Goal: Information Seeking & Learning: Learn about a topic

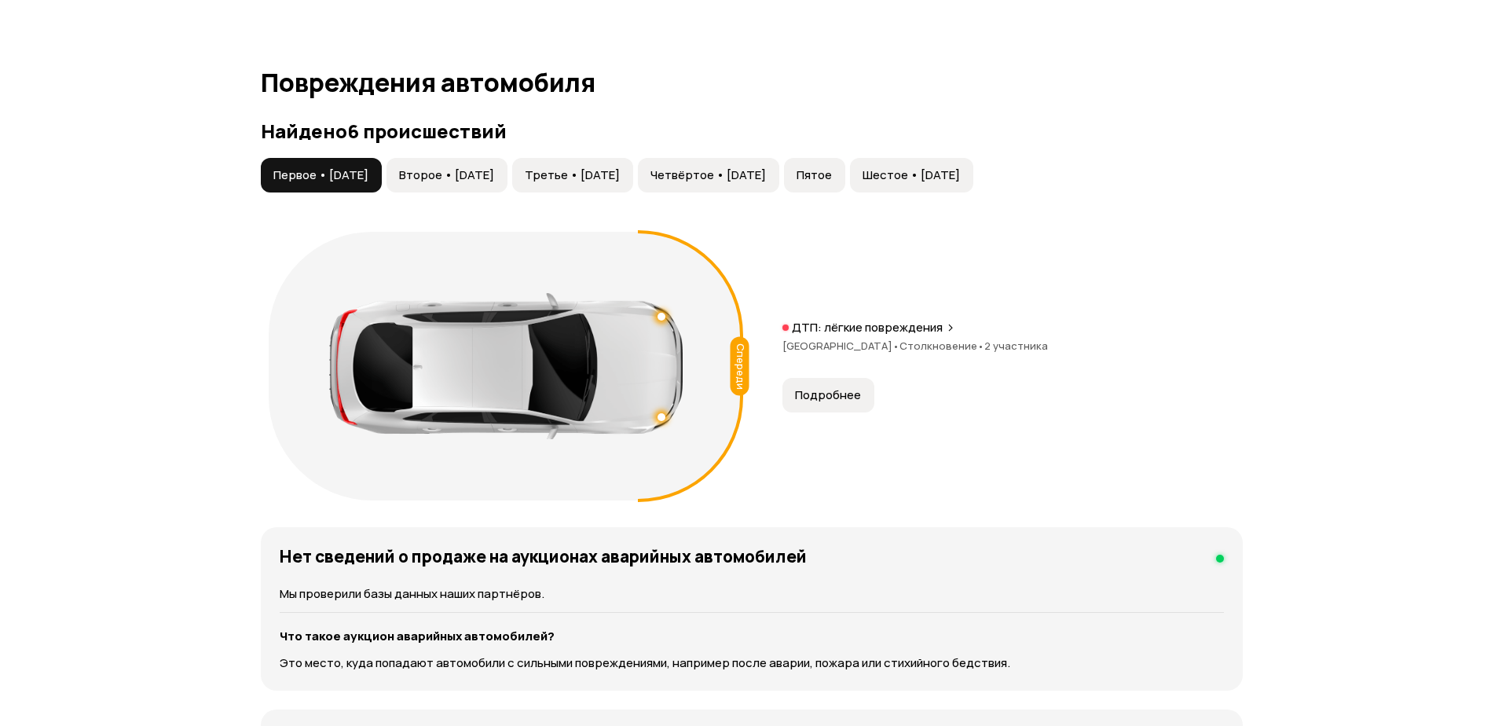
scroll to position [1571, 0]
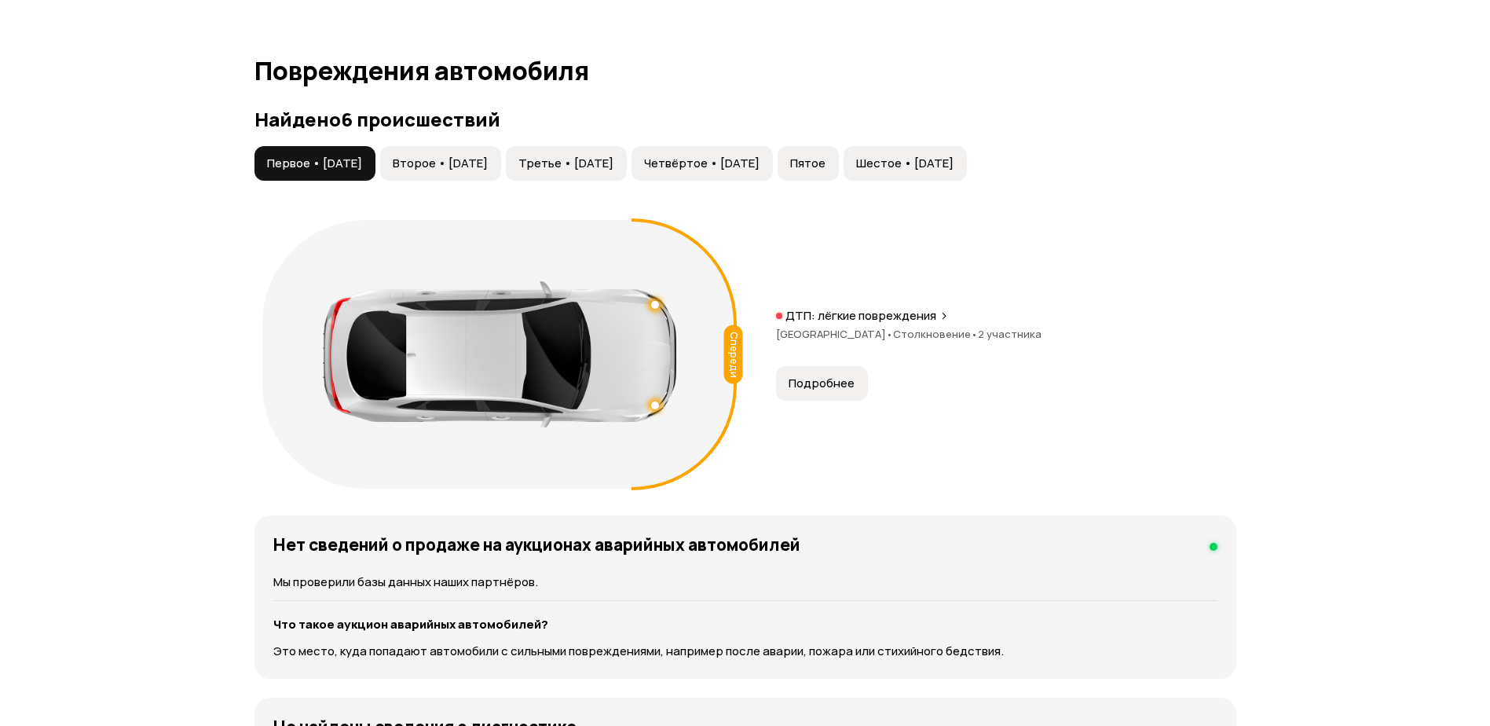
click at [807, 392] on button "Подробнее" at bounding box center [822, 383] width 92 height 35
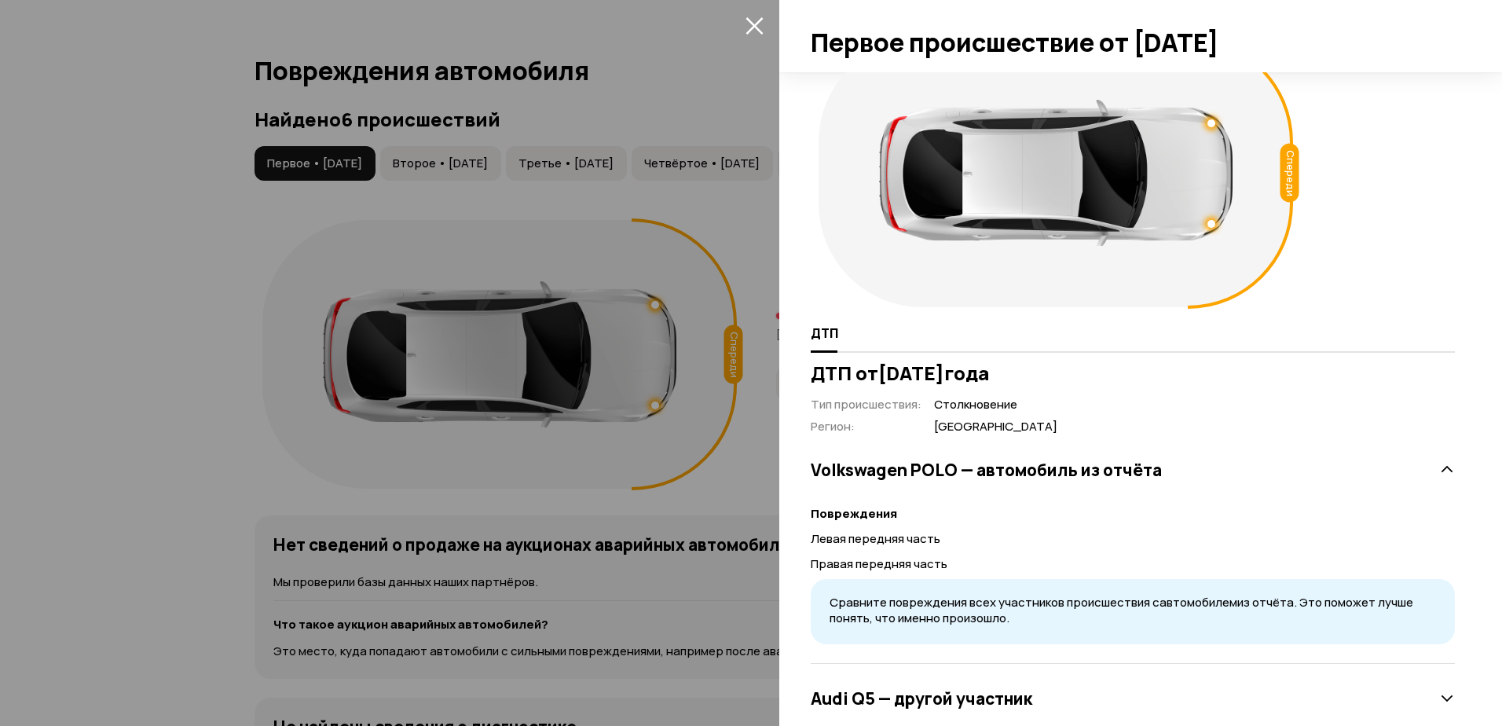
scroll to position [81, 0]
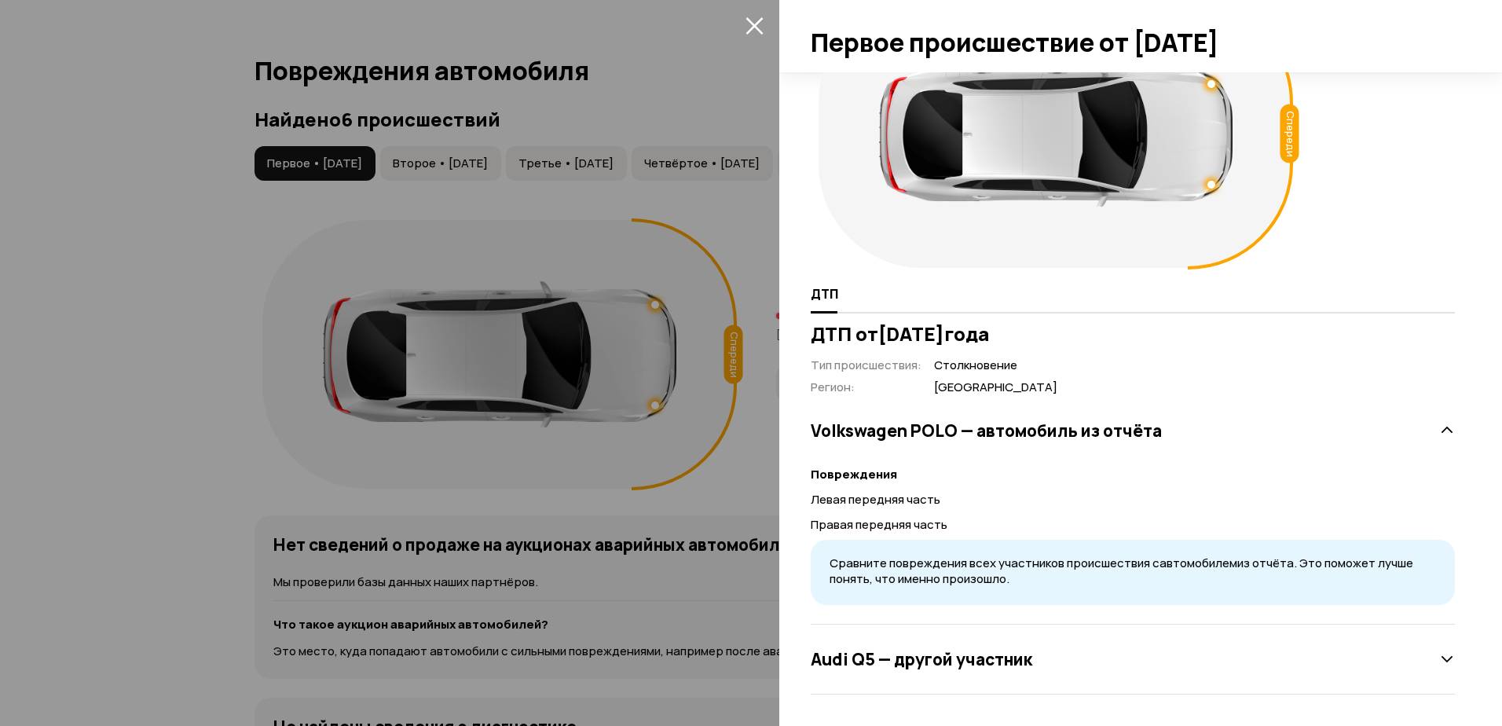
click at [1102, 660] on div "Audi Q5 — другой участник" at bounding box center [1132, 658] width 644 height 31
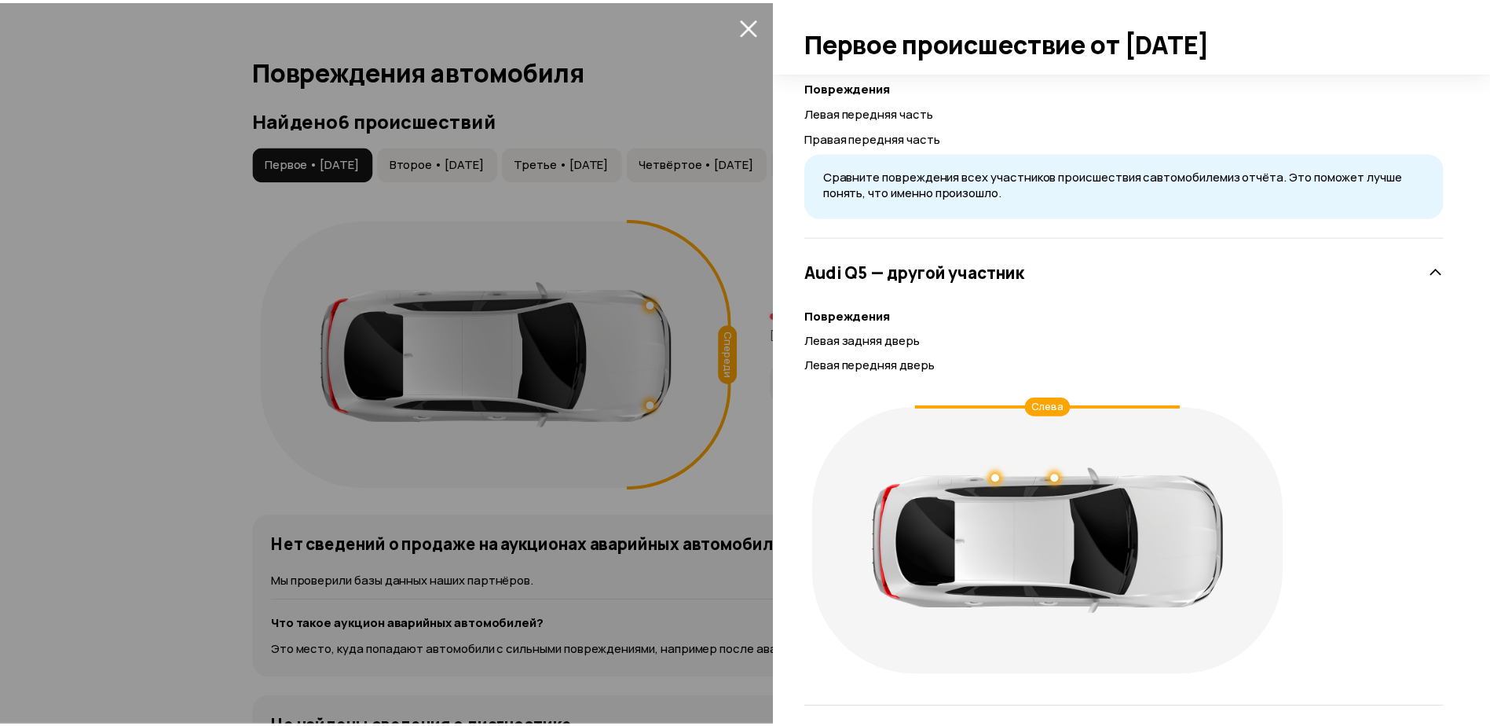
scroll to position [481, 0]
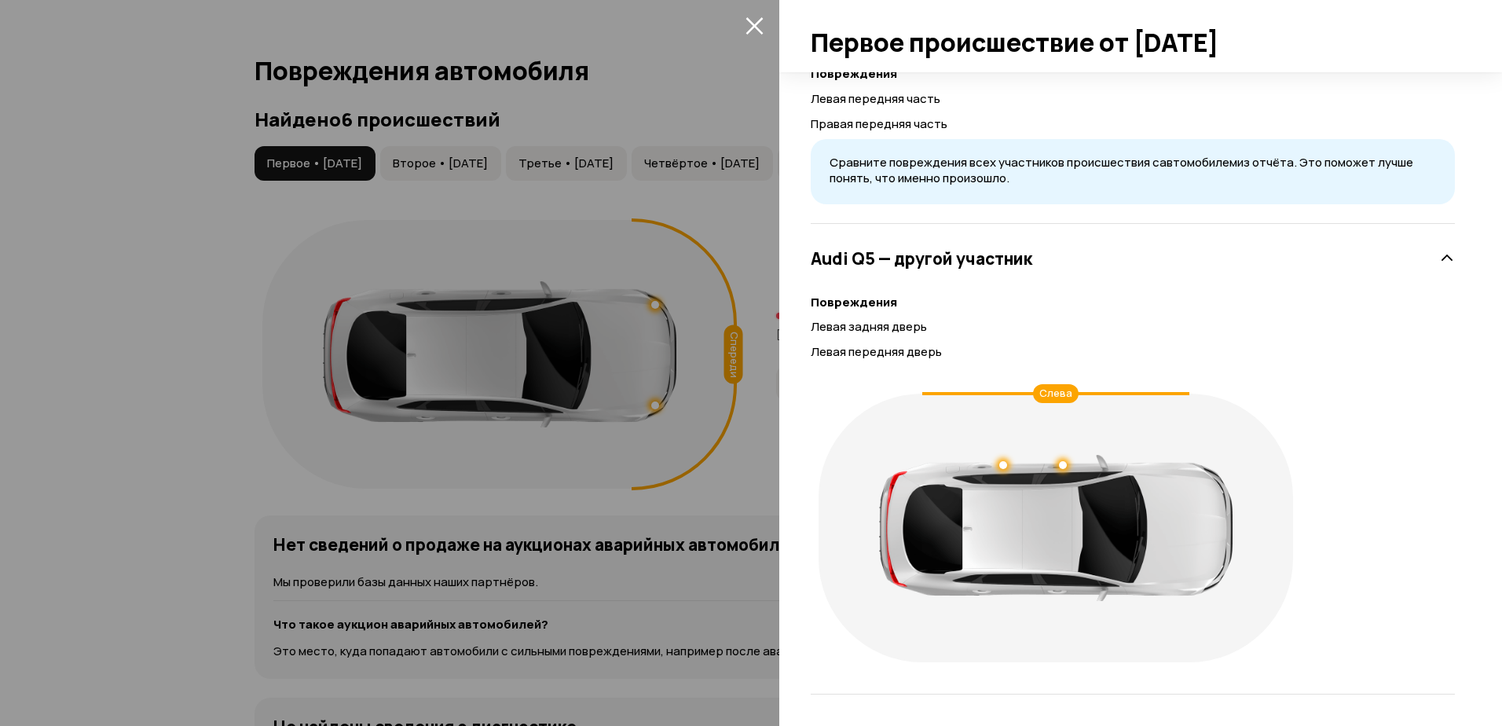
click at [695, 589] on div at bounding box center [751, 363] width 1502 height 726
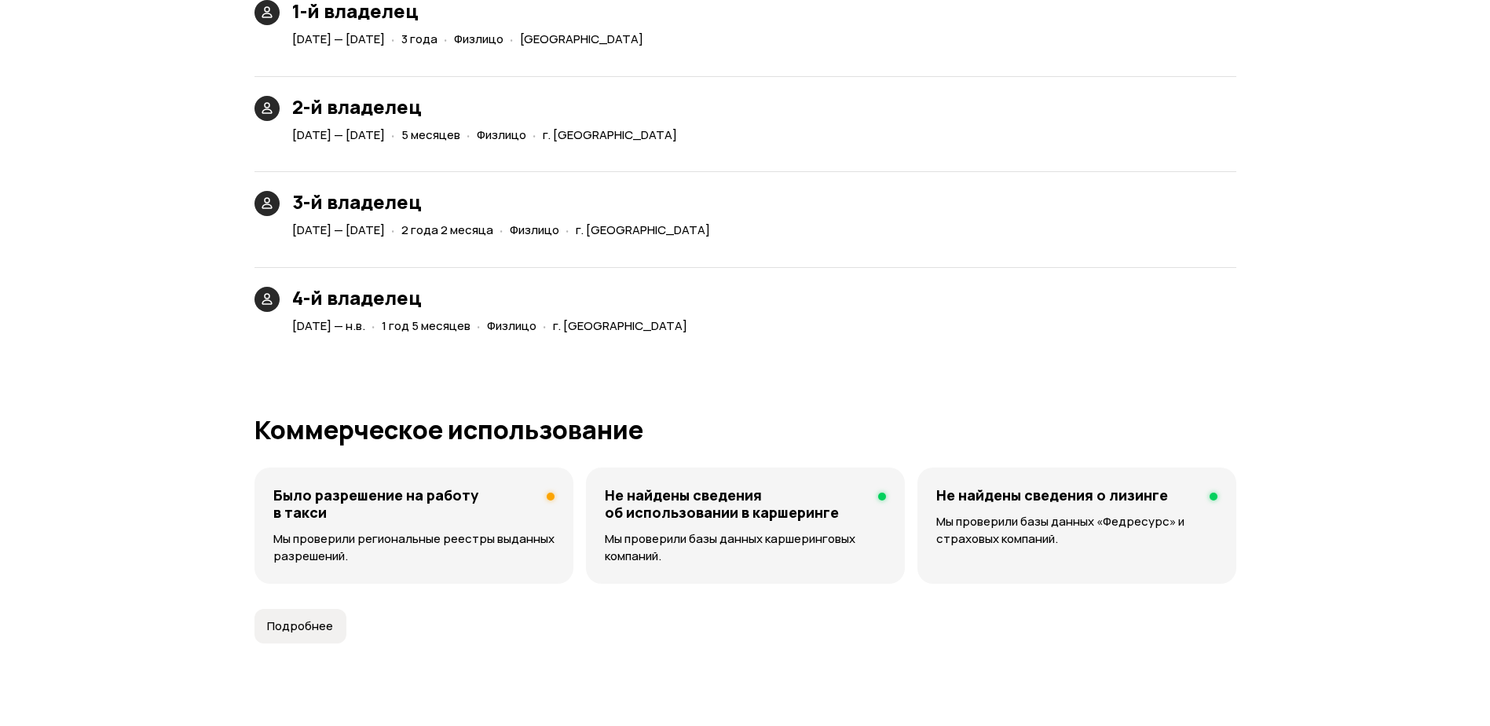
scroll to position [3770, 0]
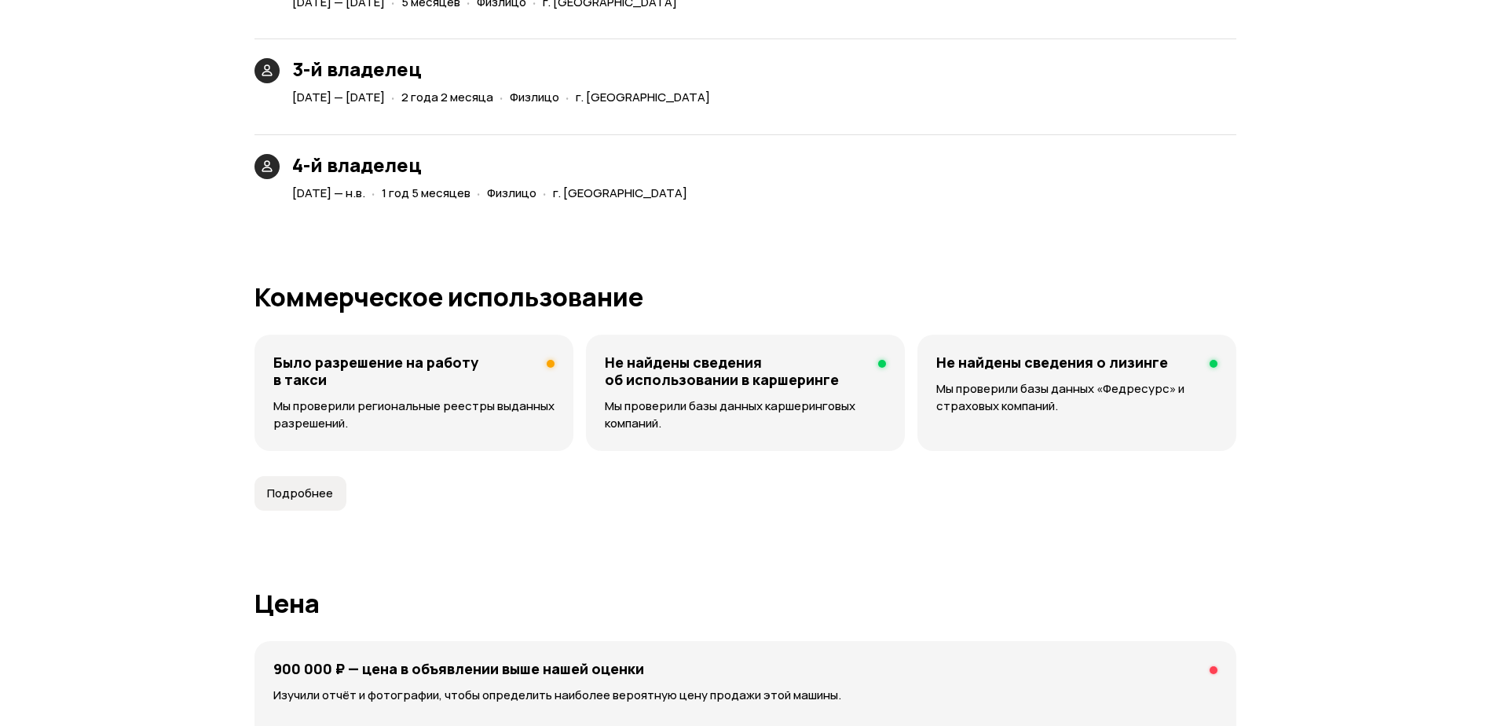
click at [323, 482] on button "Подробнее" at bounding box center [300, 493] width 92 height 35
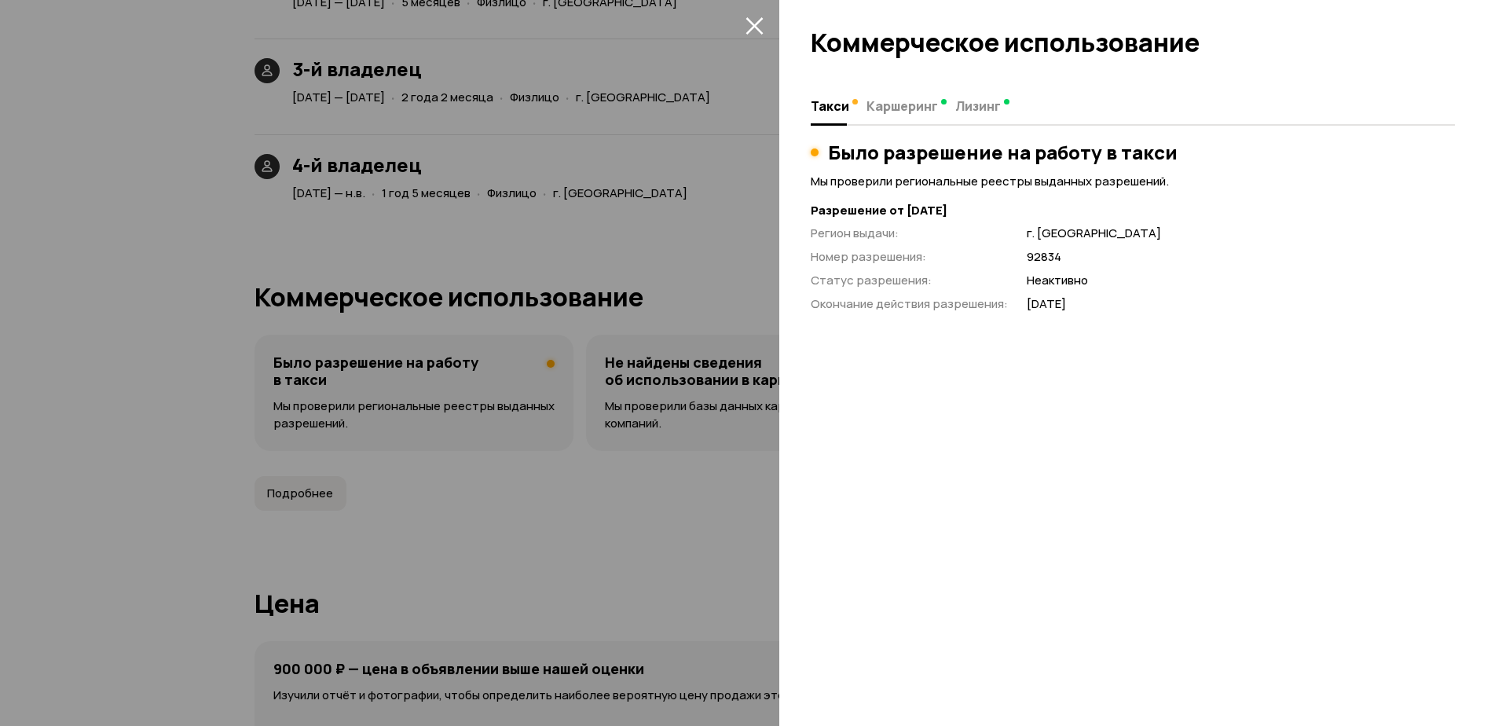
click at [712, 499] on div at bounding box center [751, 363] width 1502 height 726
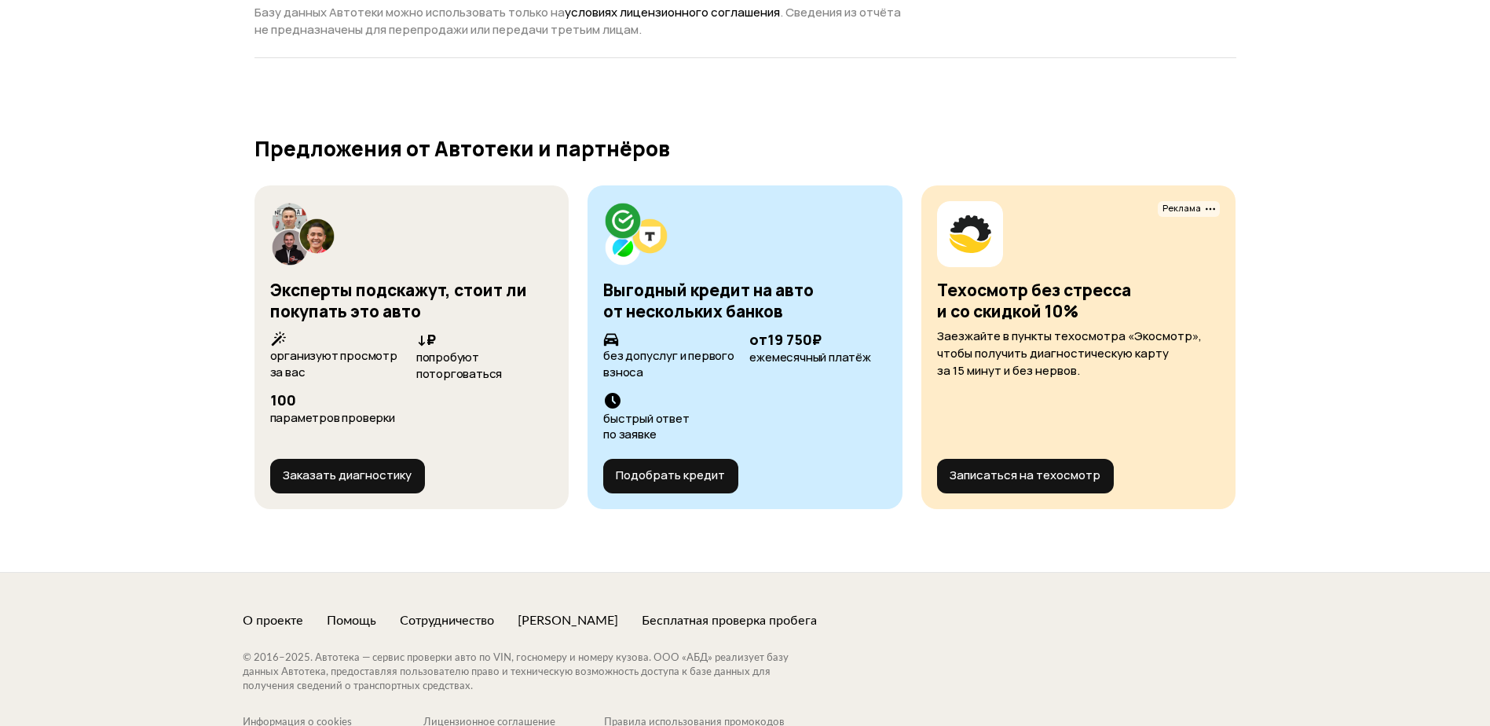
scroll to position [5831, 0]
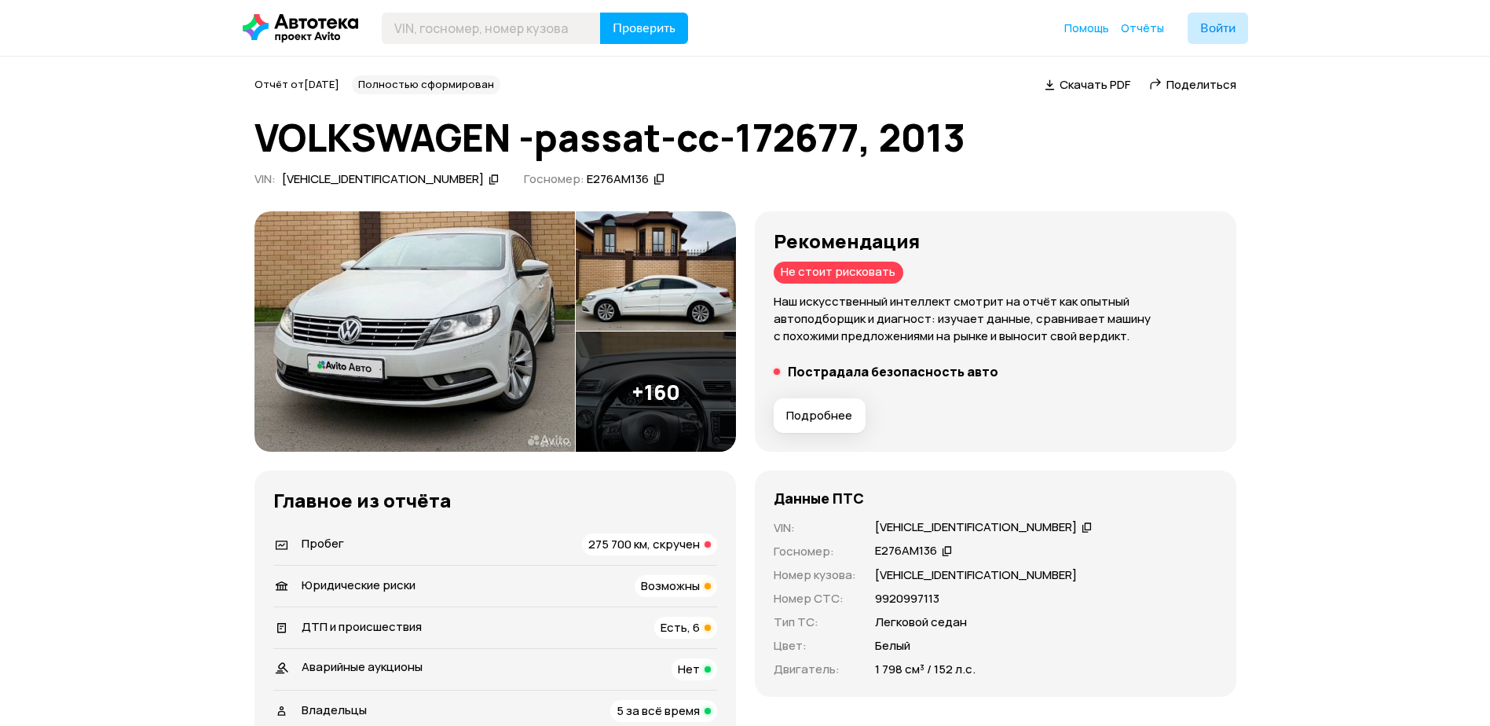
click at [636, 543] on span "275 700 км, скручен" at bounding box center [644, 544] width 112 height 16
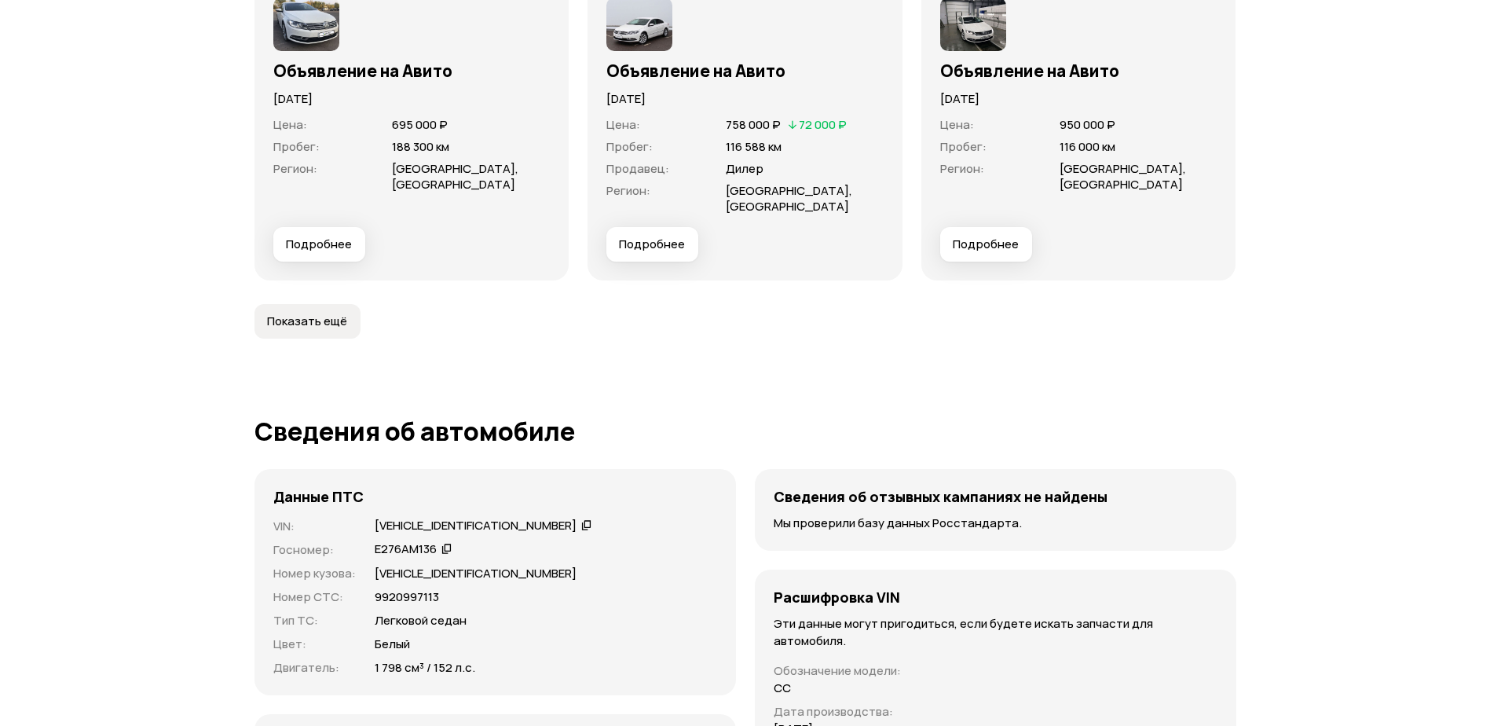
scroll to position [5346, 0]
click at [646, 243] on span "Подробнее" at bounding box center [652, 246] width 66 height 16
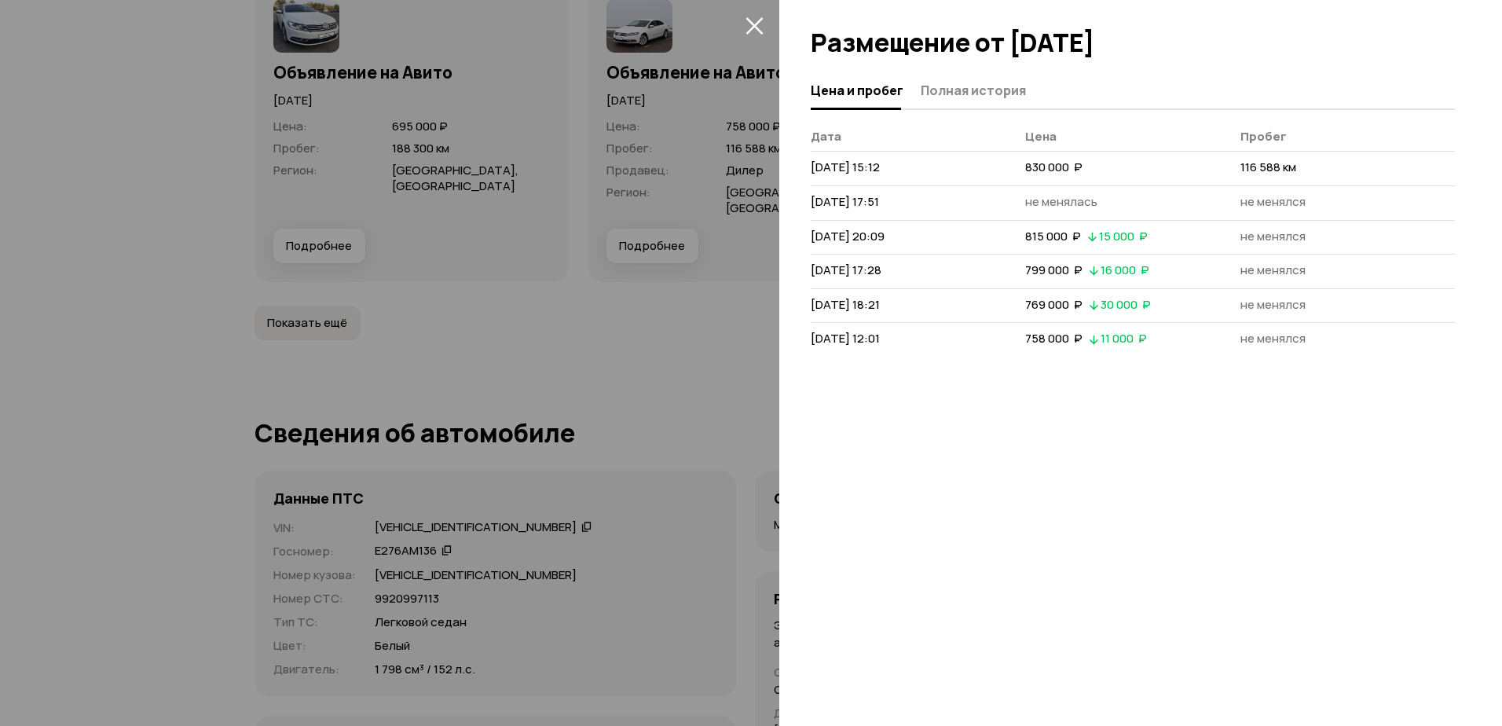
click at [673, 374] on div at bounding box center [751, 363] width 1502 height 726
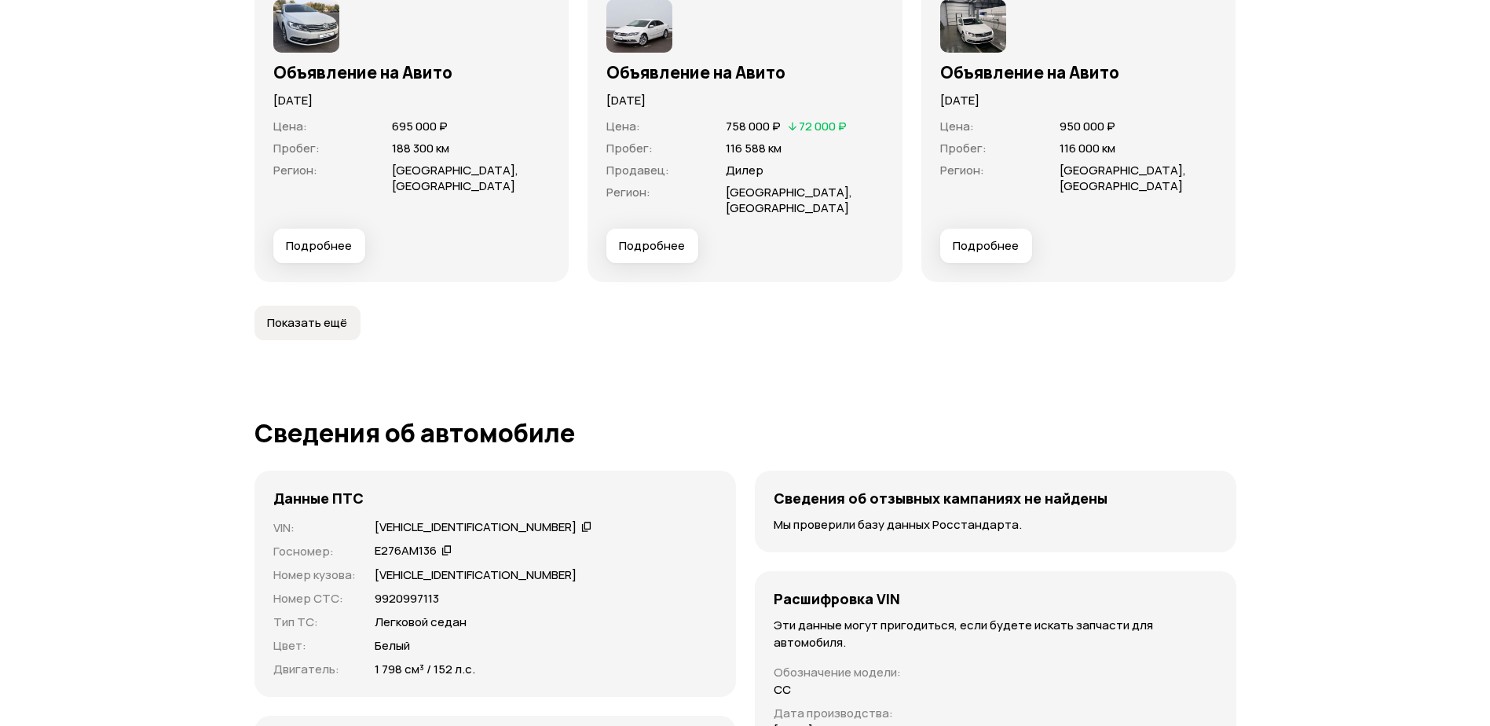
click at [636, 32] on img at bounding box center [639, 25] width 66 height 53
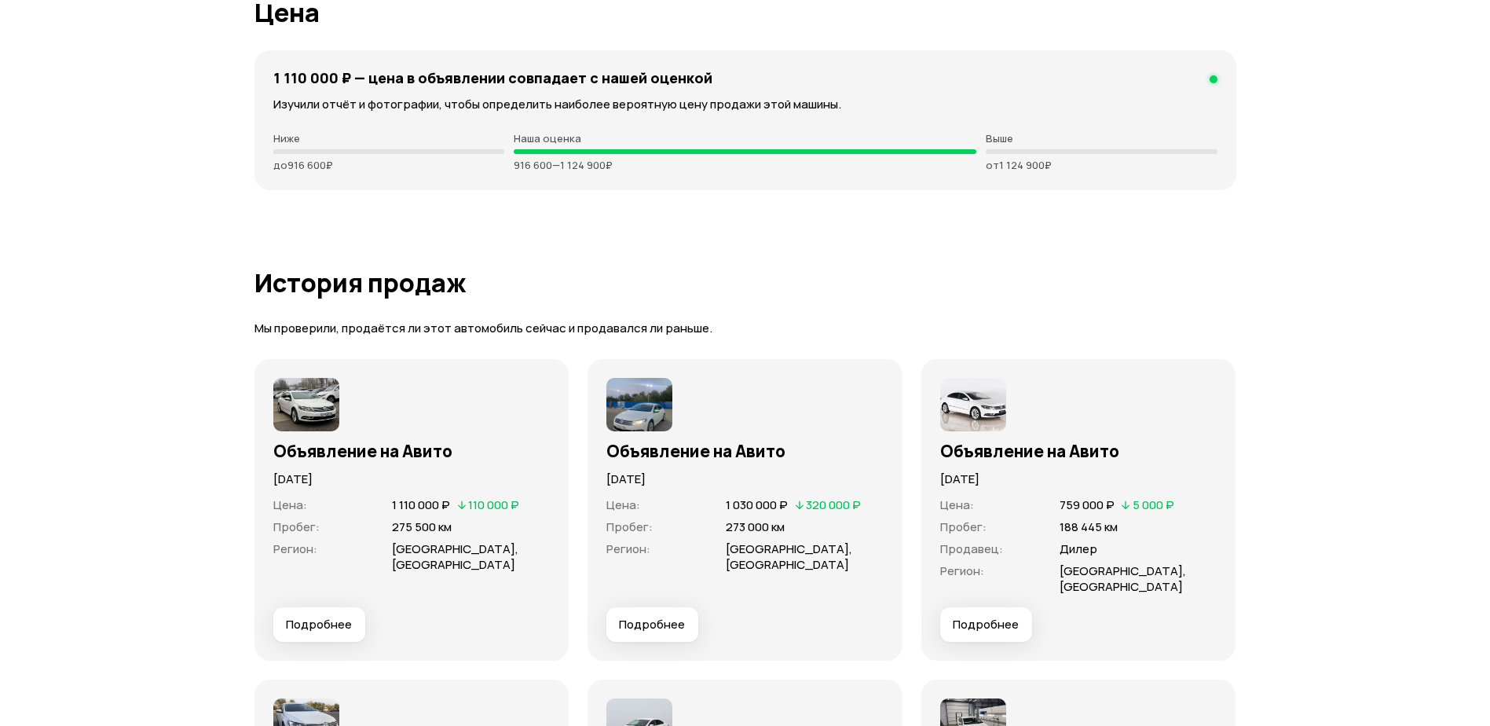
scroll to position [4639, 0]
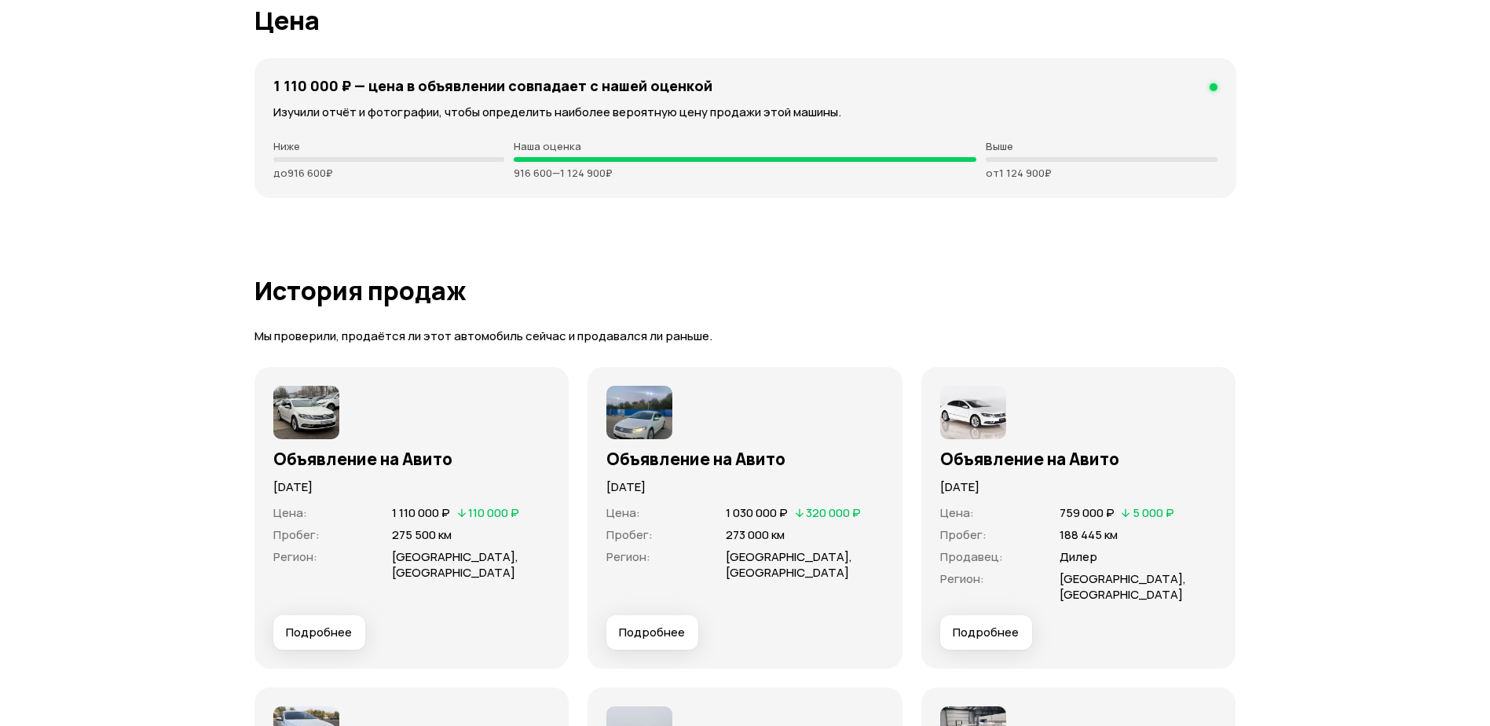
click at [324, 410] on img at bounding box center [306, 412] width 66 height 53
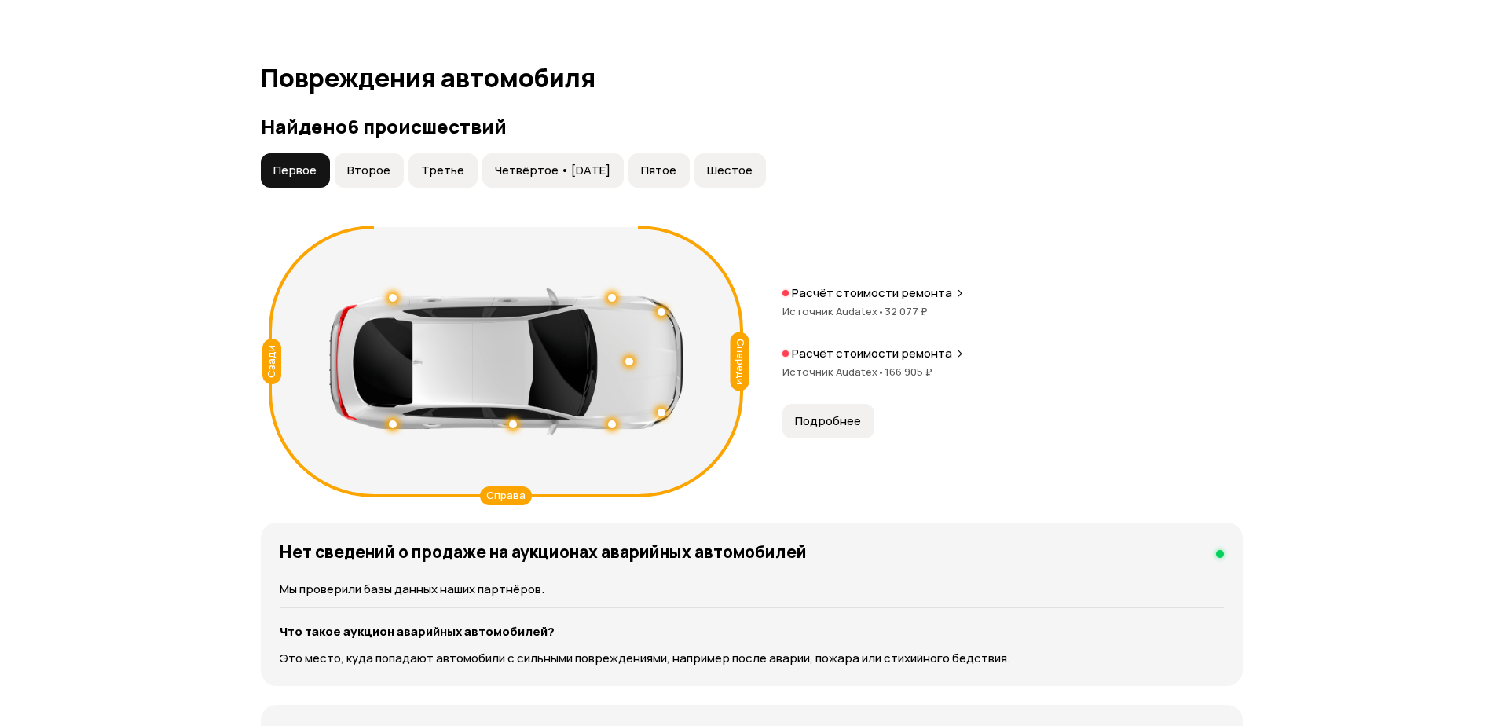
scroll to position [1419, 0]
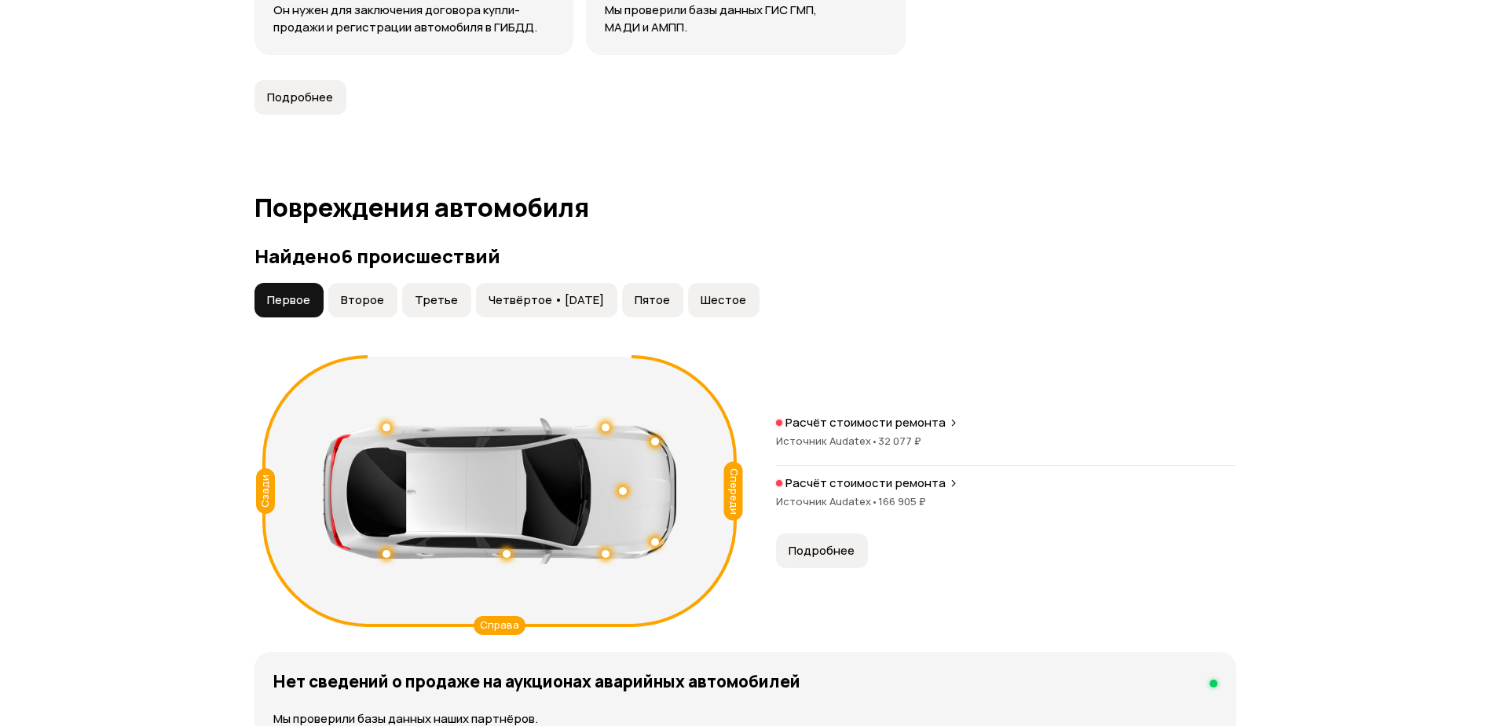
click at [826, 551] on span "Подробнее" at bounding box center [821, 551] width 66 height 16
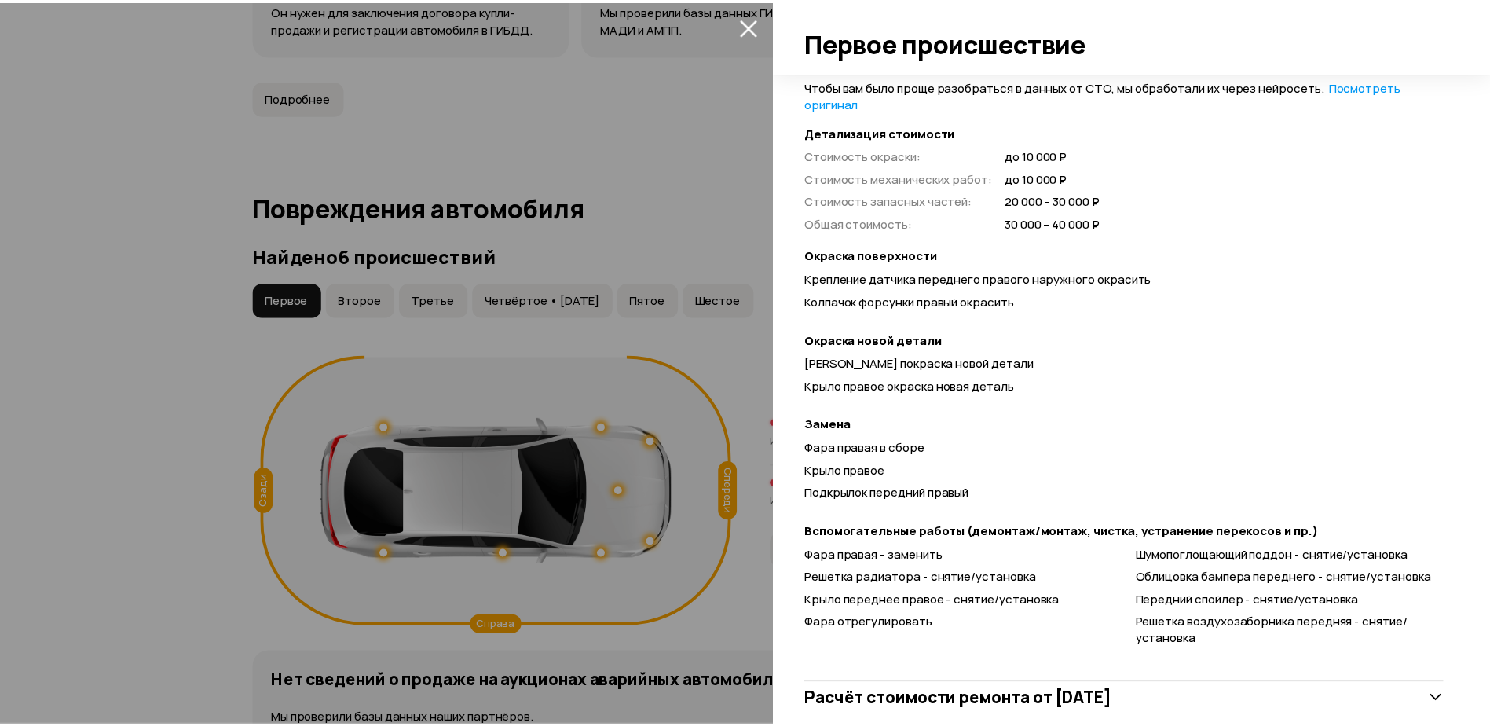
scroll to position [433, 0]
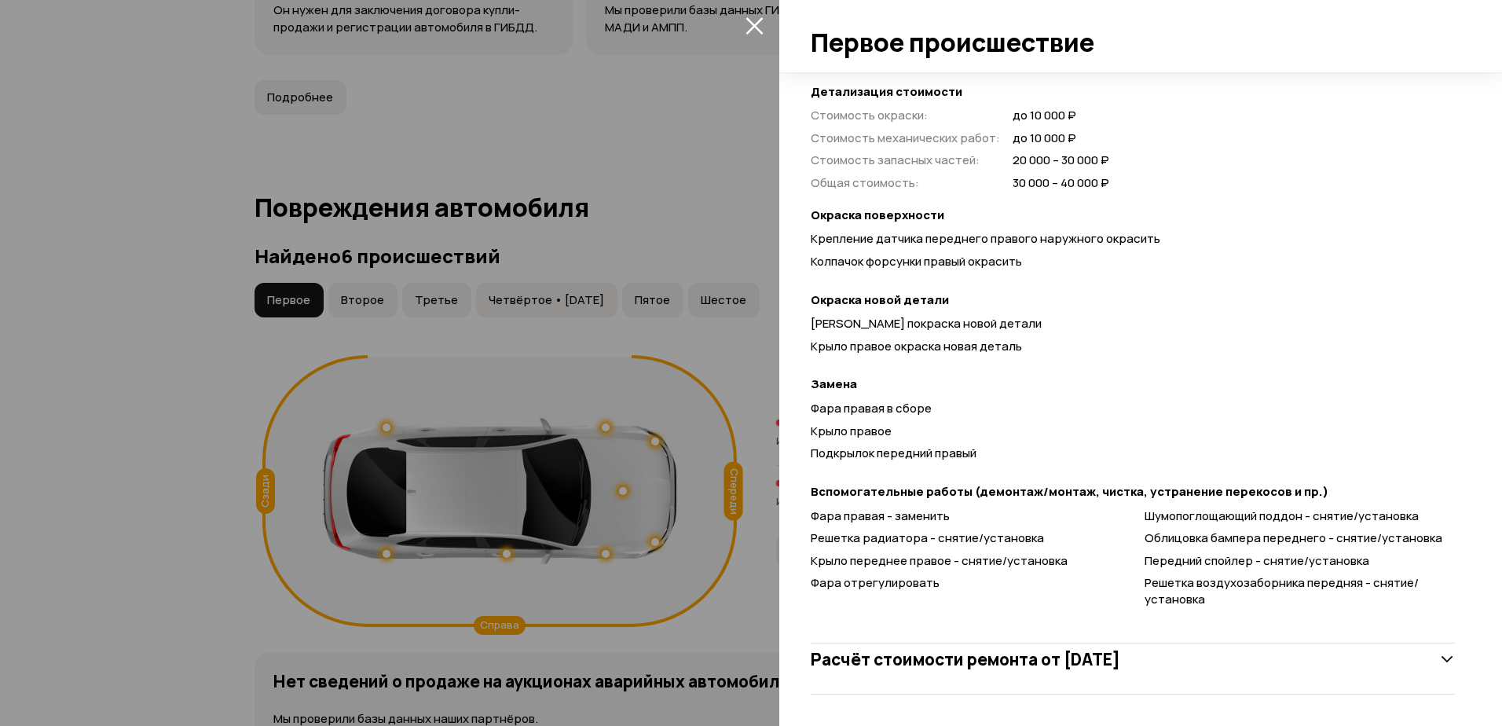
click at [236, 386] on div at bounding box center [751, 363] width 1502 height 726
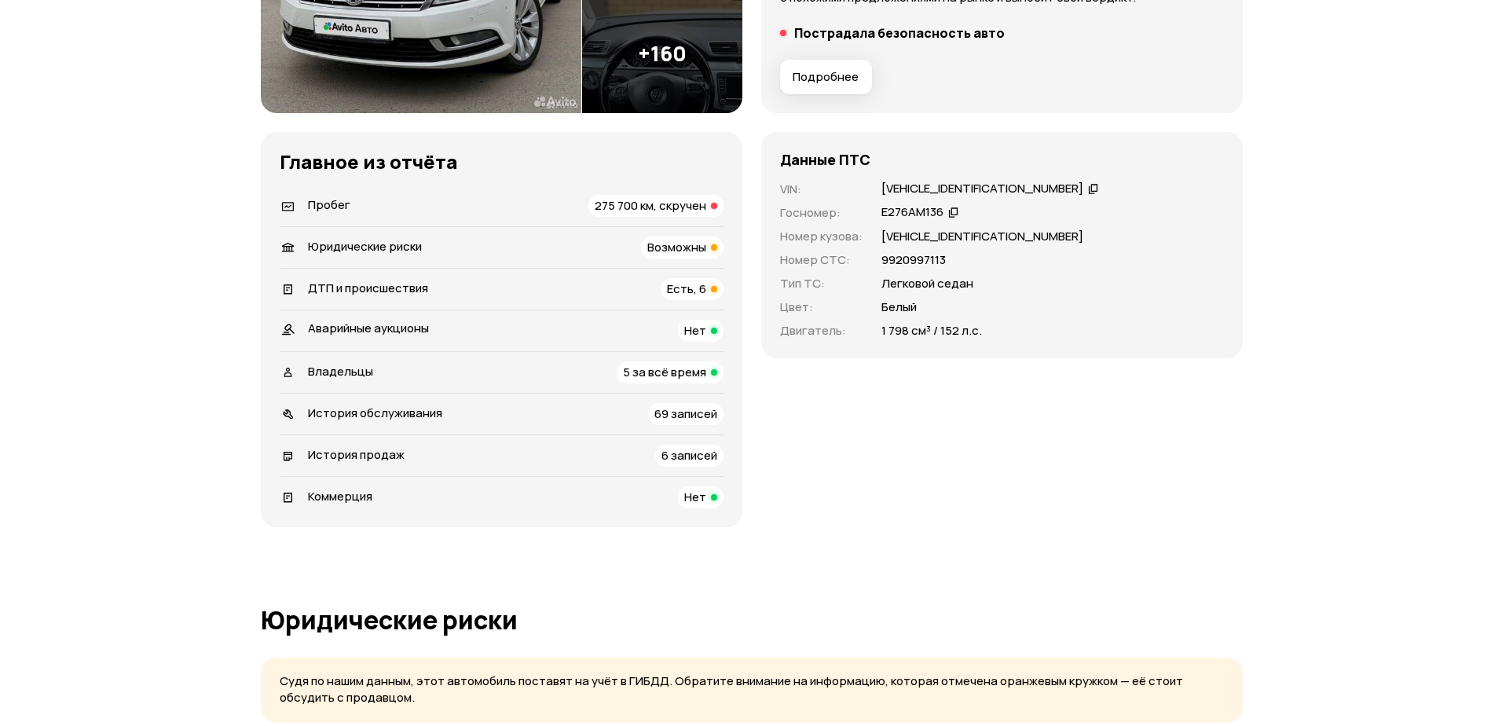
scroll to position [84, 0]
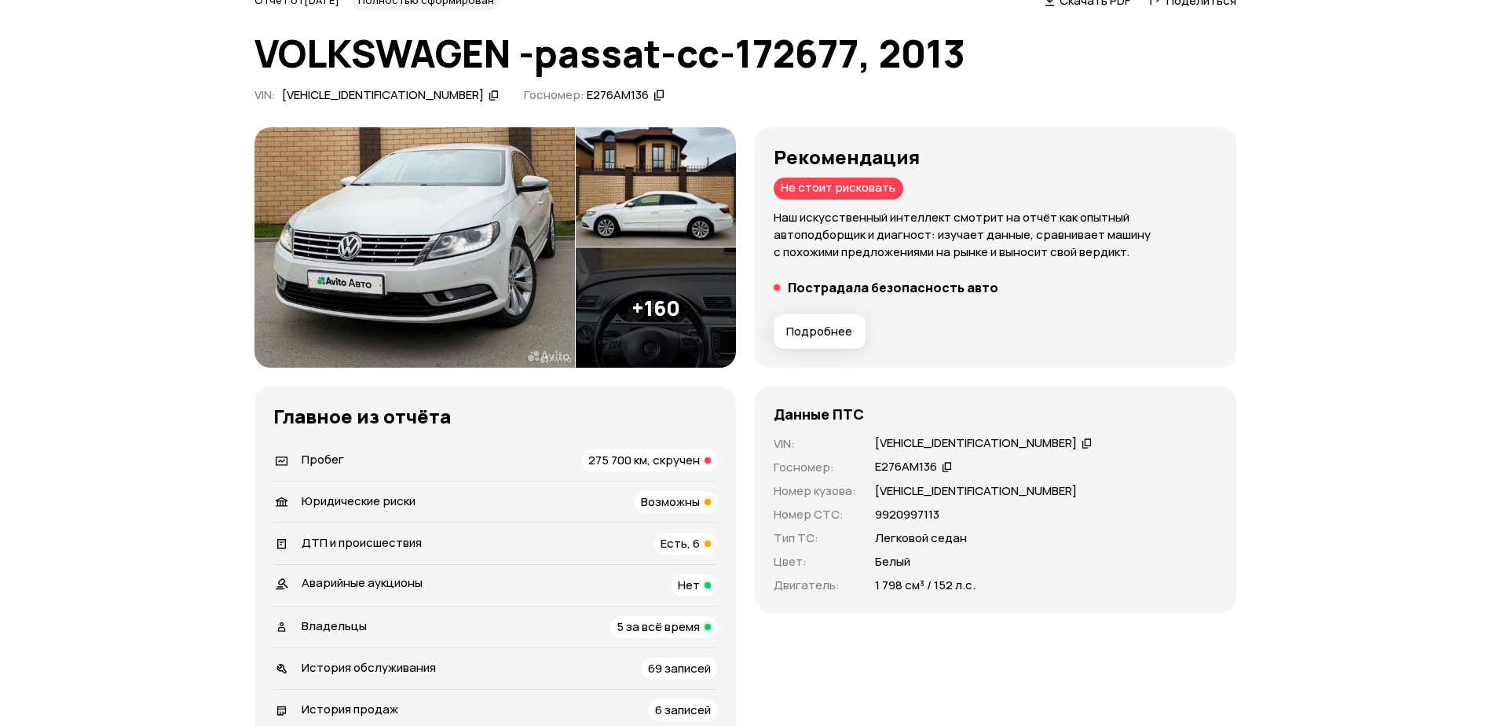
click at [445, 276] on img at bounding box center [414, 247] width 320 height 241
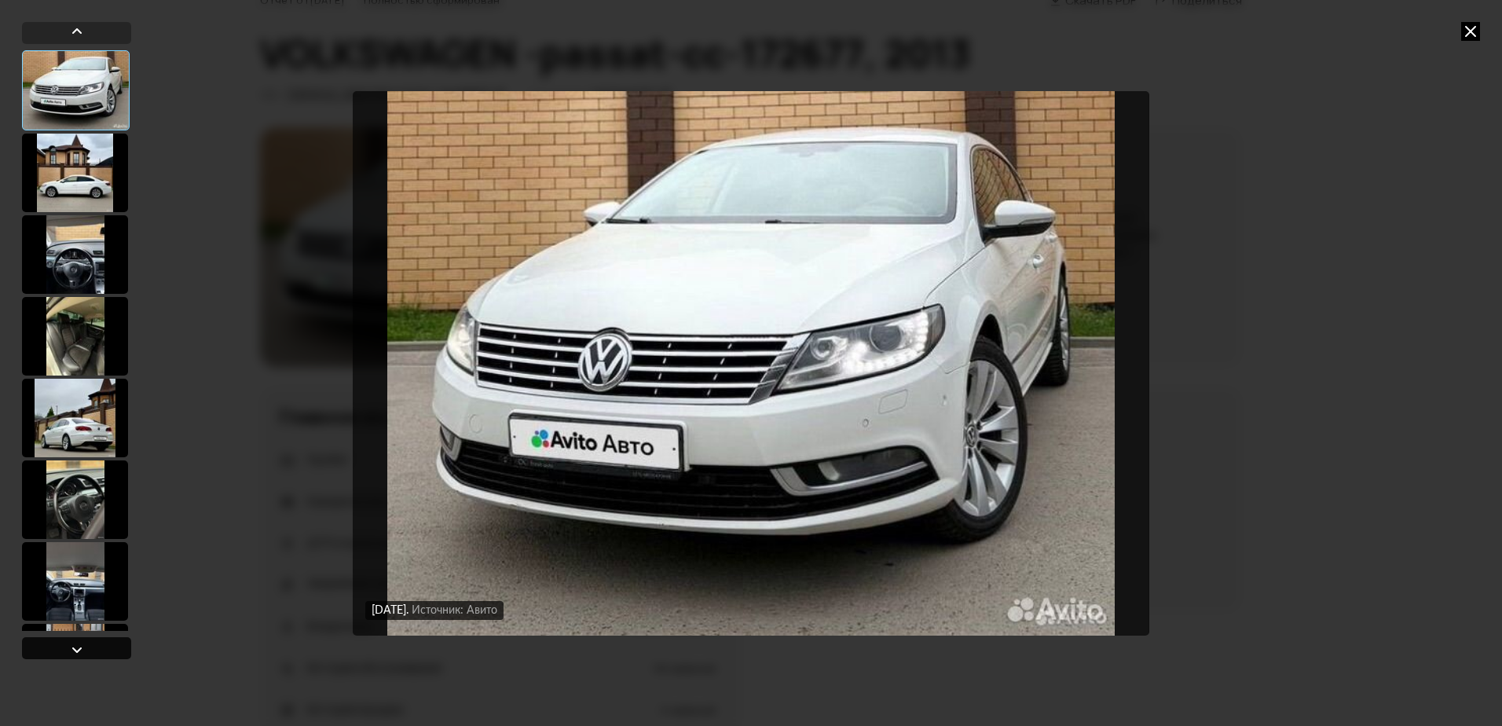
click at [63, 645] on div at bounding box center [76, 648] width 109 height 22
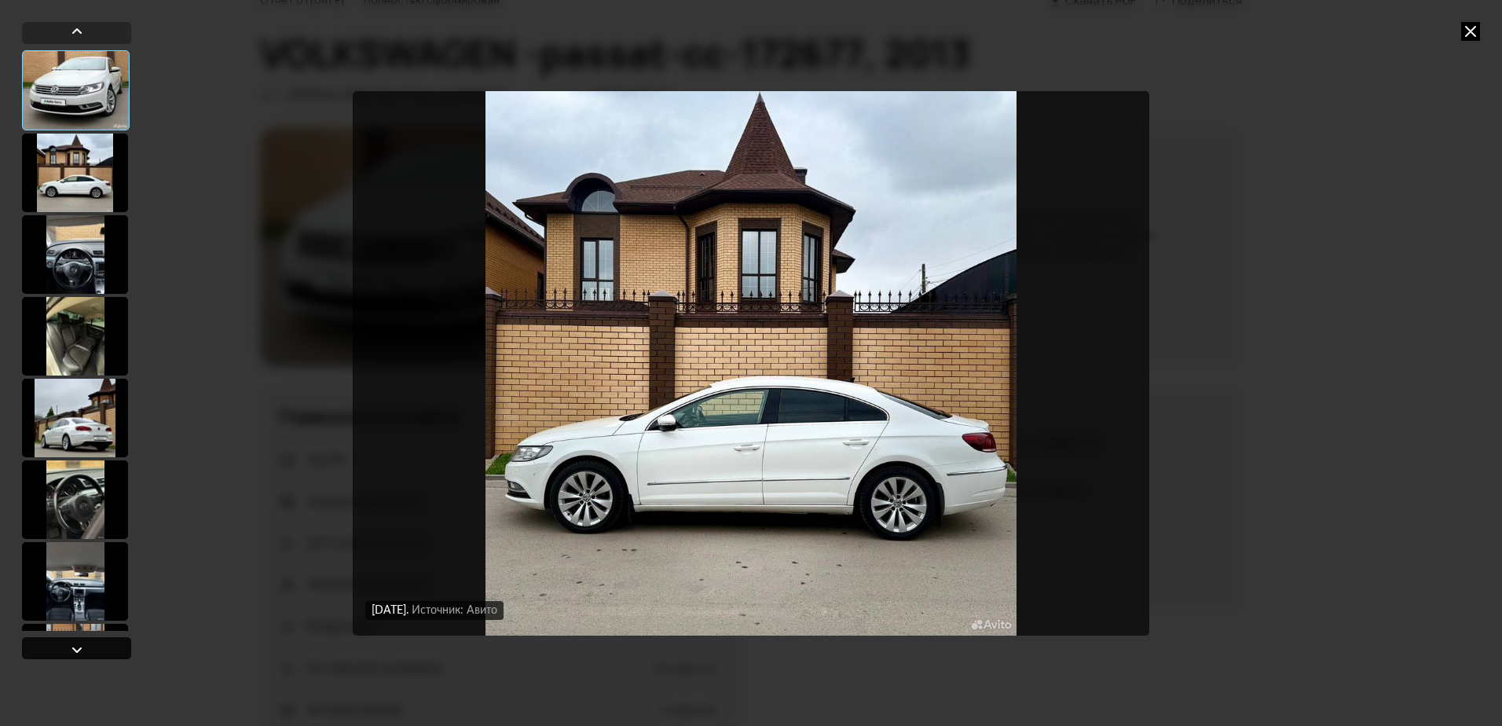
click at [63, 645] on div at bounding box center [76, 648] width 109 height 22
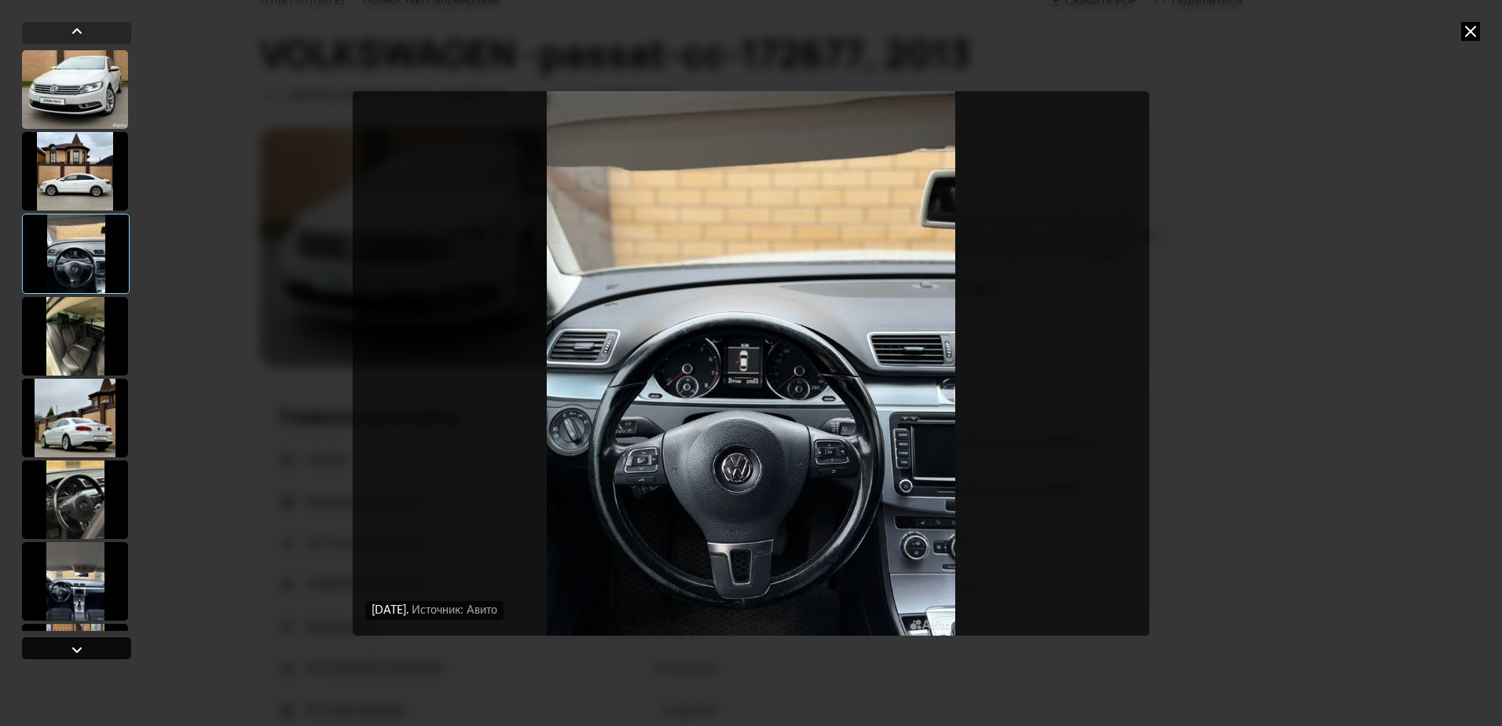
click at [63, 645] on div at bounding box center [76, 648] width 109 height 22
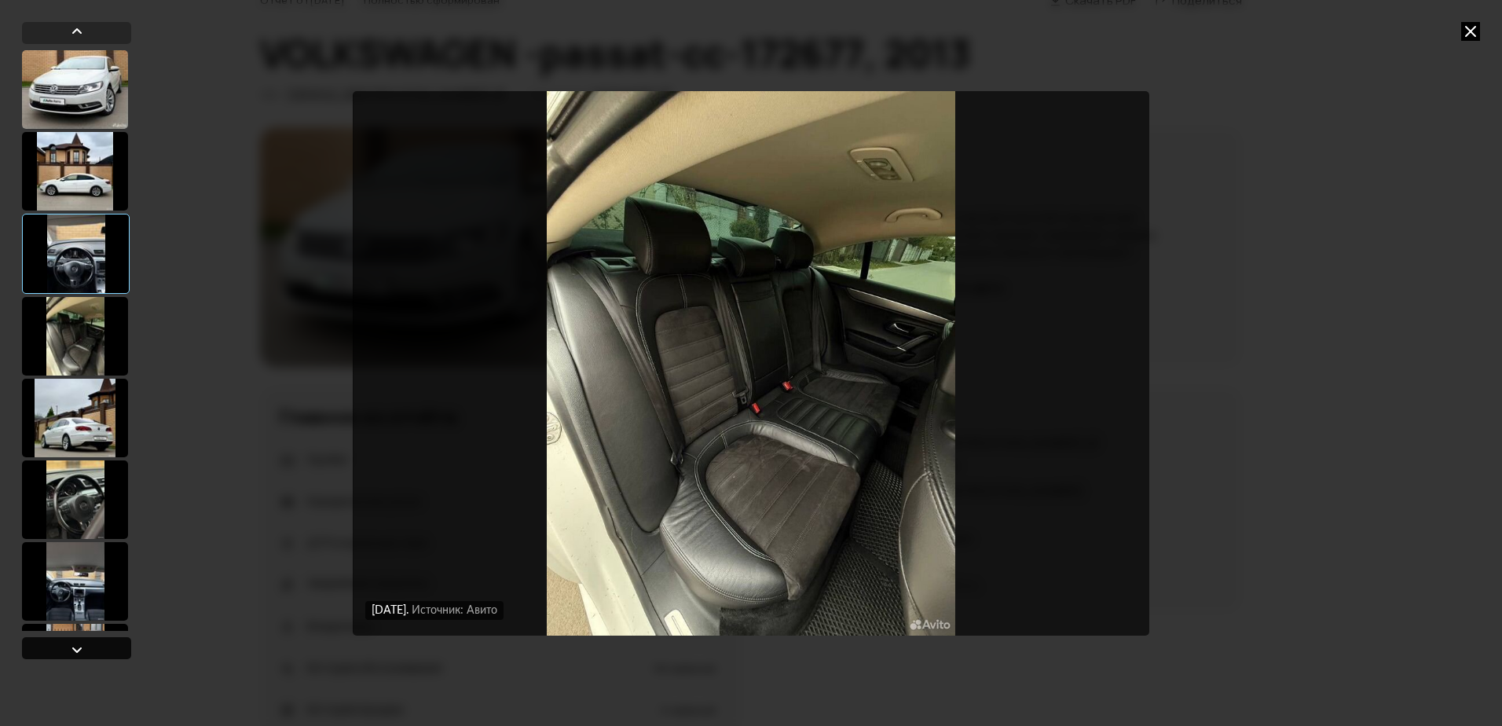
click at [63, 645] on div at bounding box center [76, 648] width 109 height 22
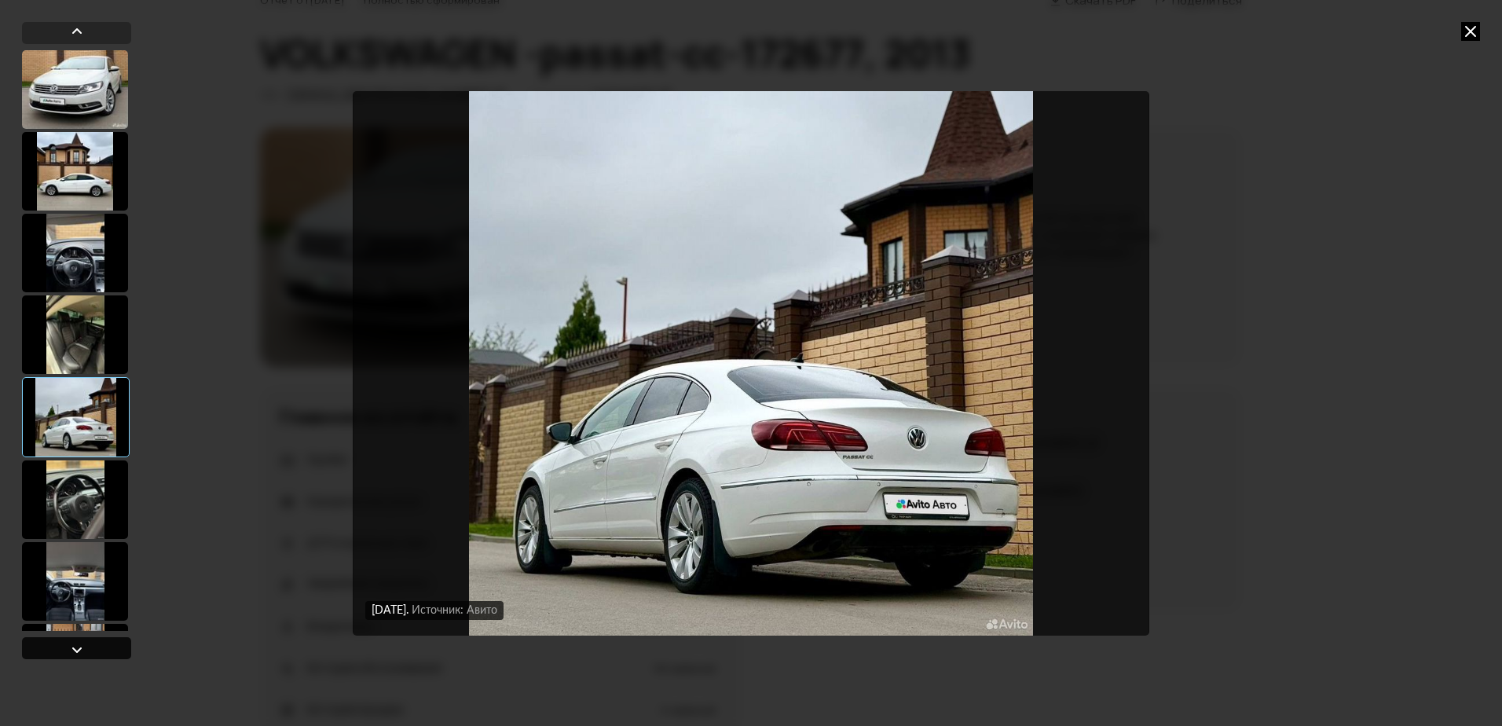
click at [63, 645] on div at bounding box center [76, 648] width 109 height 22
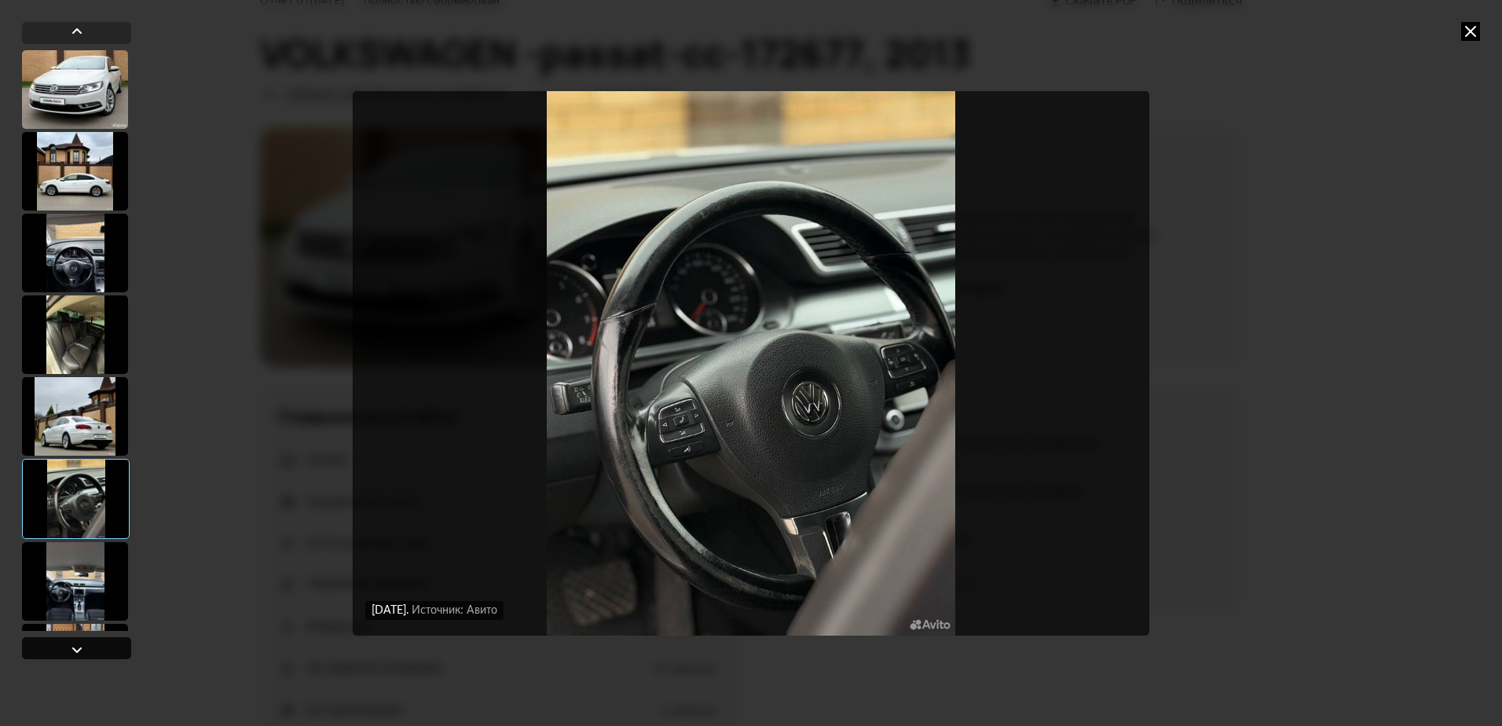
click at [63, 645] on div at bounding box center [76, 648] width 109 height 22
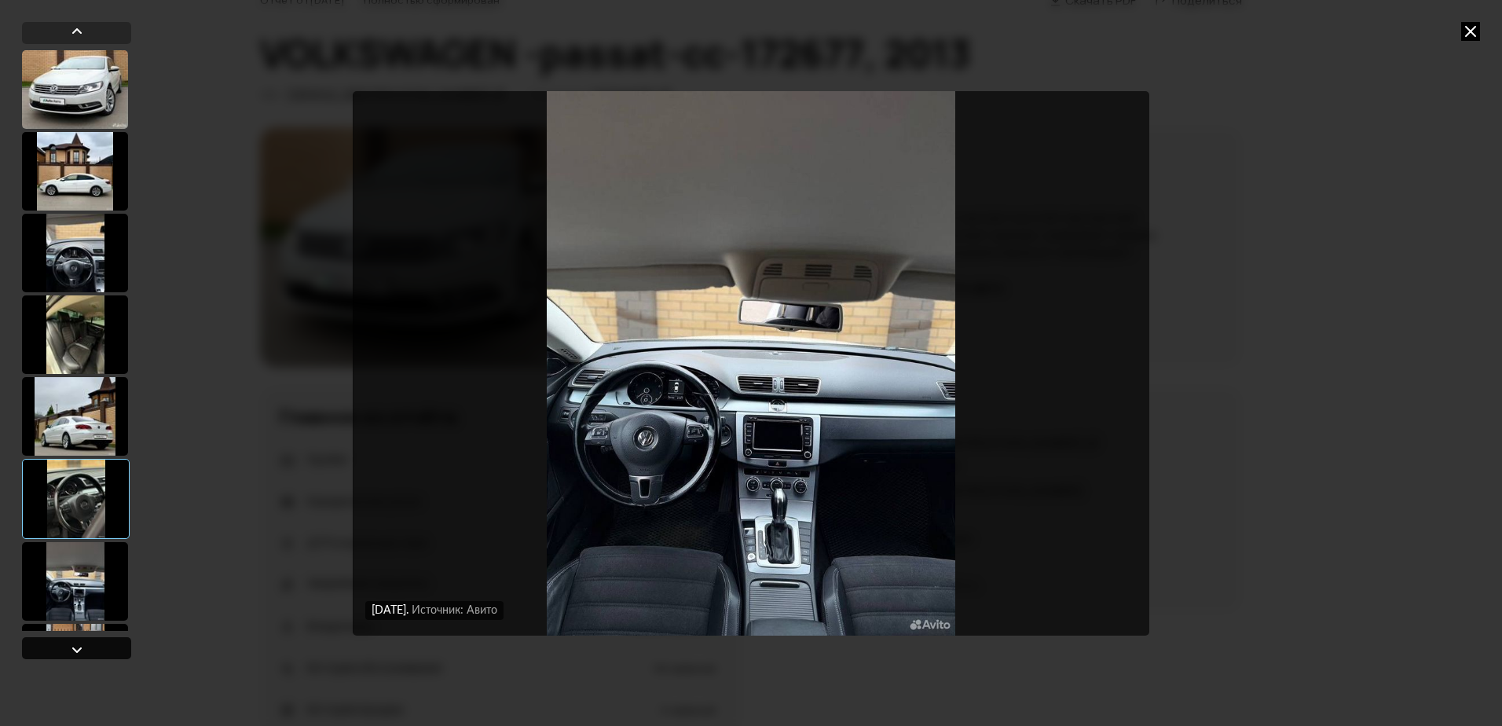
click at [63, 645] on div at bounding box center [76, 648] width 109 height 22
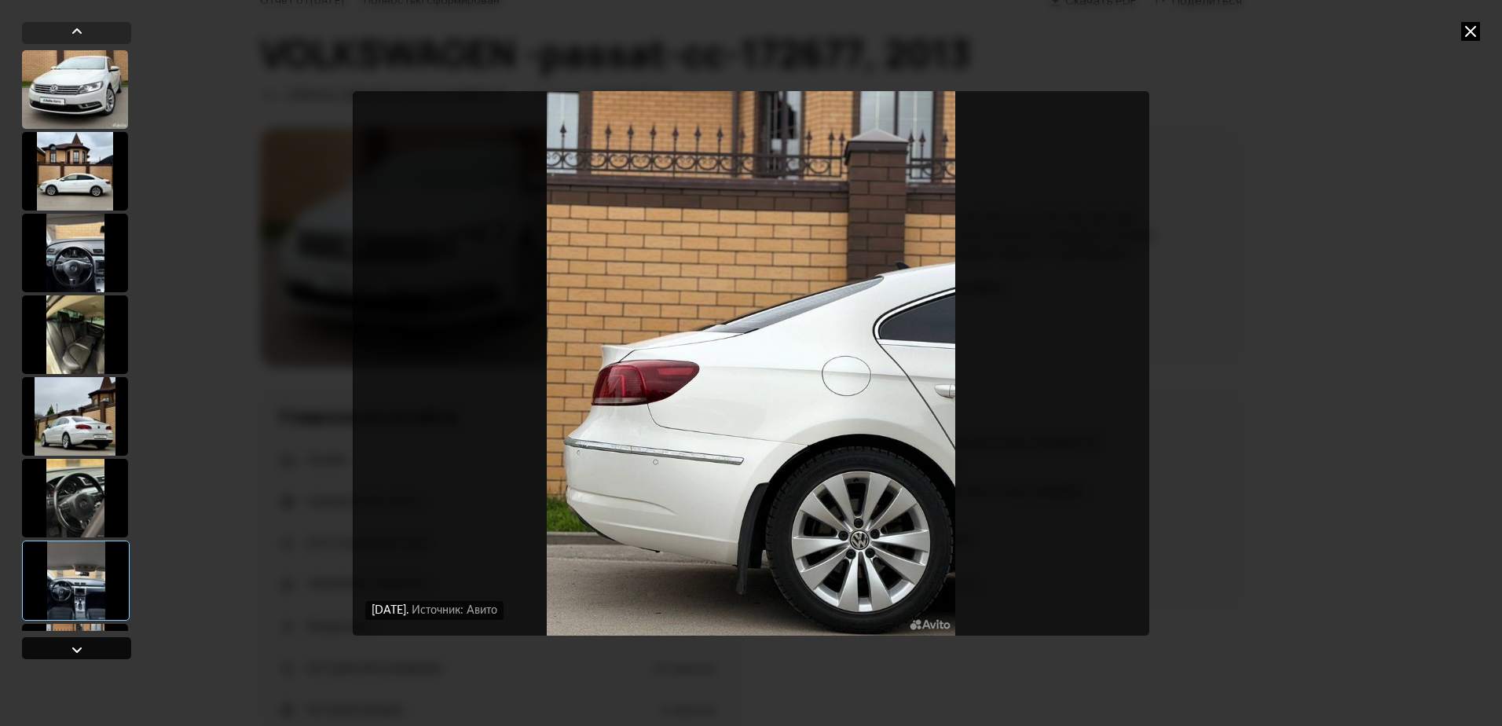
click at [63, 645] on div at bounding box center [76, 648] width 109 height 22
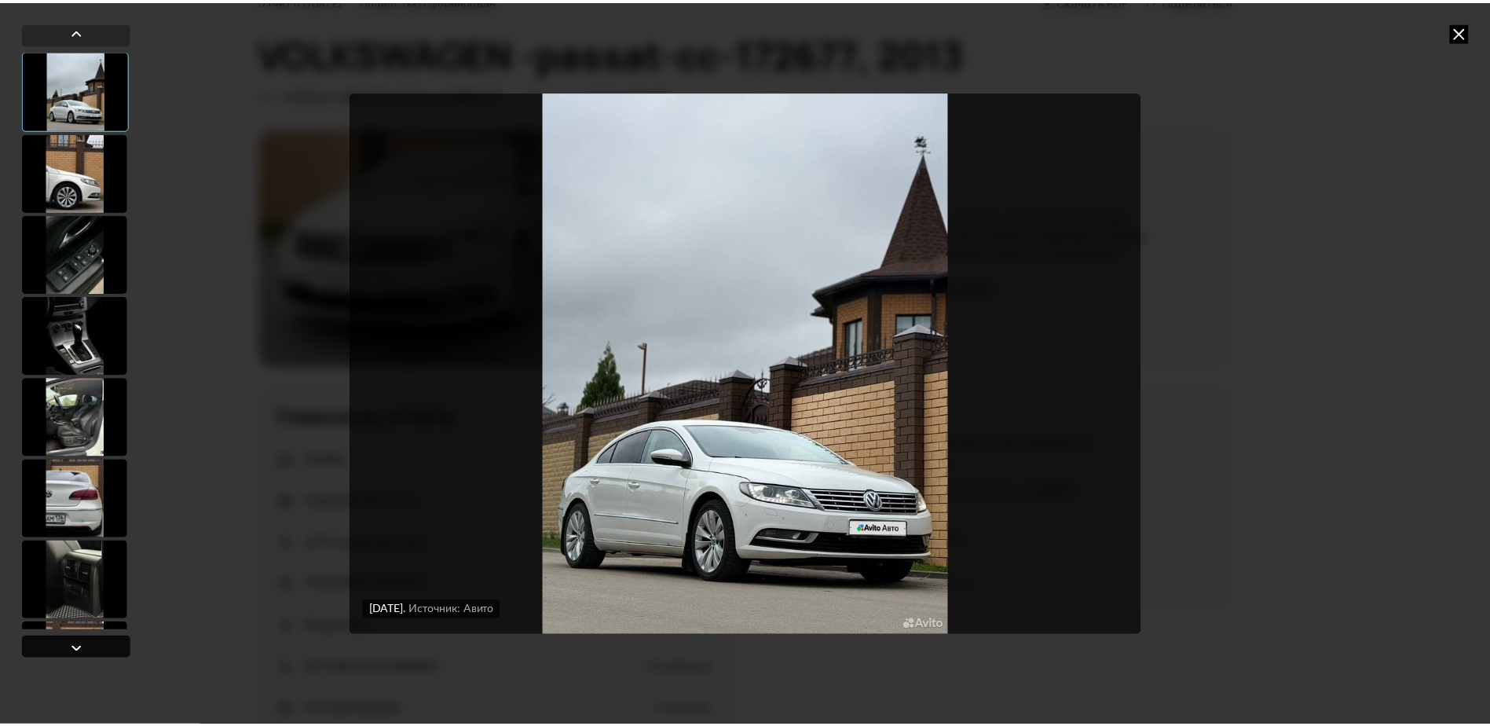
scroll to position [653, 0]
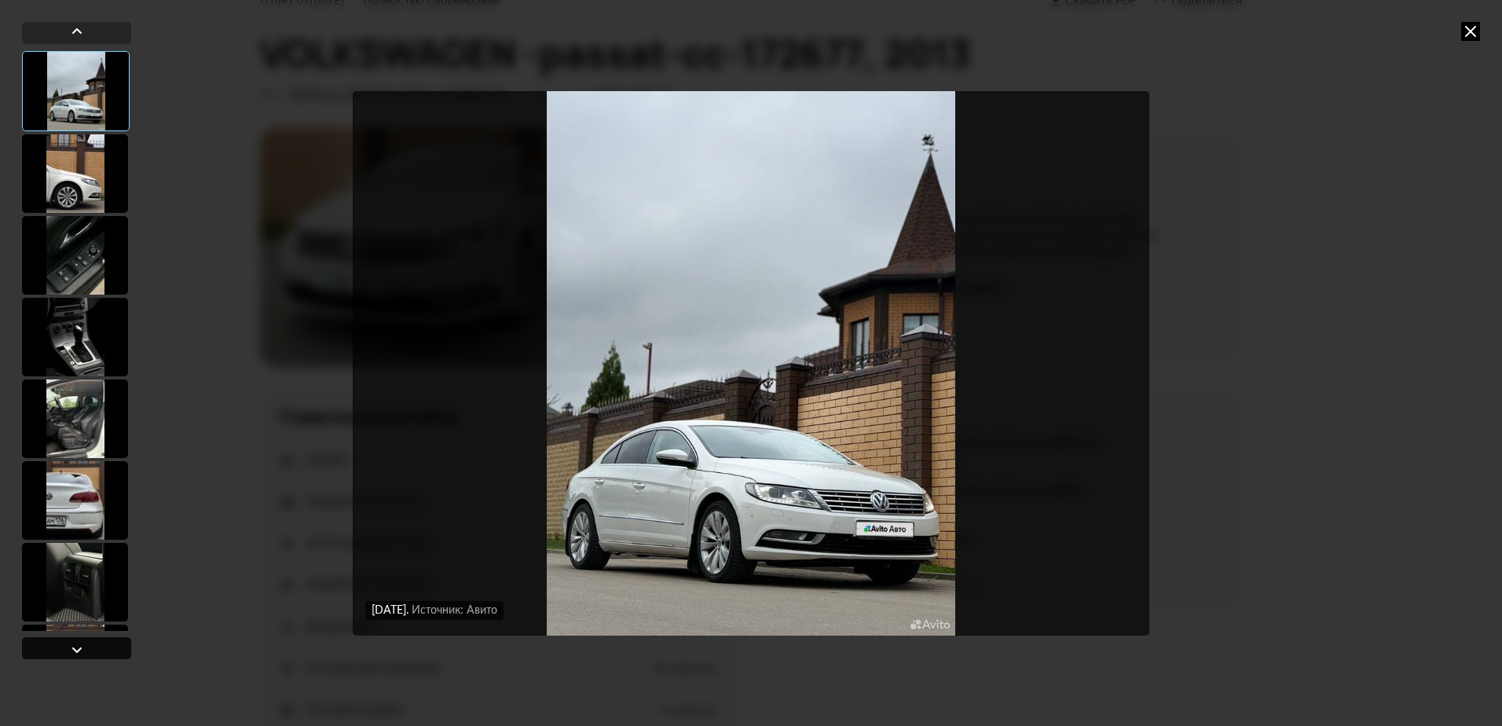
click at [63, 645] on div at bounding box center [76, 648] width 109 height 22
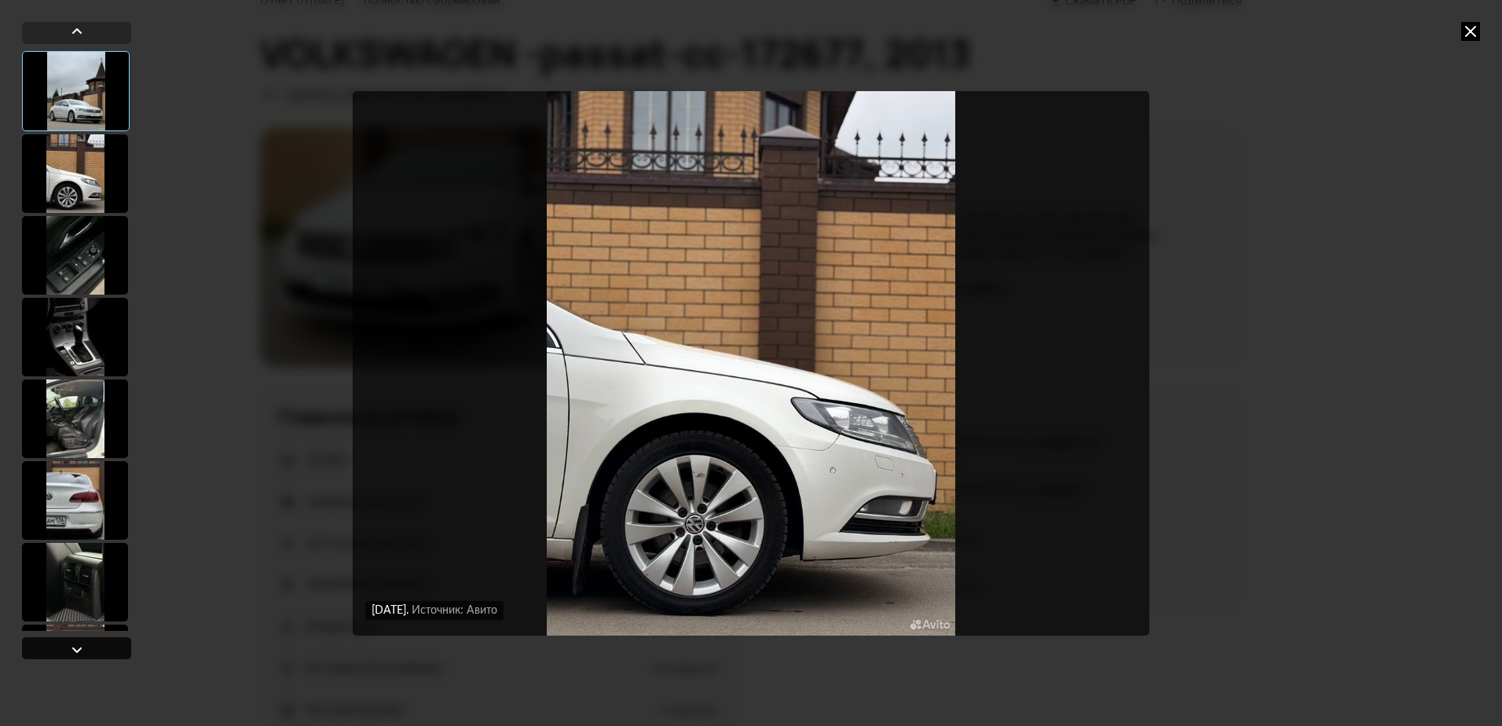
click at [63, 645] on div at bounding box center [76, 648] width 109 height 22
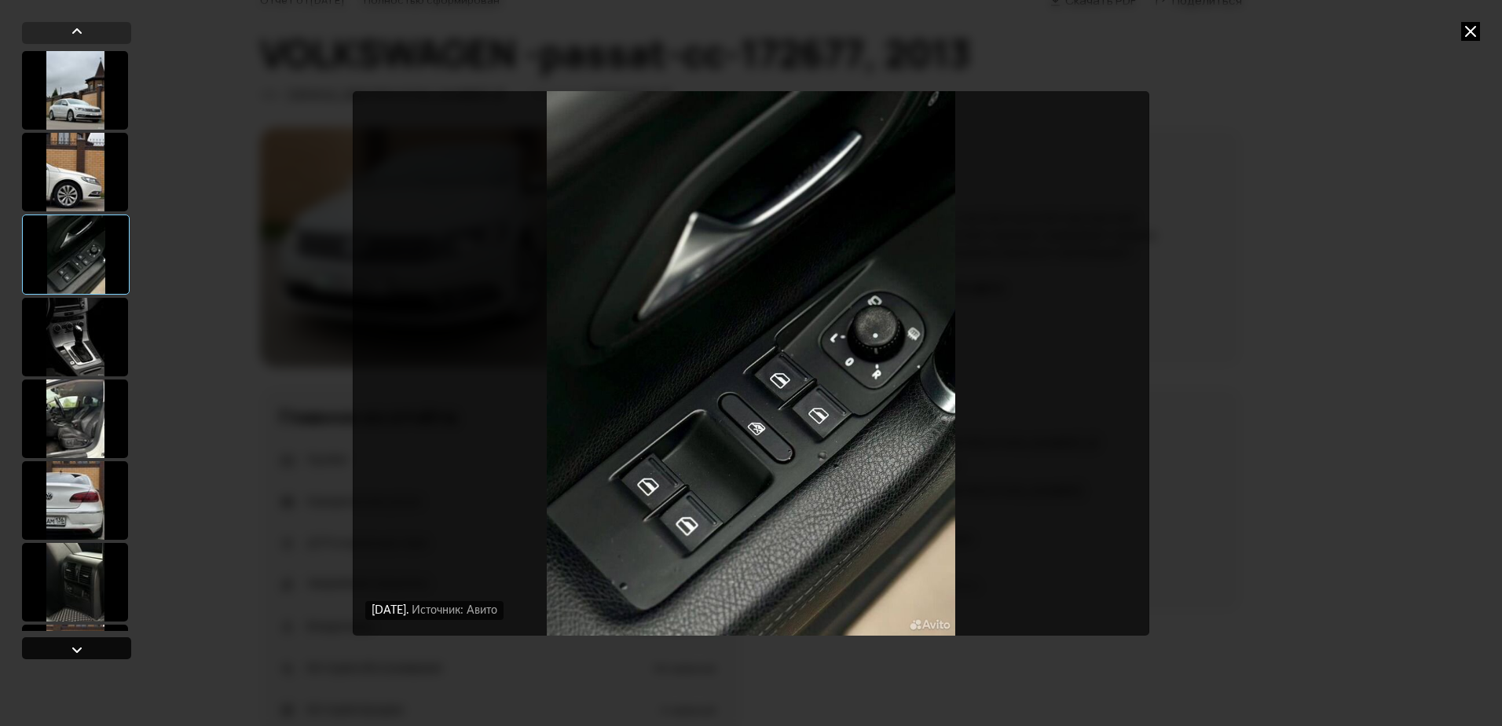
click at [63, 646] on div at bounding box center [76, 648] width 109 height 22
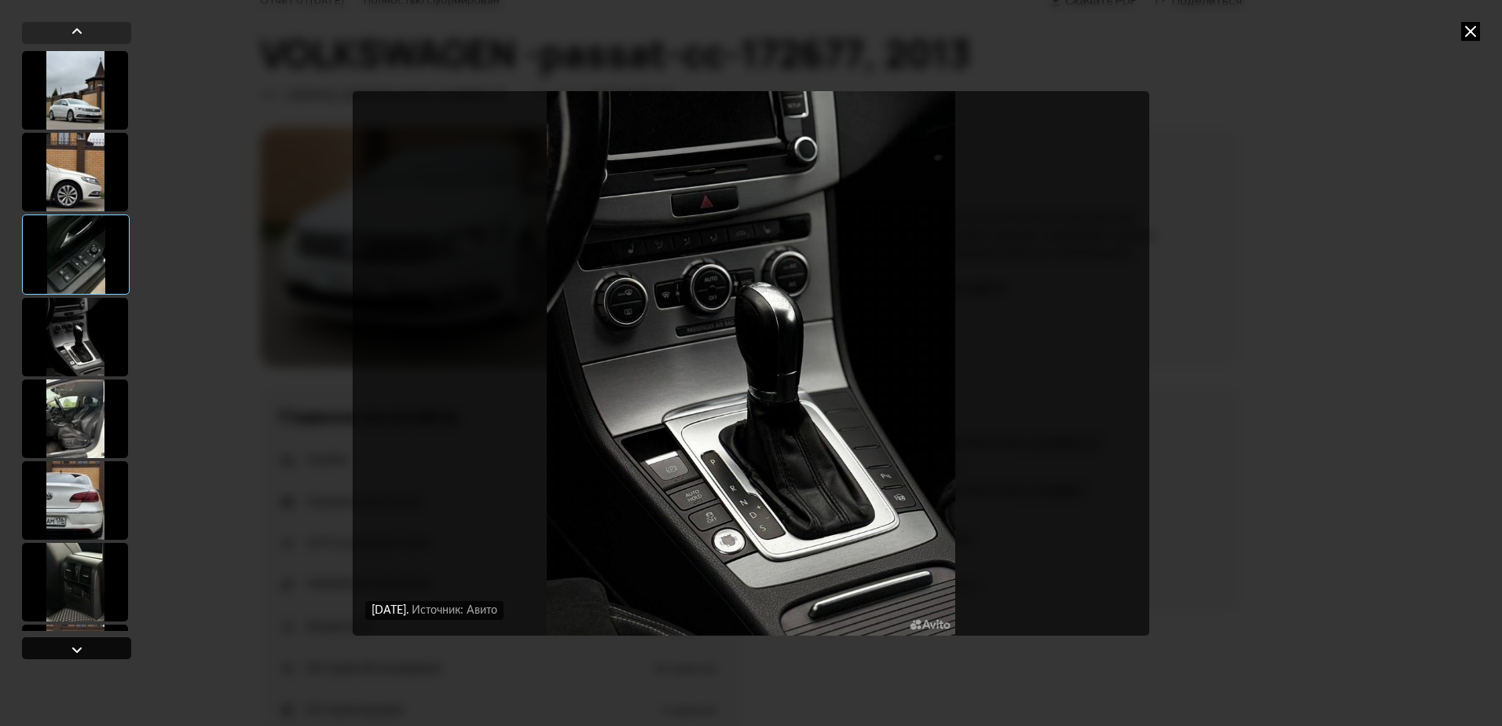
click at [63, 646] on div at bounding box center [76, 648] width 109 height 22
click at [1464, 16] on div "[DATE] Источник: Авито [DATE] Источник: Авито [DATE] Источник: Авито [DATE] Ист…" at bounding box center [751, 363] width 1502 height 726
click at [1474, 34] on icon at bounding box center [1470, 31] width 19 height 19
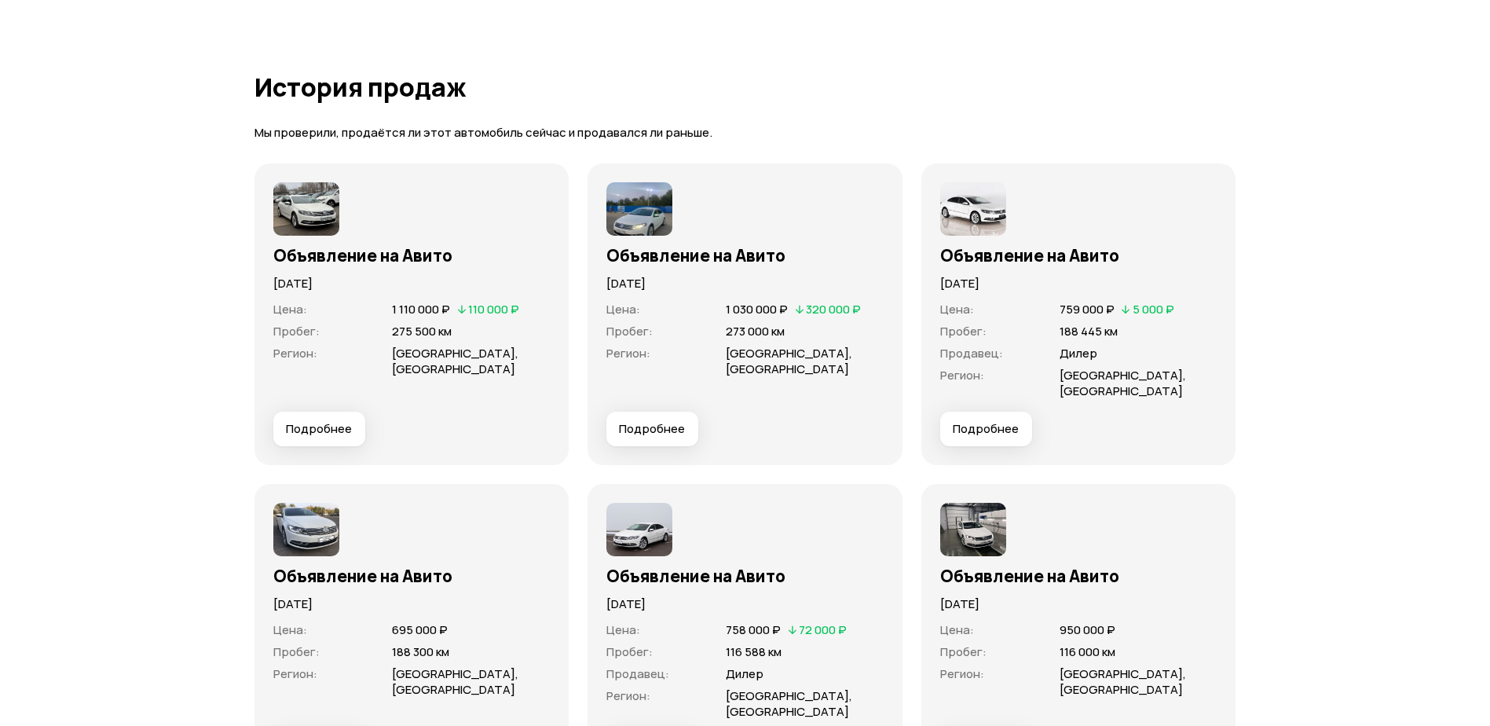
scroll to position [5032, 0]
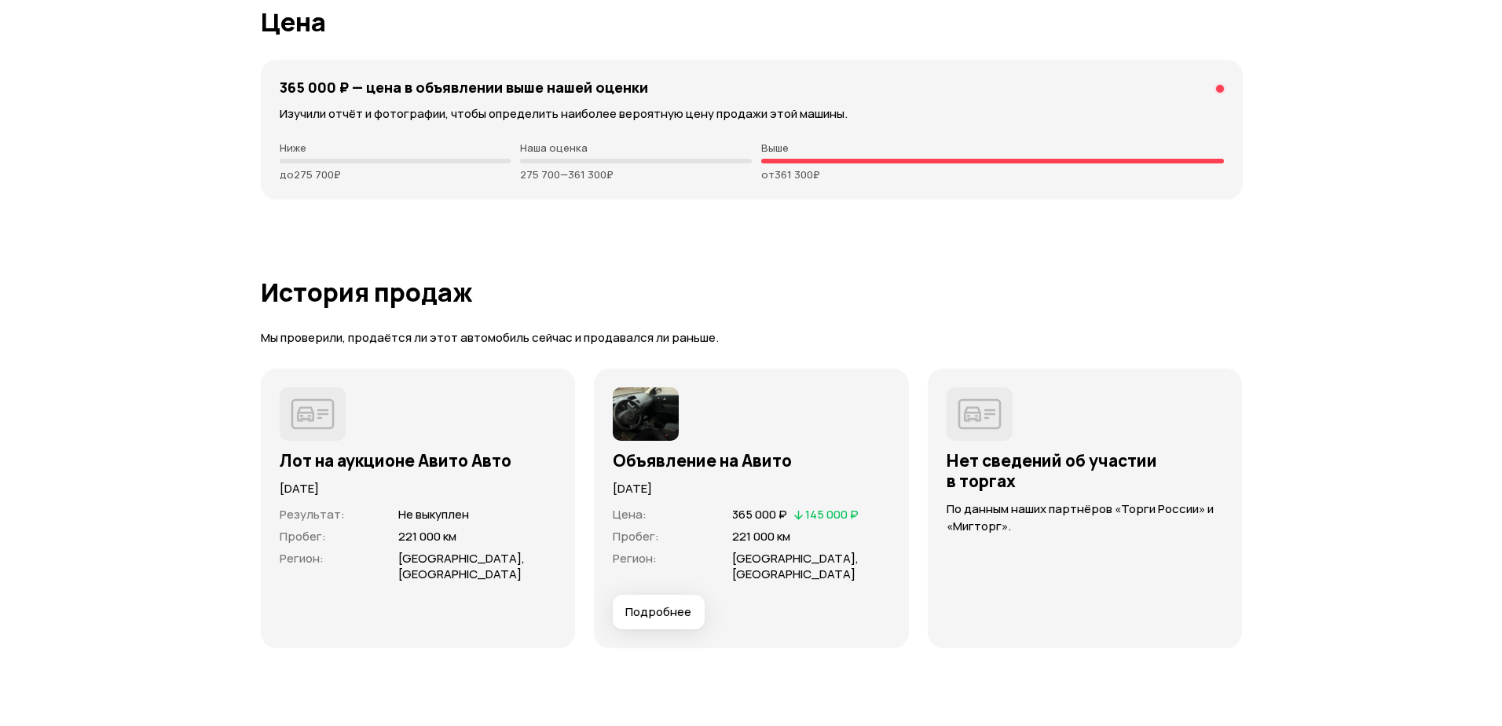
scroll to position [4634, 0]
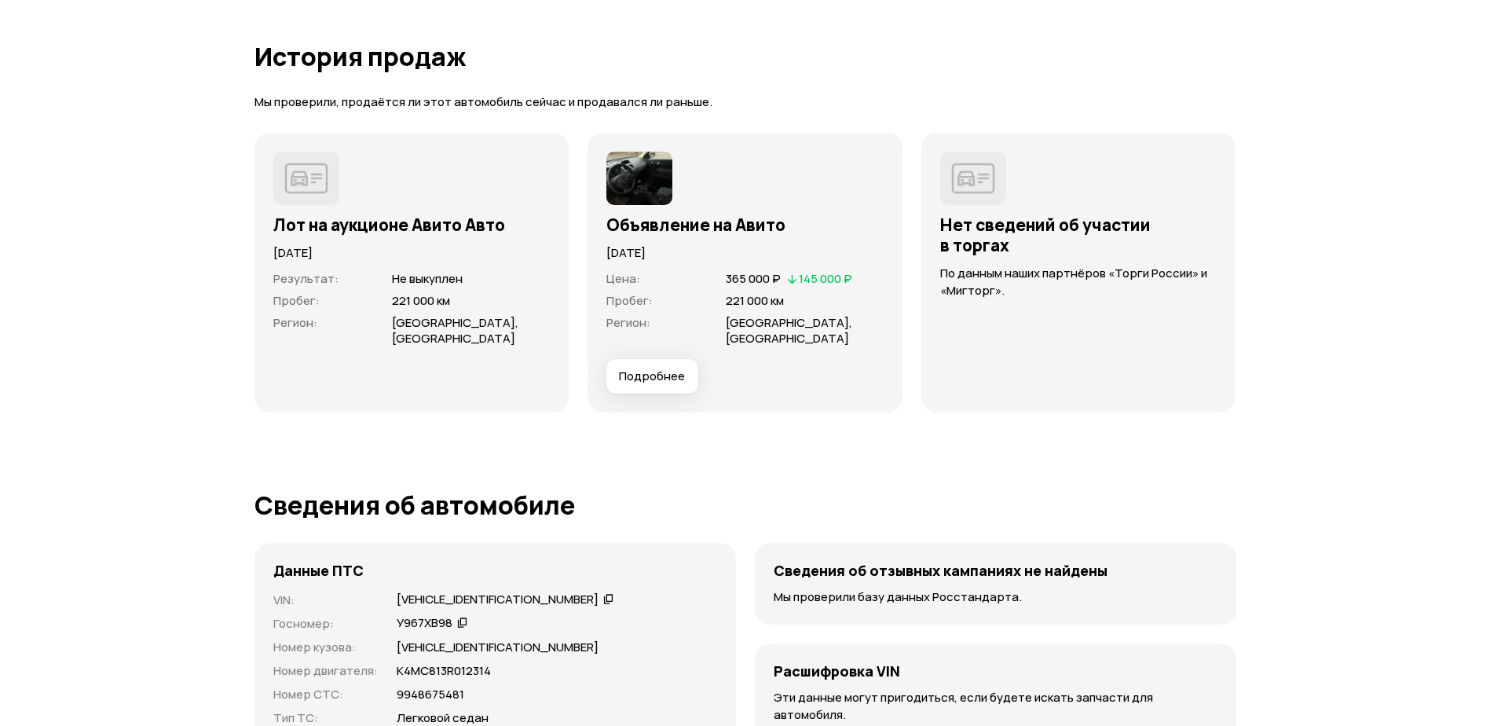
click at [635, 378] on span "Подробнее" at bounding box center [652, 376] width 66 height 16
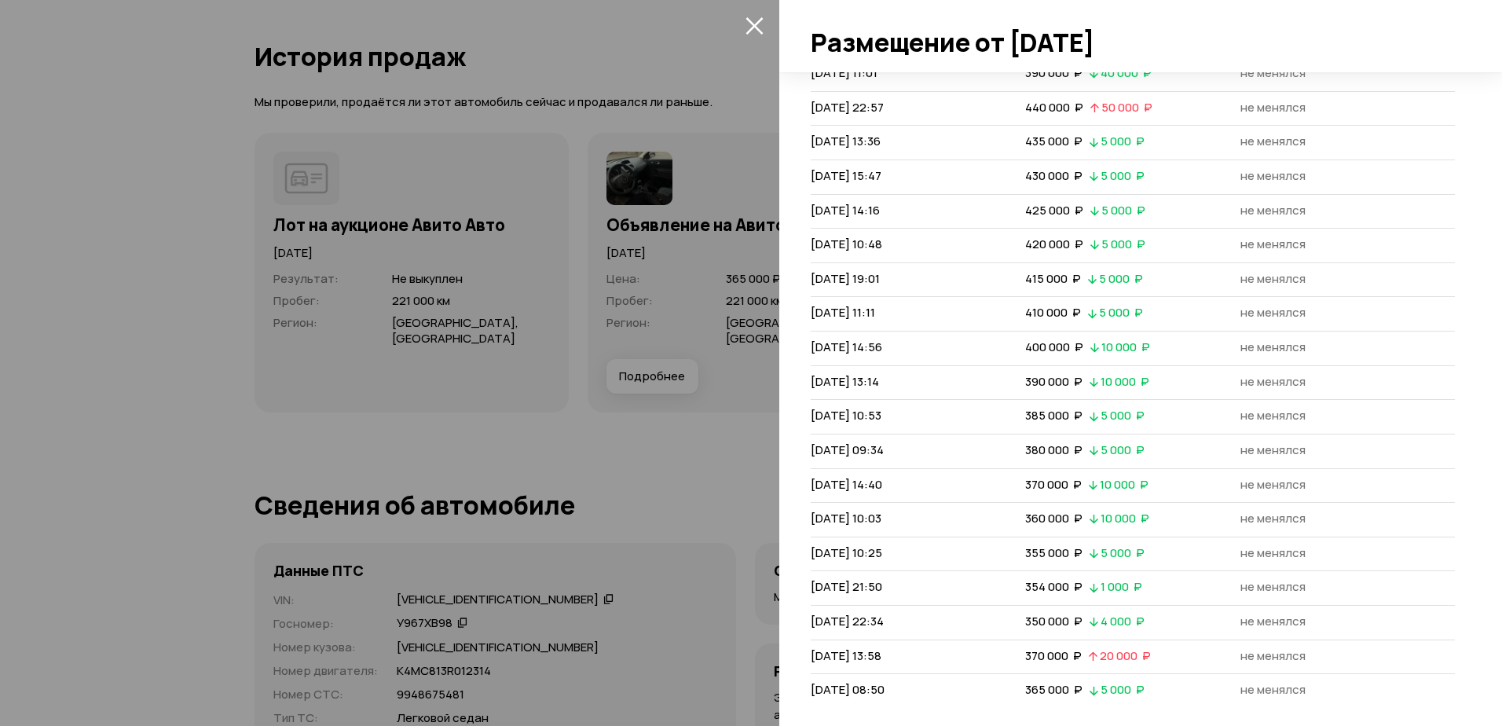
scroll to position [587, 0]
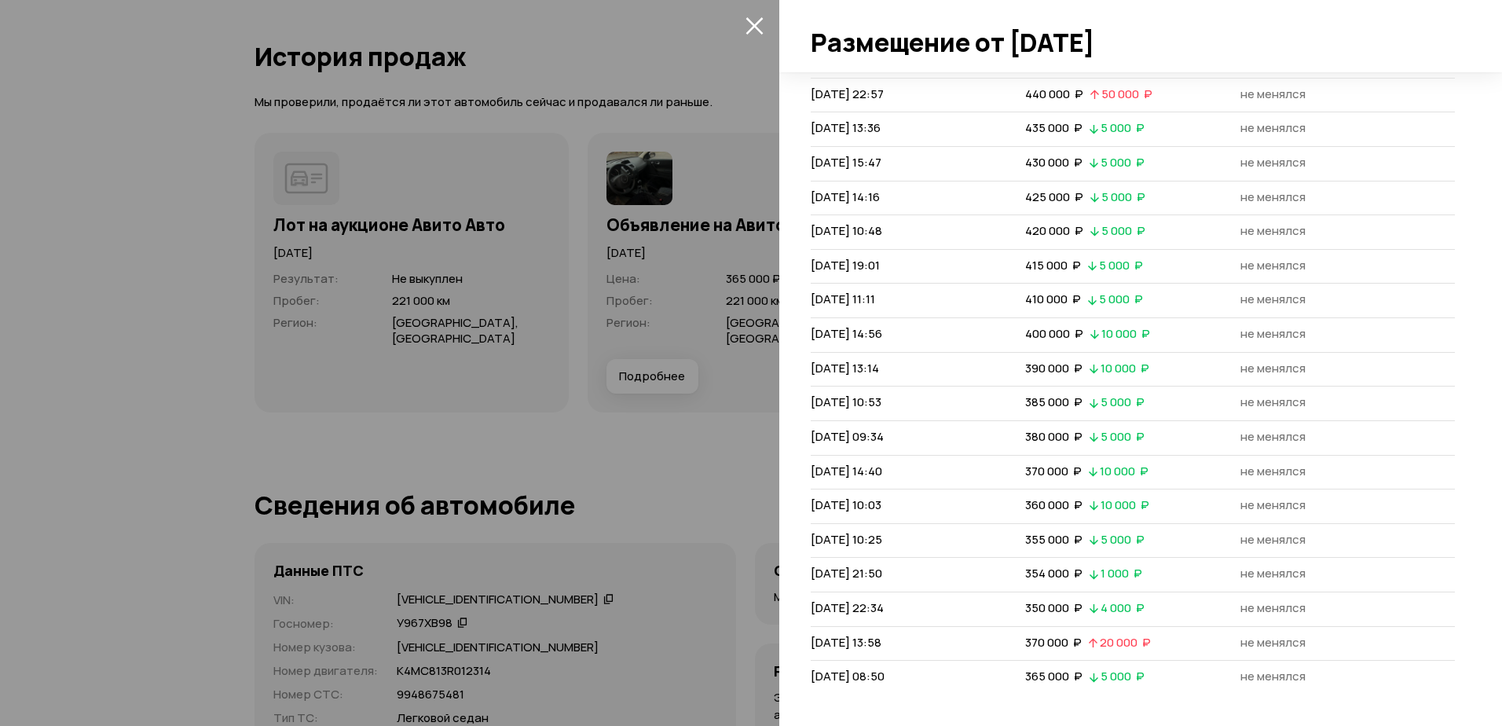
click at [197, 444] on div at bounding box center [751, 363] width 1502 height 726
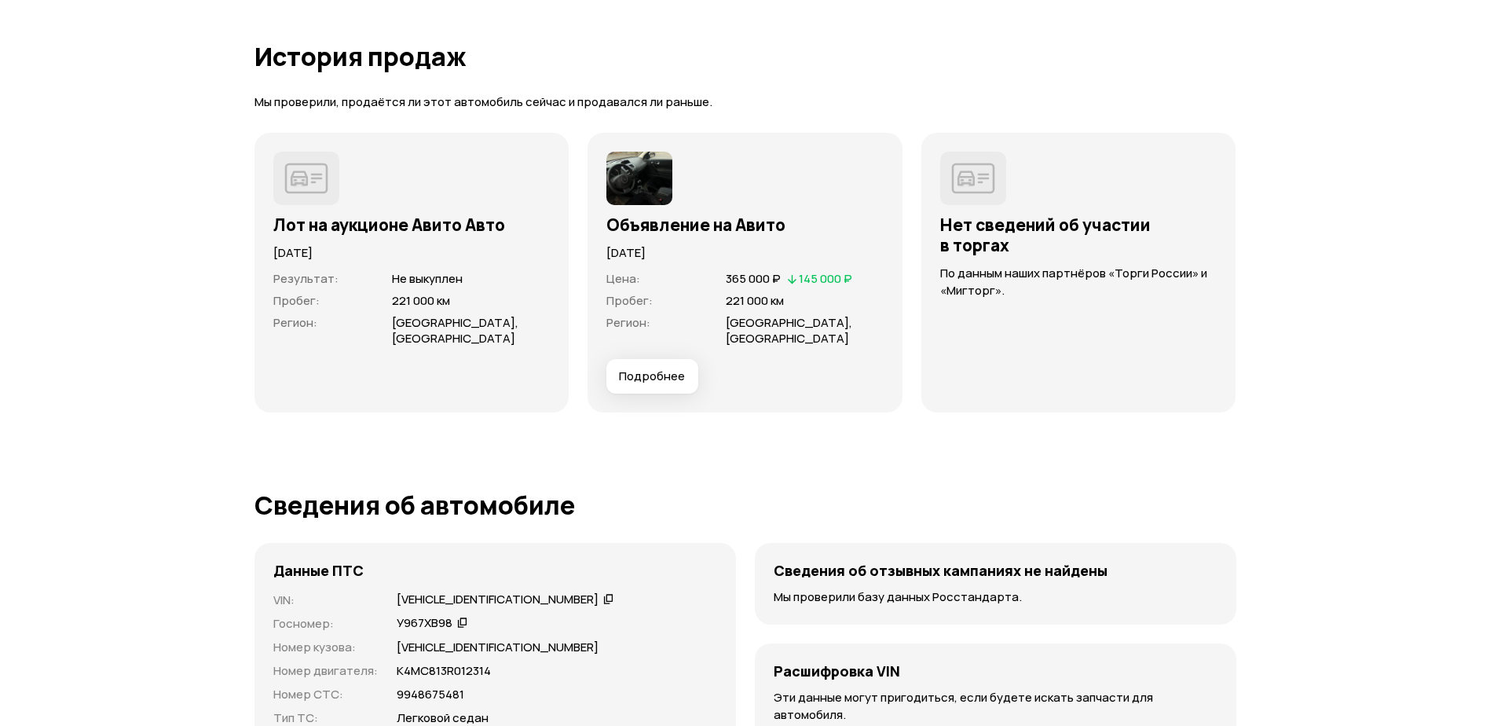
click at [651, 369] on span "Подробнее" at bounding box center [652, 376] width 66 height 16
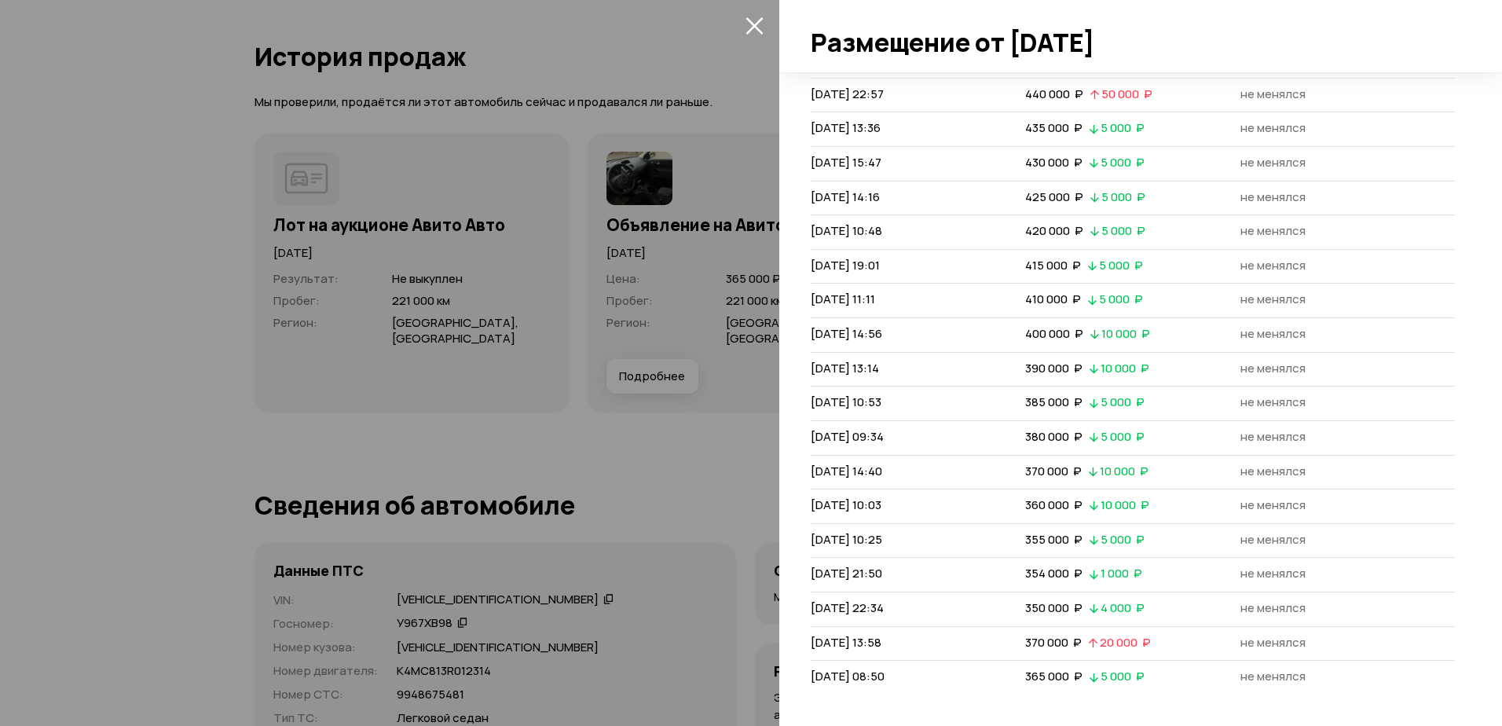
click at [129, 281] on div at bounding box center [751, 363] width 1502 height 726
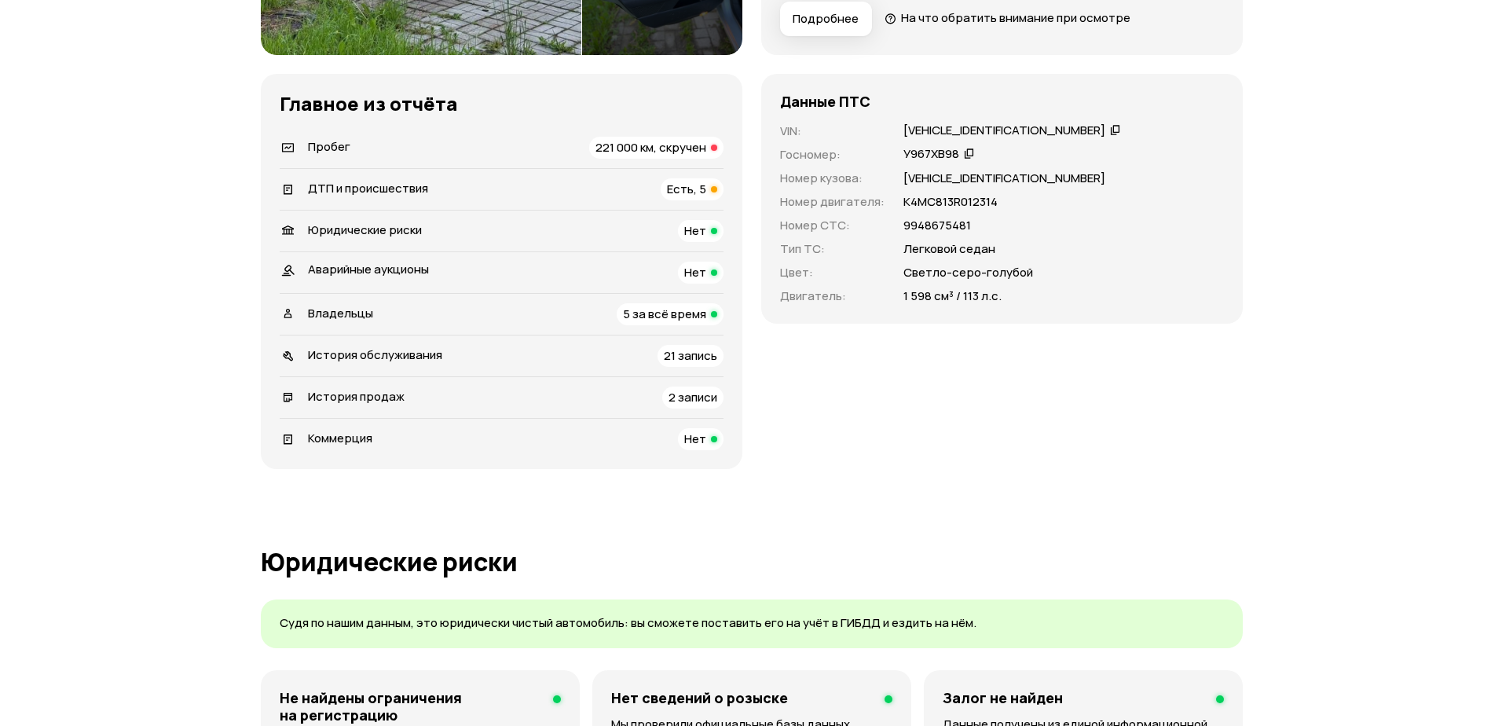
scroll to position [0, 0]
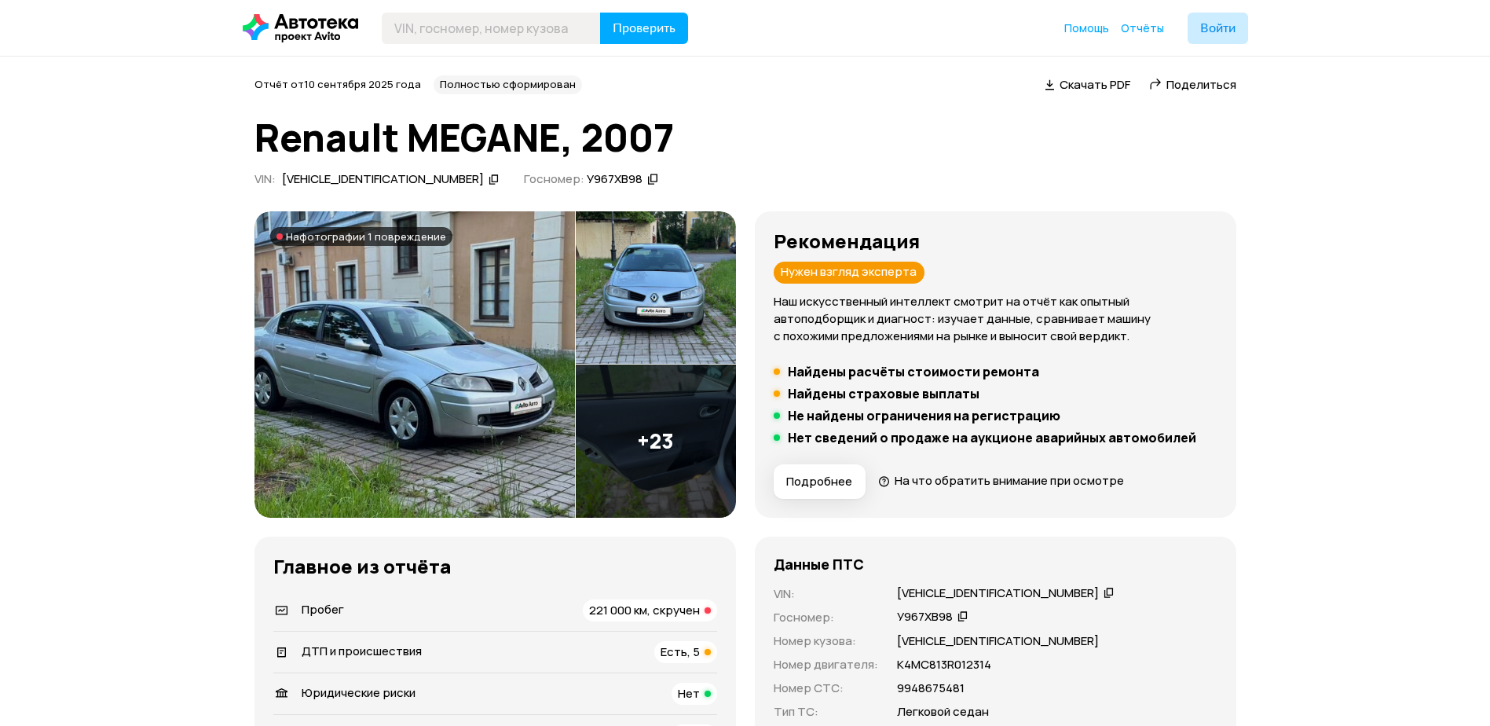
click at [449, 363] on img at bounding box center [414, 364] width 320 height 306
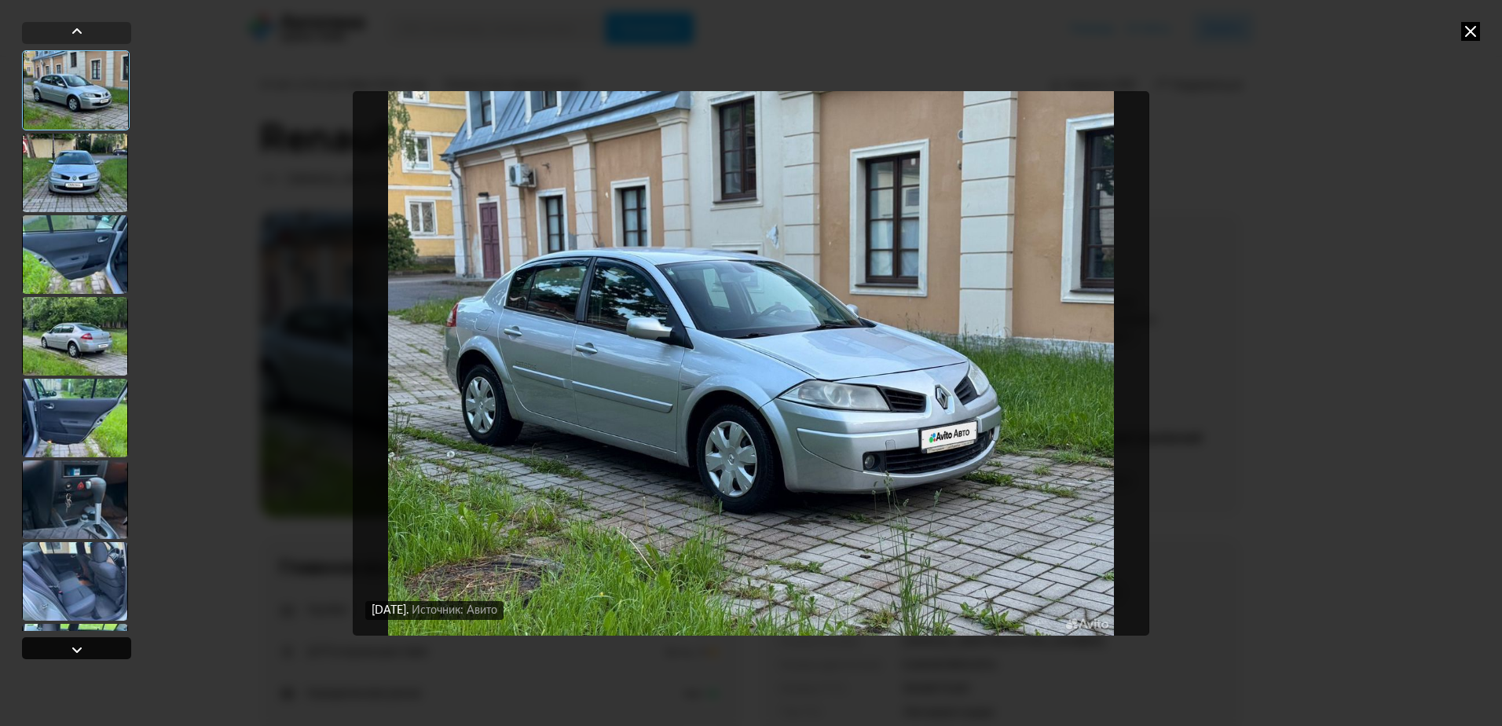
click at [71, 641] on div at bounding box center [77, 649] width 19 height 19
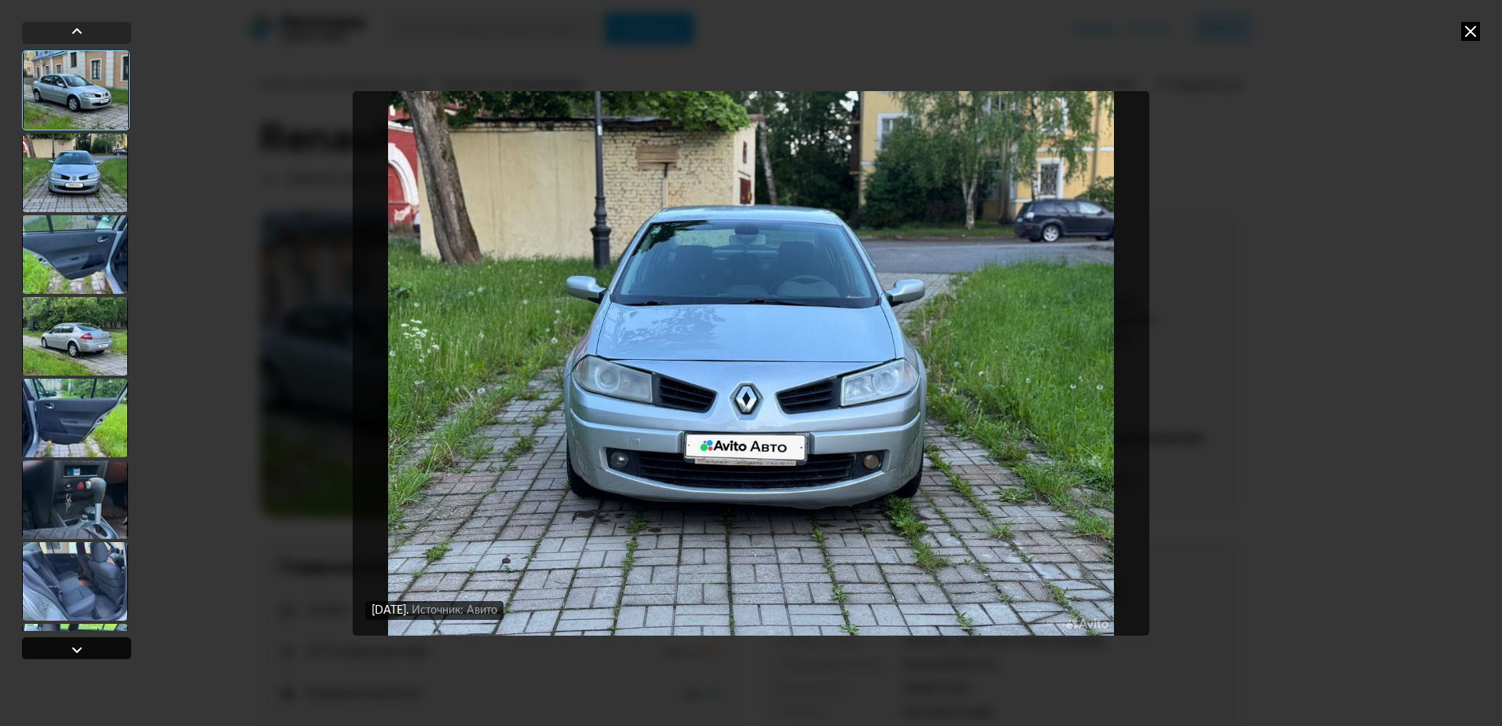
click at [71, 641] on div at bounding box center [77, 649] width 19 height 19
click at [71, 640] on div at bounding box center [77, 649] width 19 height 19
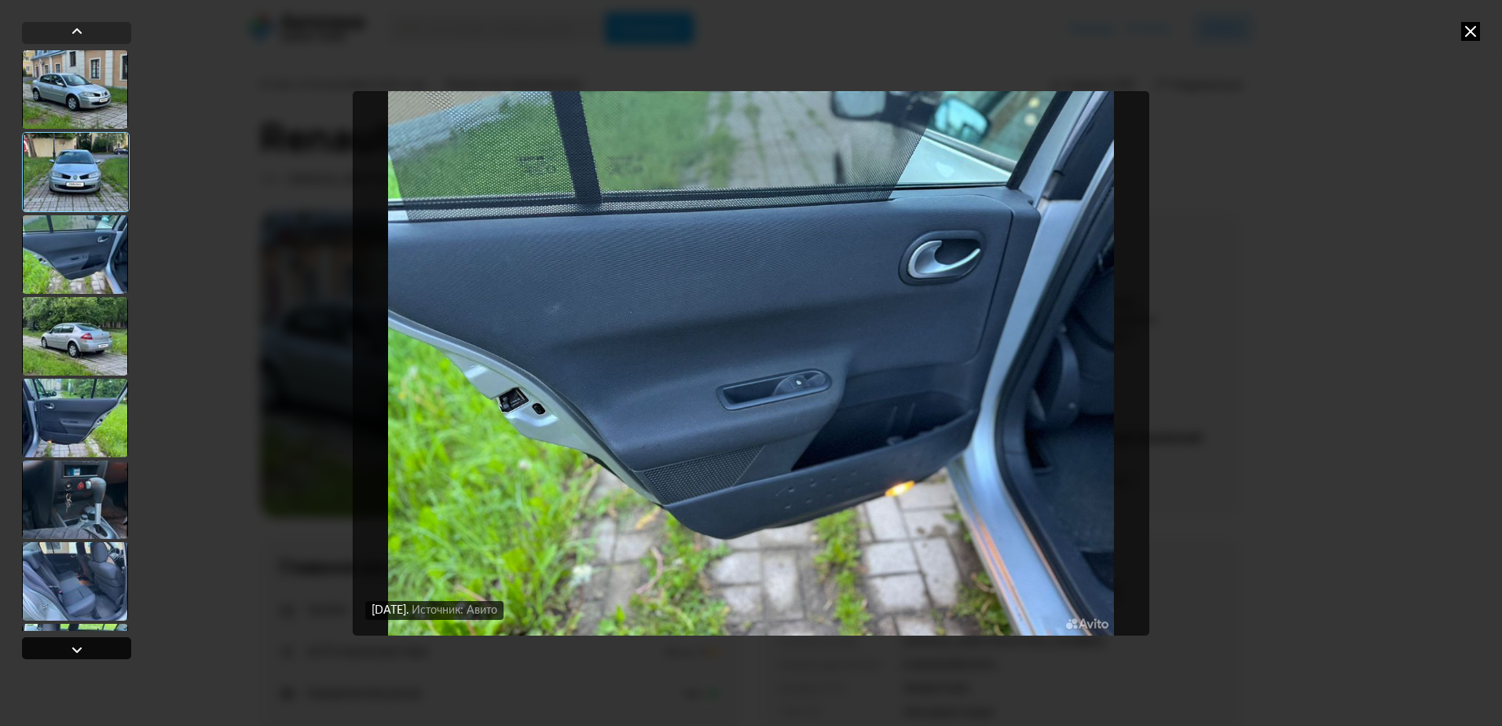
click at [71, 640] on div at bounding box center [77, 649] width 19 height 19
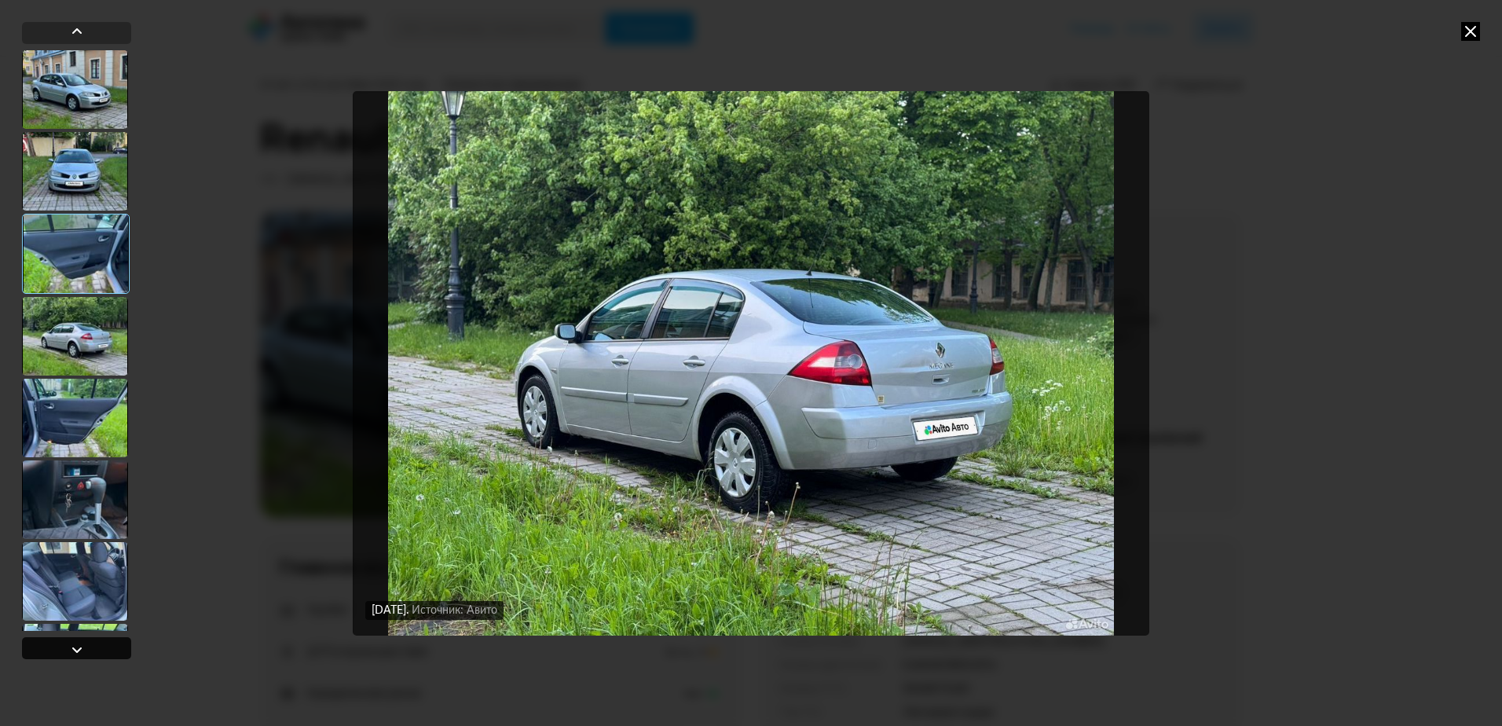
click at [71, 638] on div at bounding box center [76, 648] width 109 height 22
click at [70, 646] on div at bounding box center [77, 649] width 19 height 19
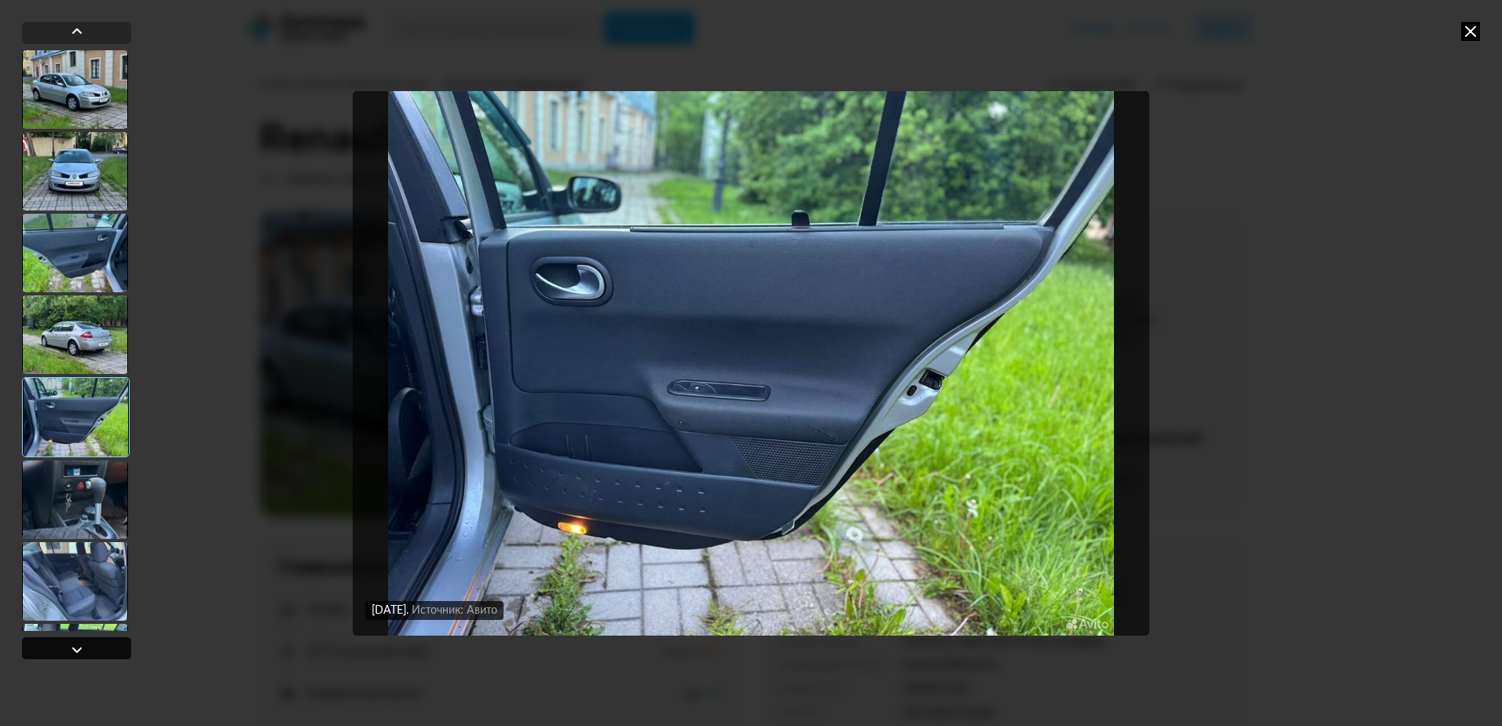
click at [70, 646] on div at bounding box center [77, 649] width 19 height 19
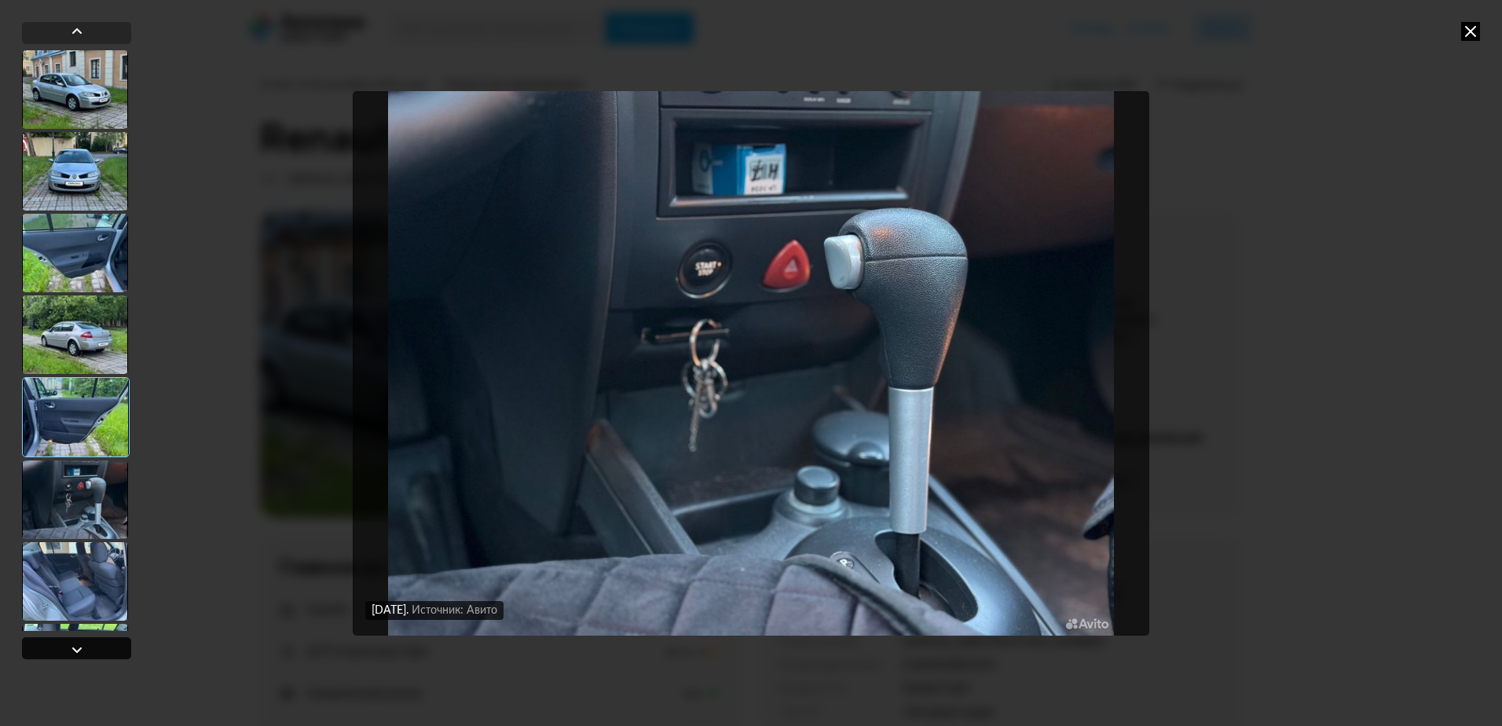
click at [68, 647] on div at bounding box center [77, 649] width 19 height 19
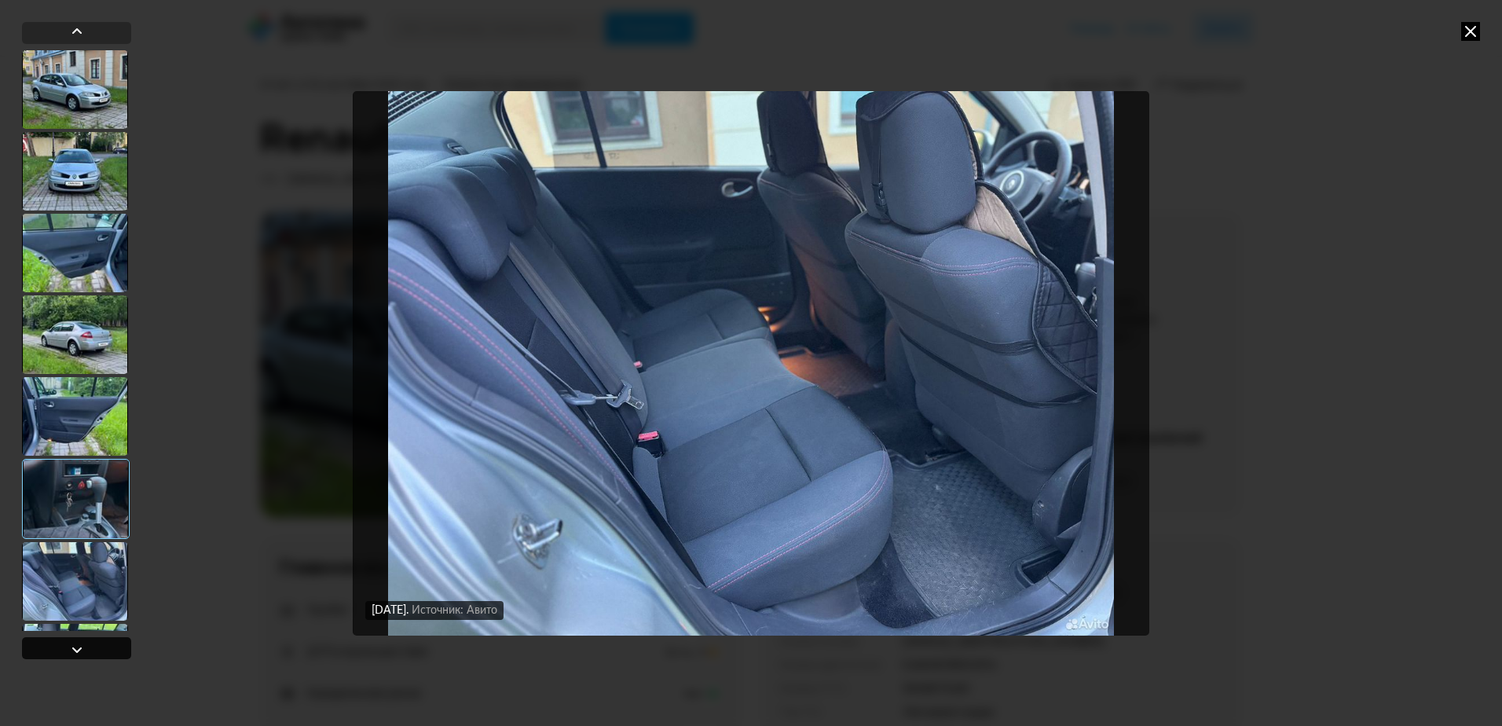
click at [68, 646] on div at bounding box center [77, 649] width 19 height 19
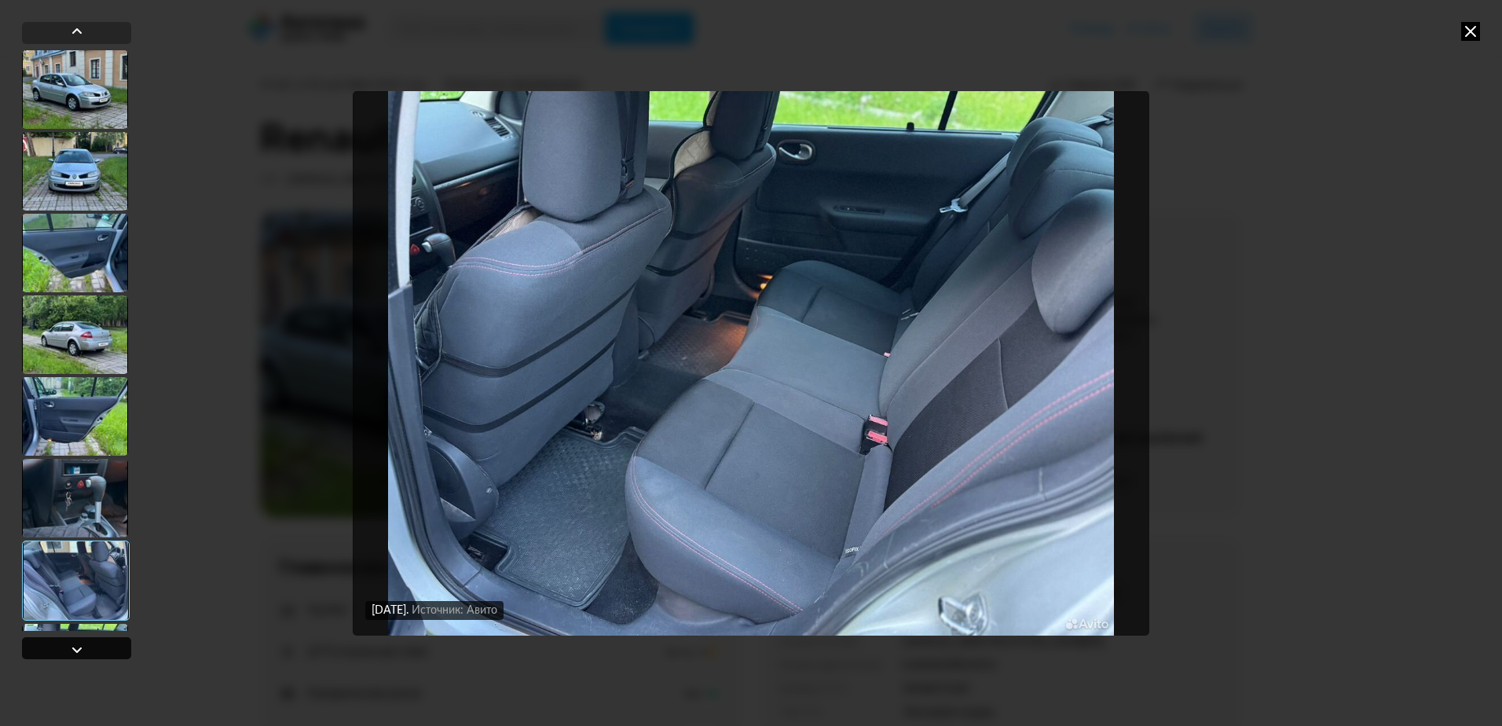
click at [68, 646] on div at bounding box center [77, 649] width 19 height 19
click at [66, 646] on div at bounding box center [76, 648] width 109 height 22
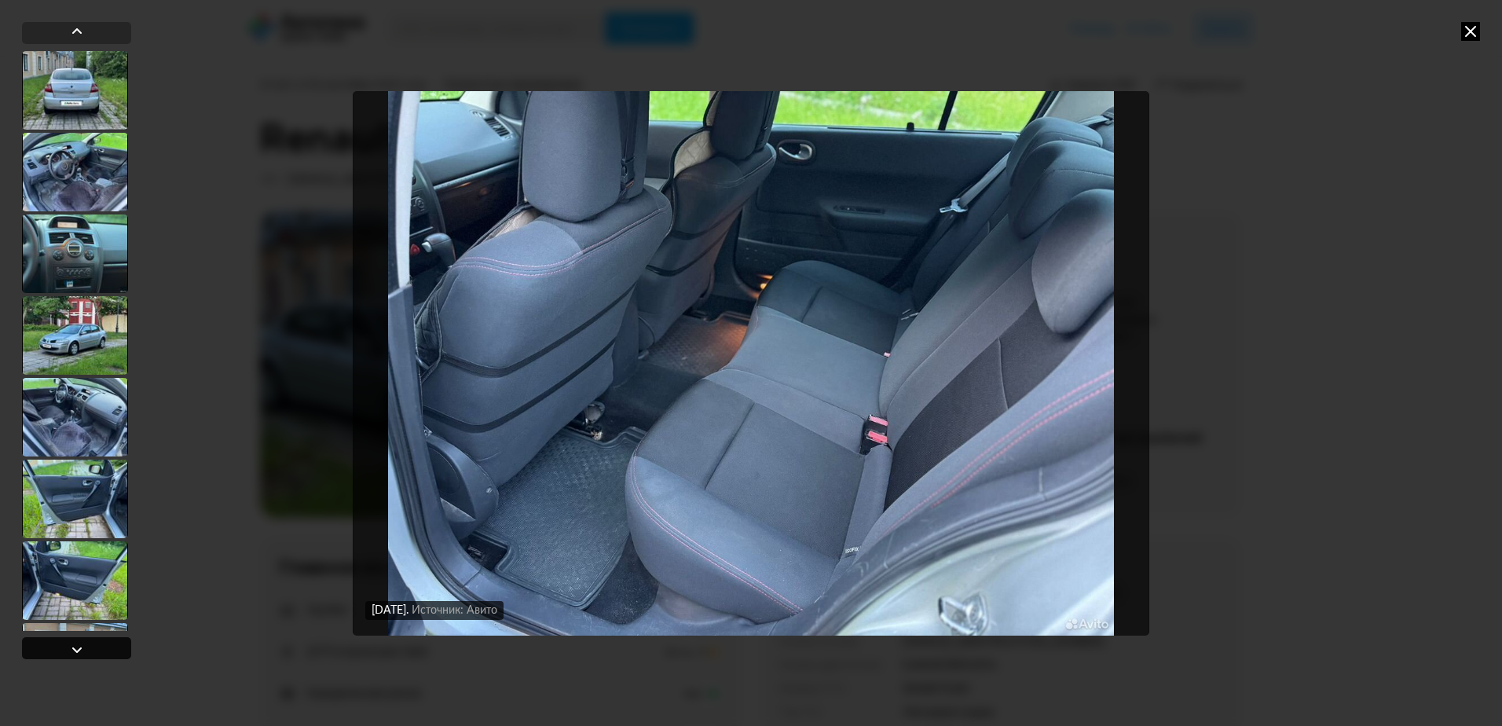
click at [66, 646] on div at bounding box center [76, 648] width 109 height 22
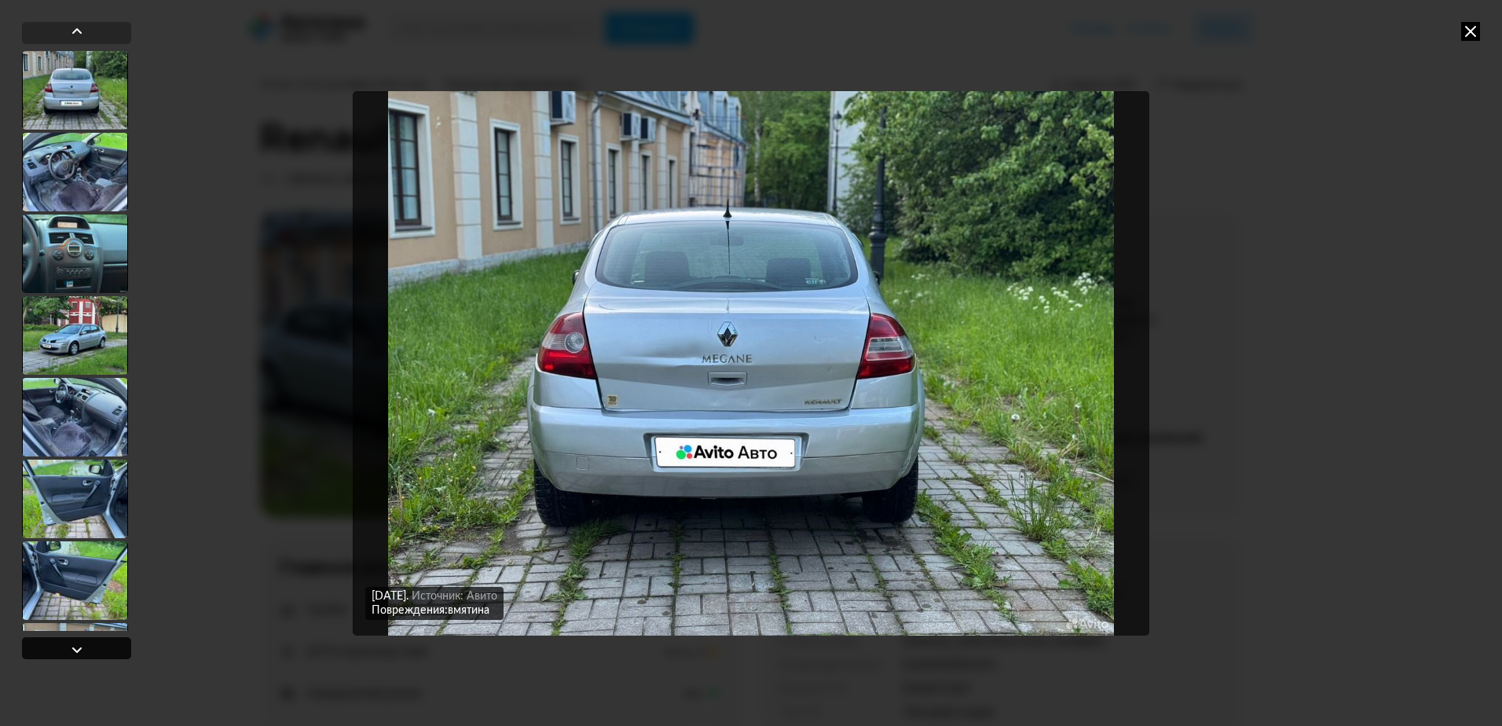
scroll to position [653, 0]
click at [65, 650] on div at bounding box center [76, 648] width 109 height 22
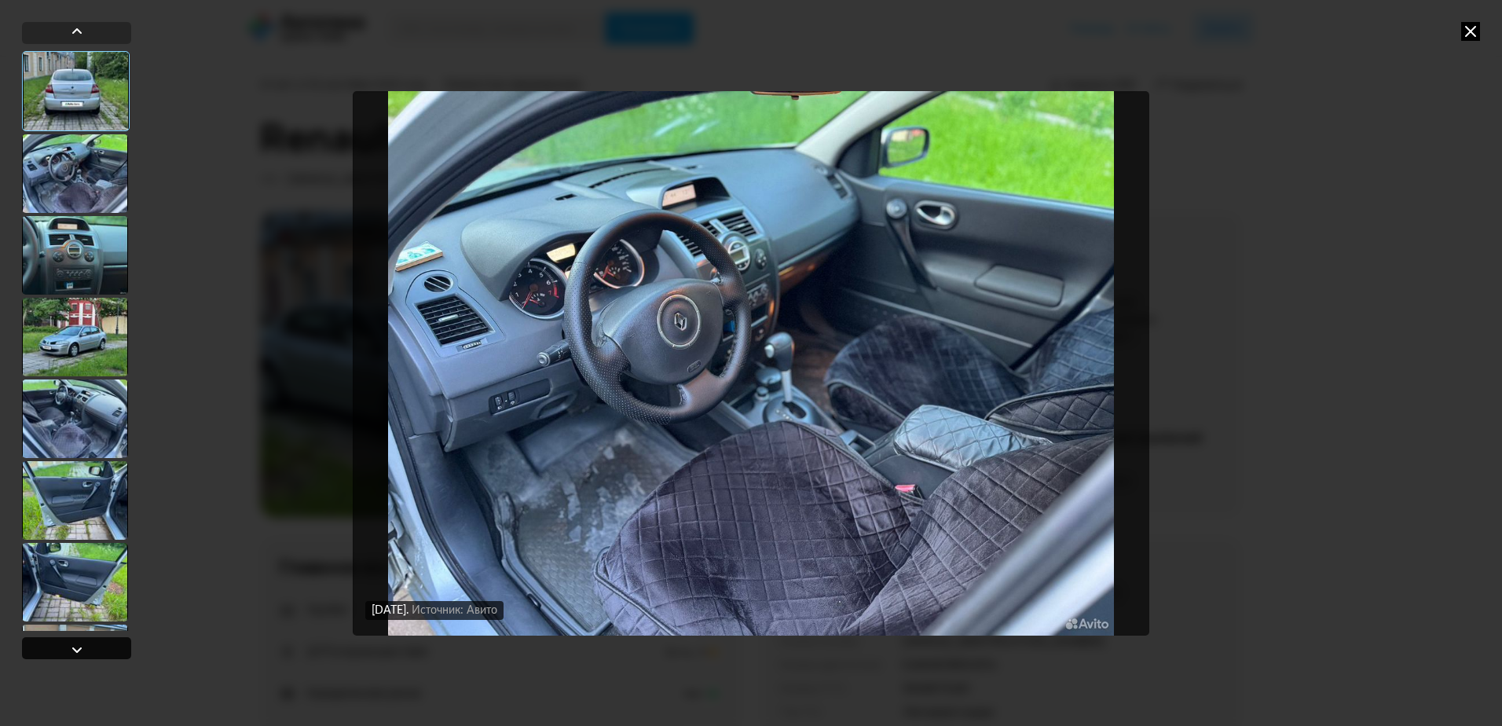
click at [64, 652] on div at bounding box center [76, 648] width 109 height 22
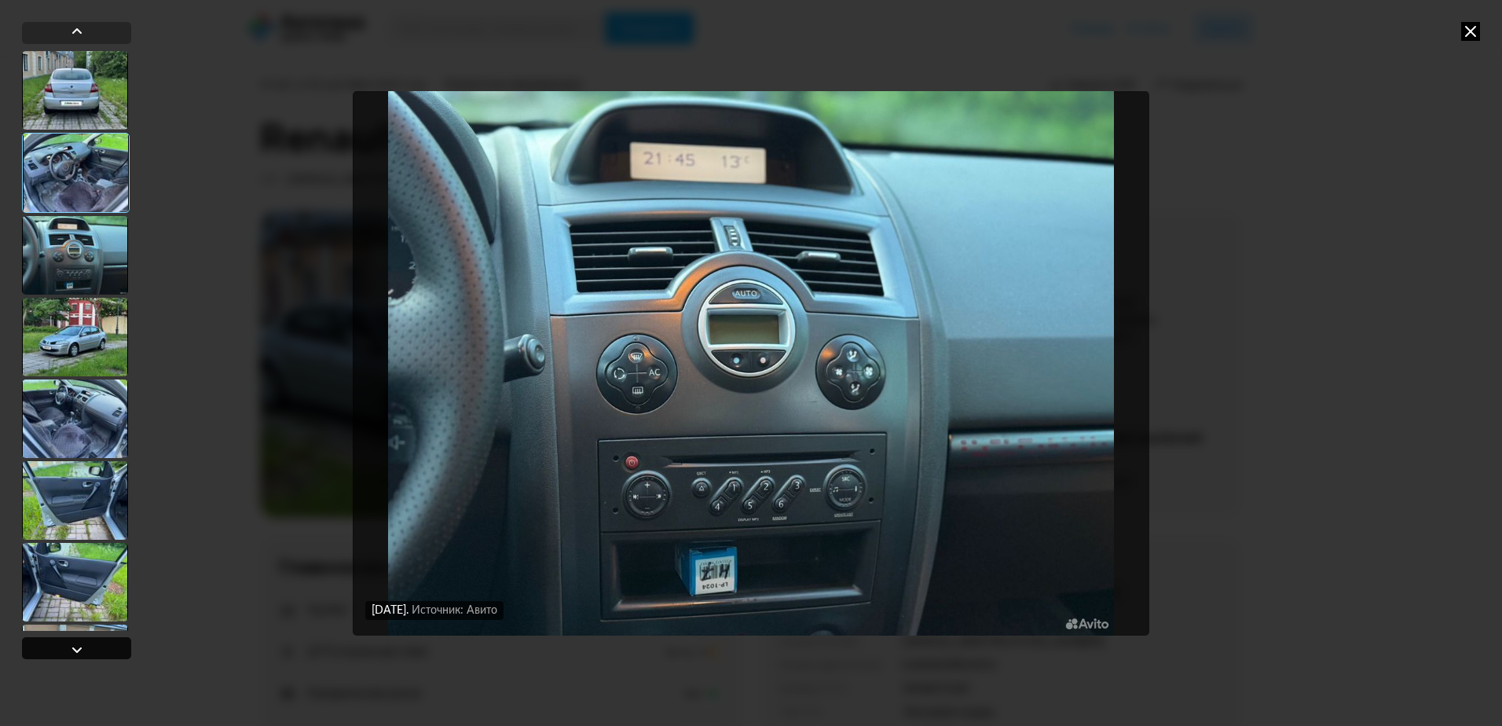
click at [64, 652] on div at bounding box center [76, 648] width 109 height 22
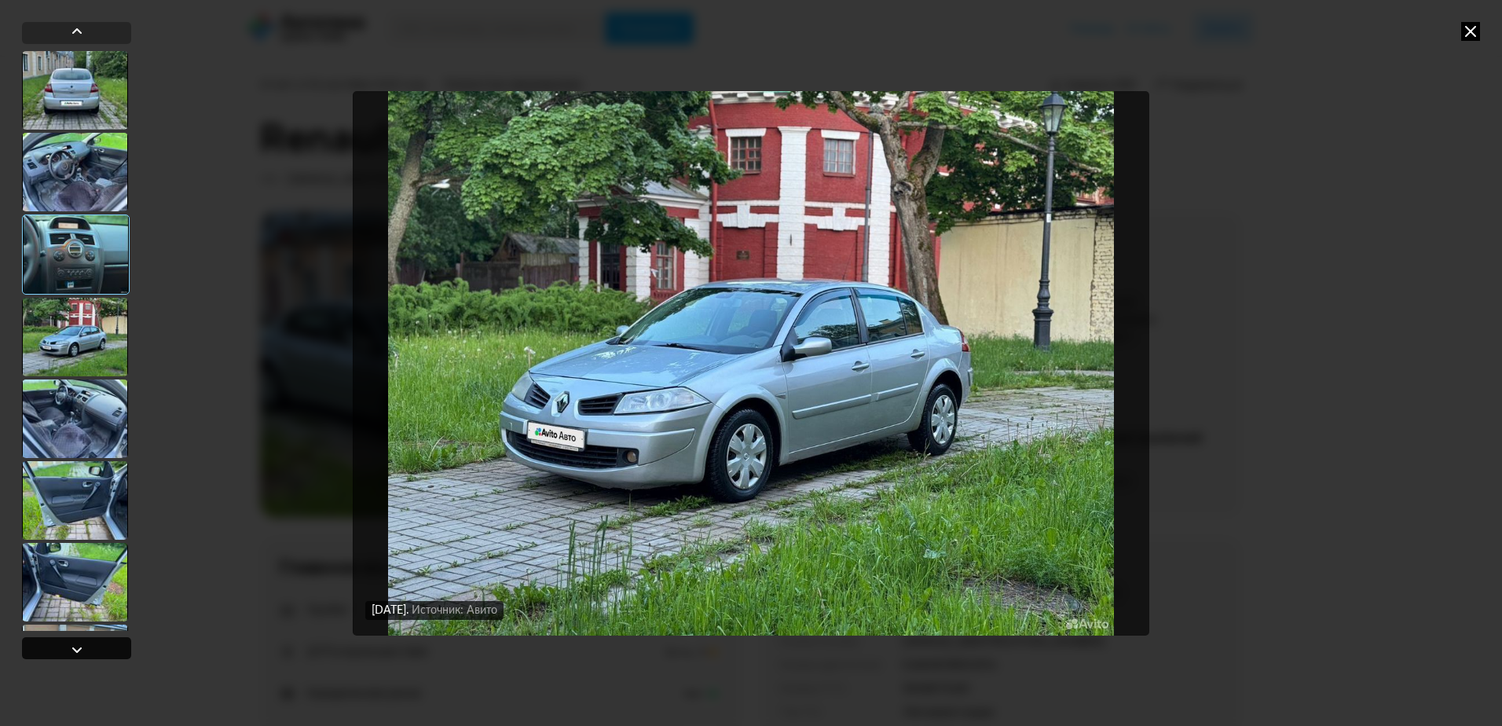
click at [63, 652] on div at bounding box center [76, 648] width 109 height 22
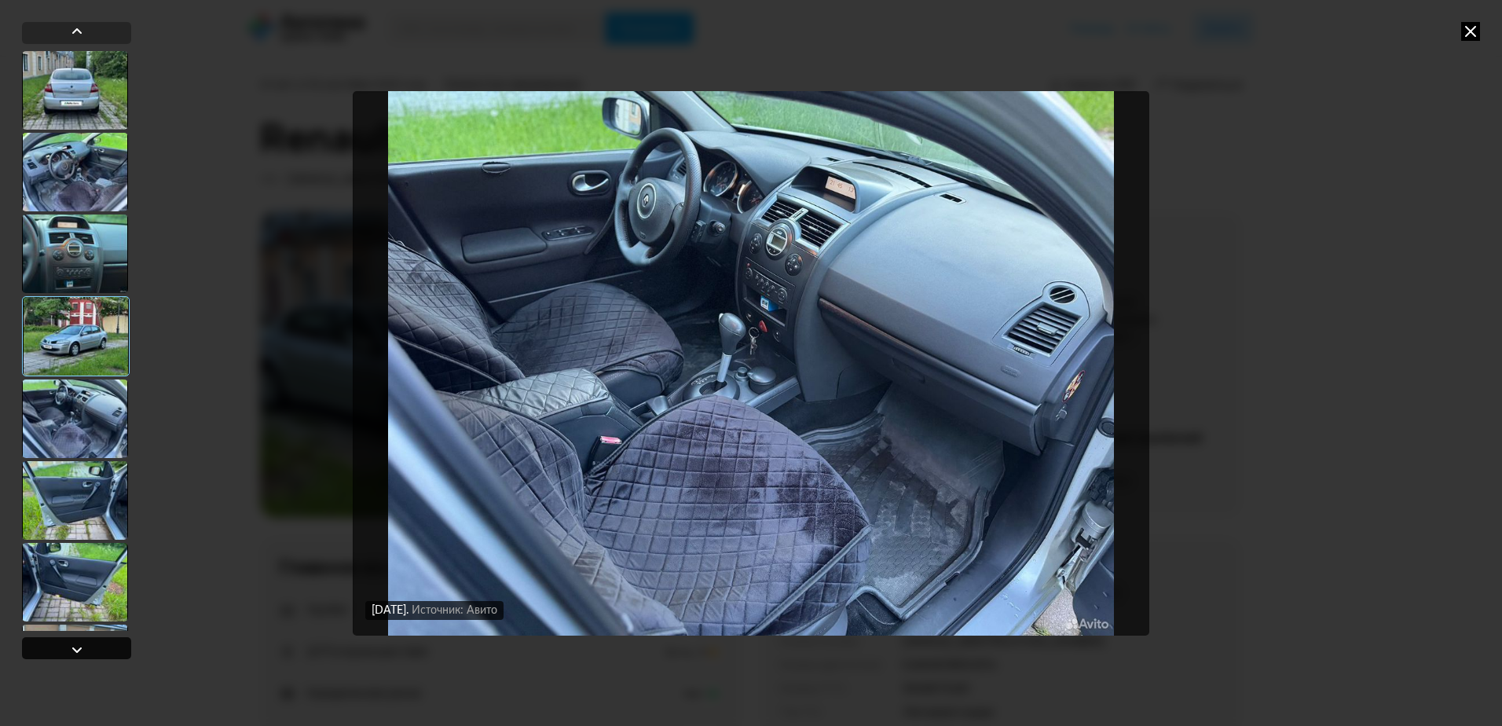
click at [59, 653] on div at bounding box center [76, 648] width 109 height 22
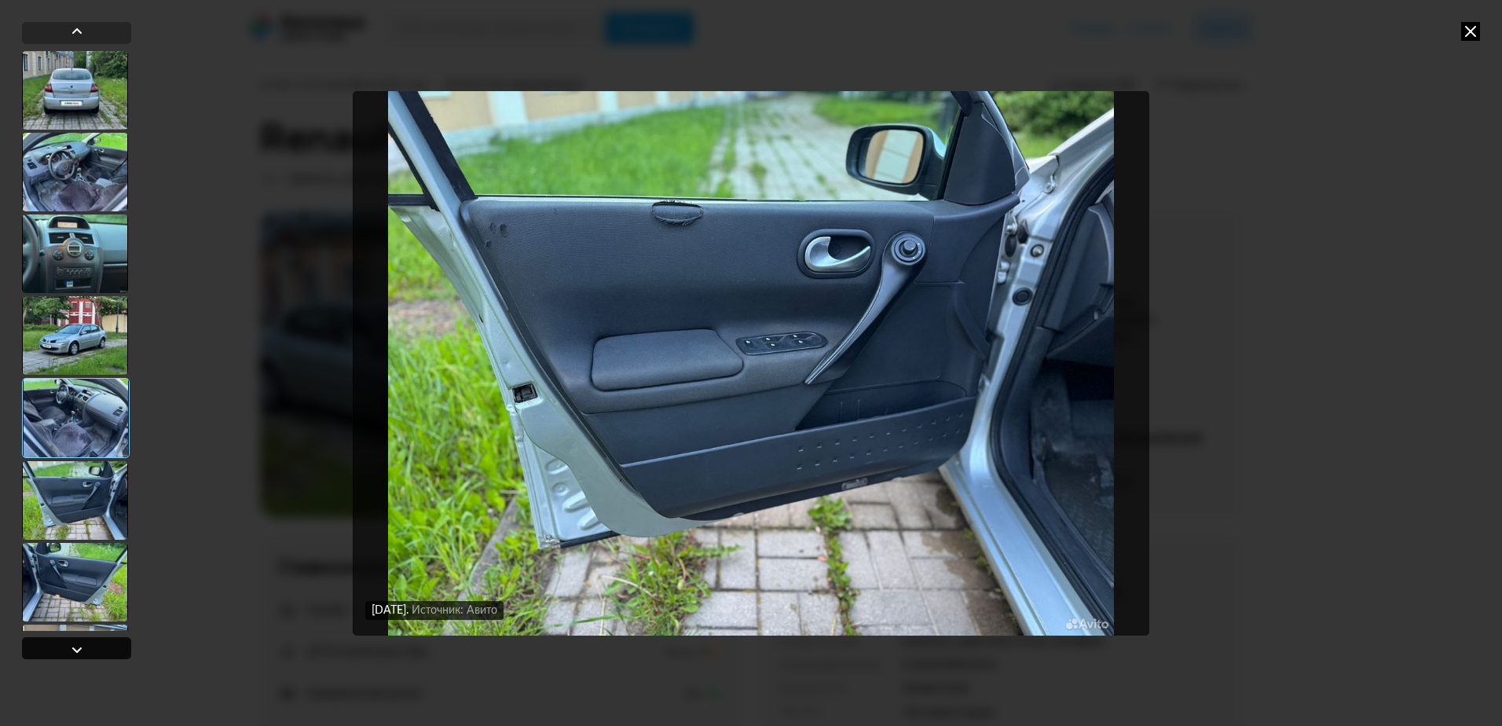
click at [59, 653] on div at bounding box center [76, 648] width 109 height 22
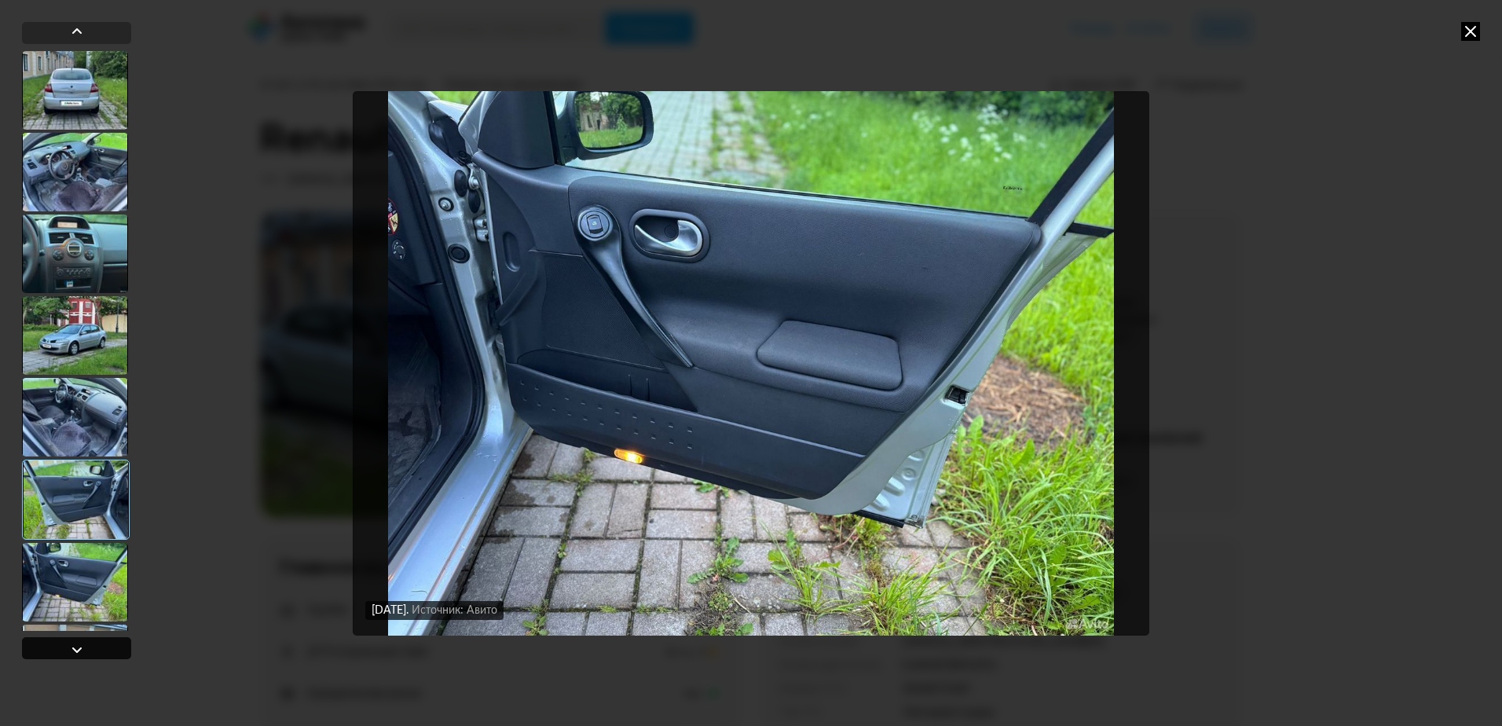
click at [60, 653] on div at bounding box center [76, 648] width 109 height 22
click at [60, 652] on div at bounding box center [76, 648] width 109 height 22
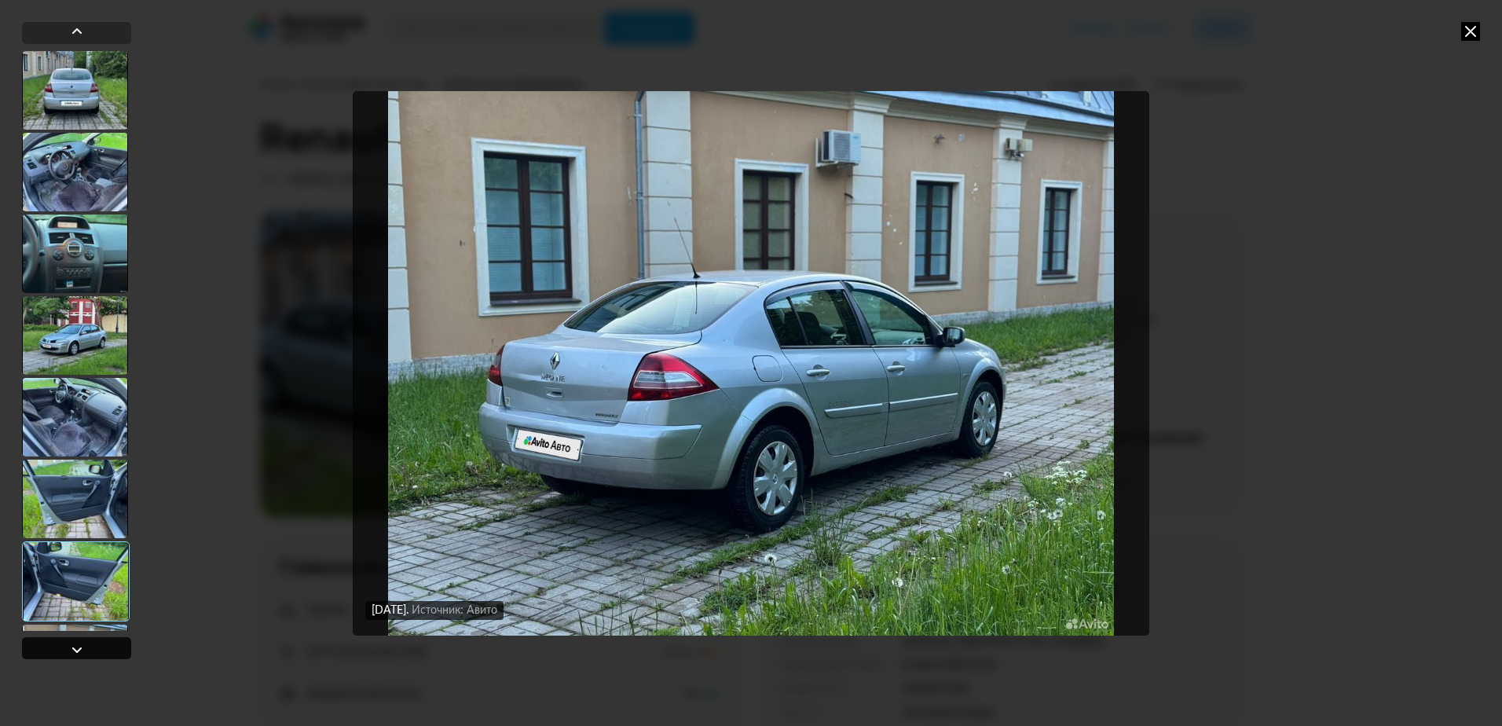
click at [63, 652] on div at bounding box center [76, 648] width 109 height 22
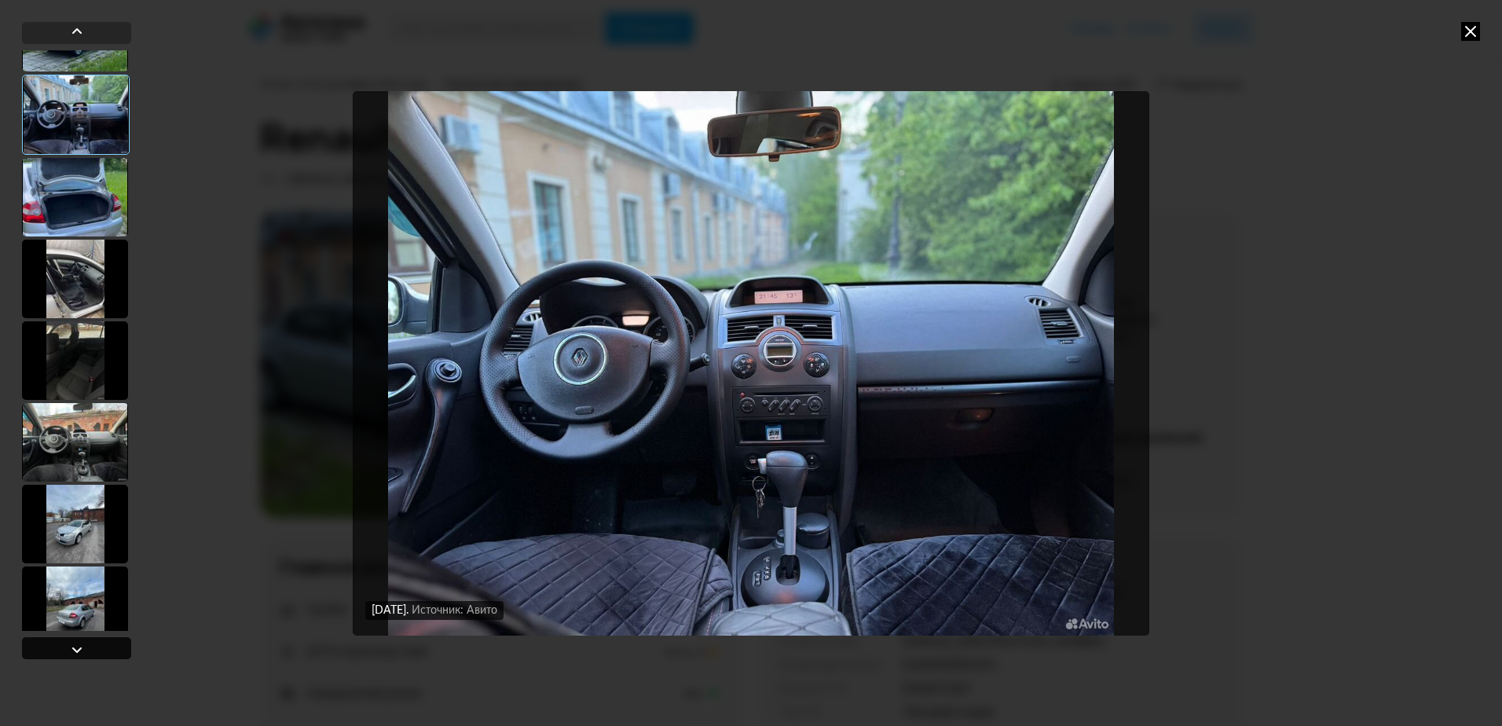
click at [63, 652] on div at bounding box center [76, 648] width 109 height 22
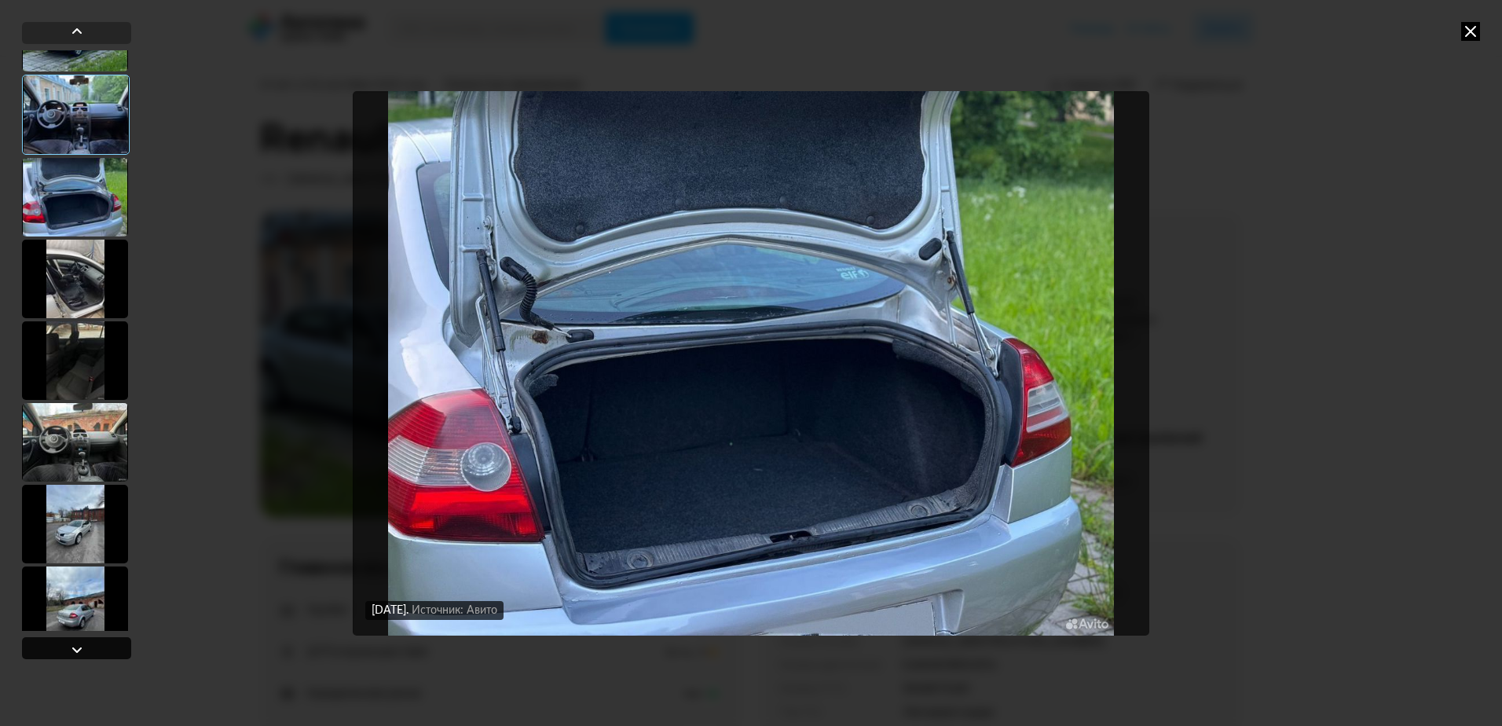
click at [63, 653] on div at bounding box center [76, 648] width 109 height 22
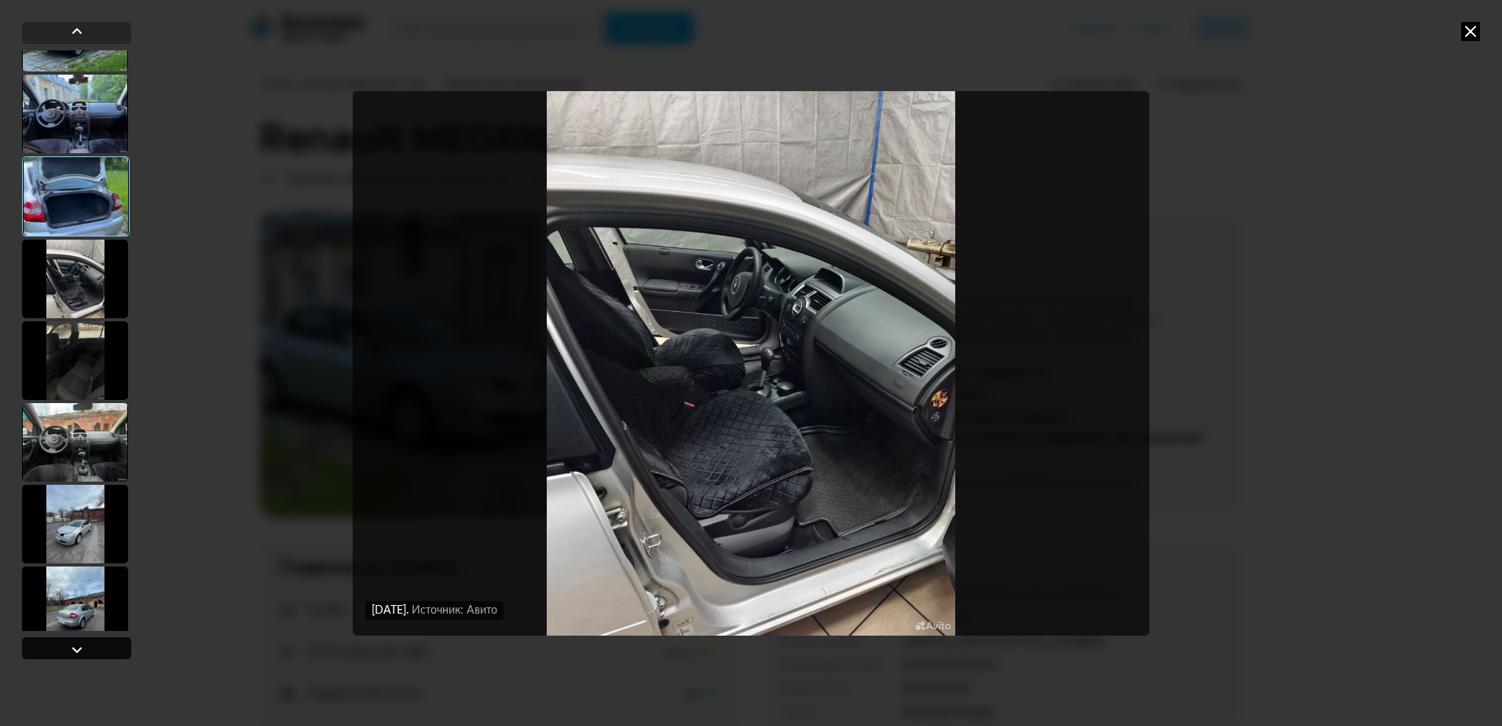
click at [63, 653] on div at bounding box center [76, 648] width 109 height 22
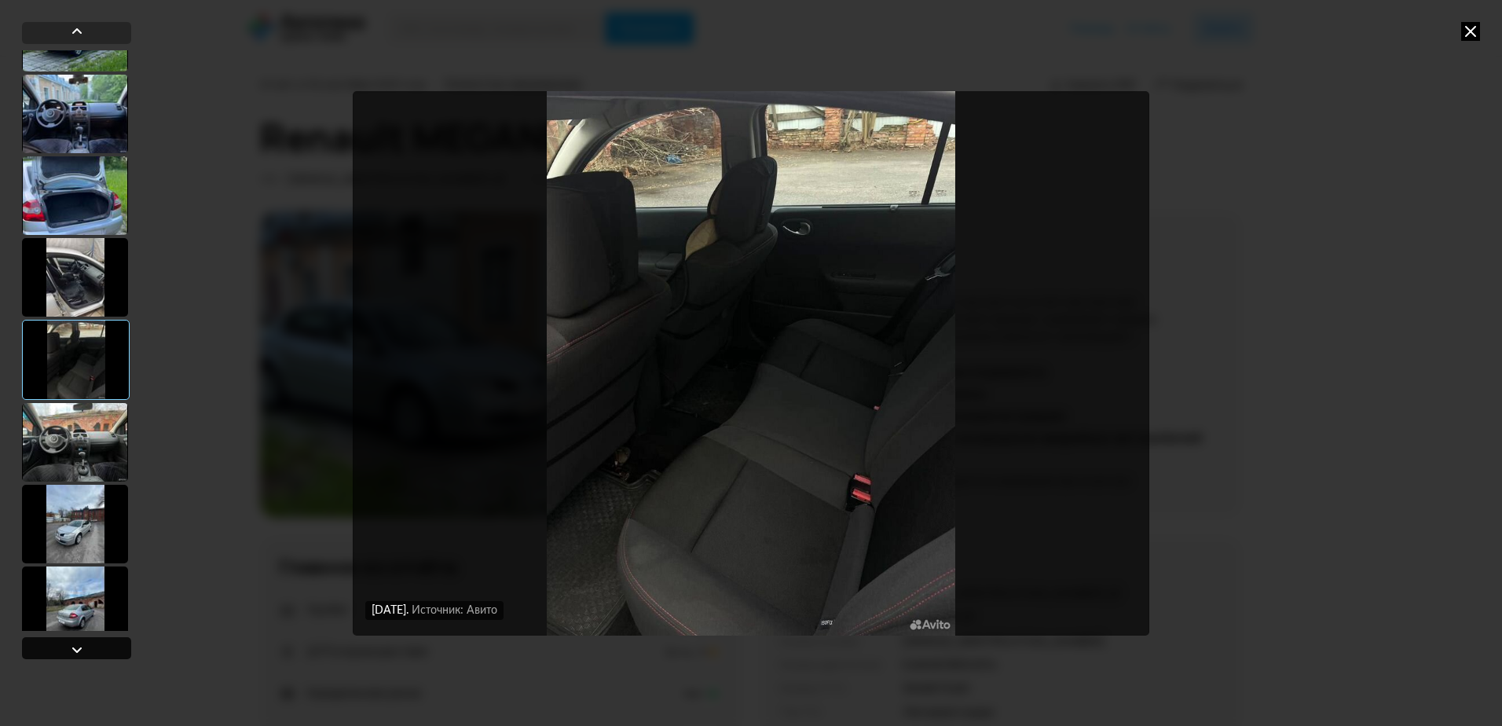
click at [60, 656] on div at bounding box center [76, 648] width 109 height 22
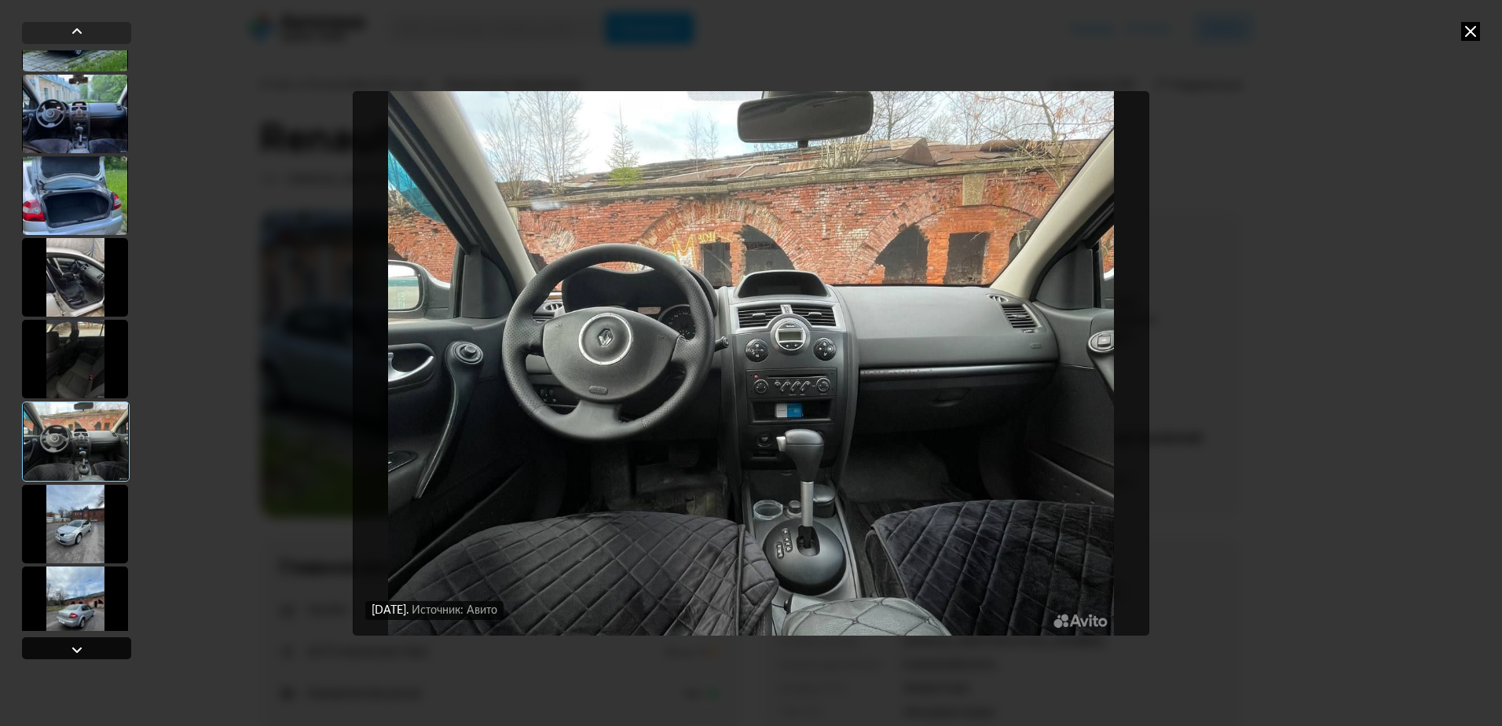
click at [60, 656] on div at bounding box center [76, 648] width 109 height 22
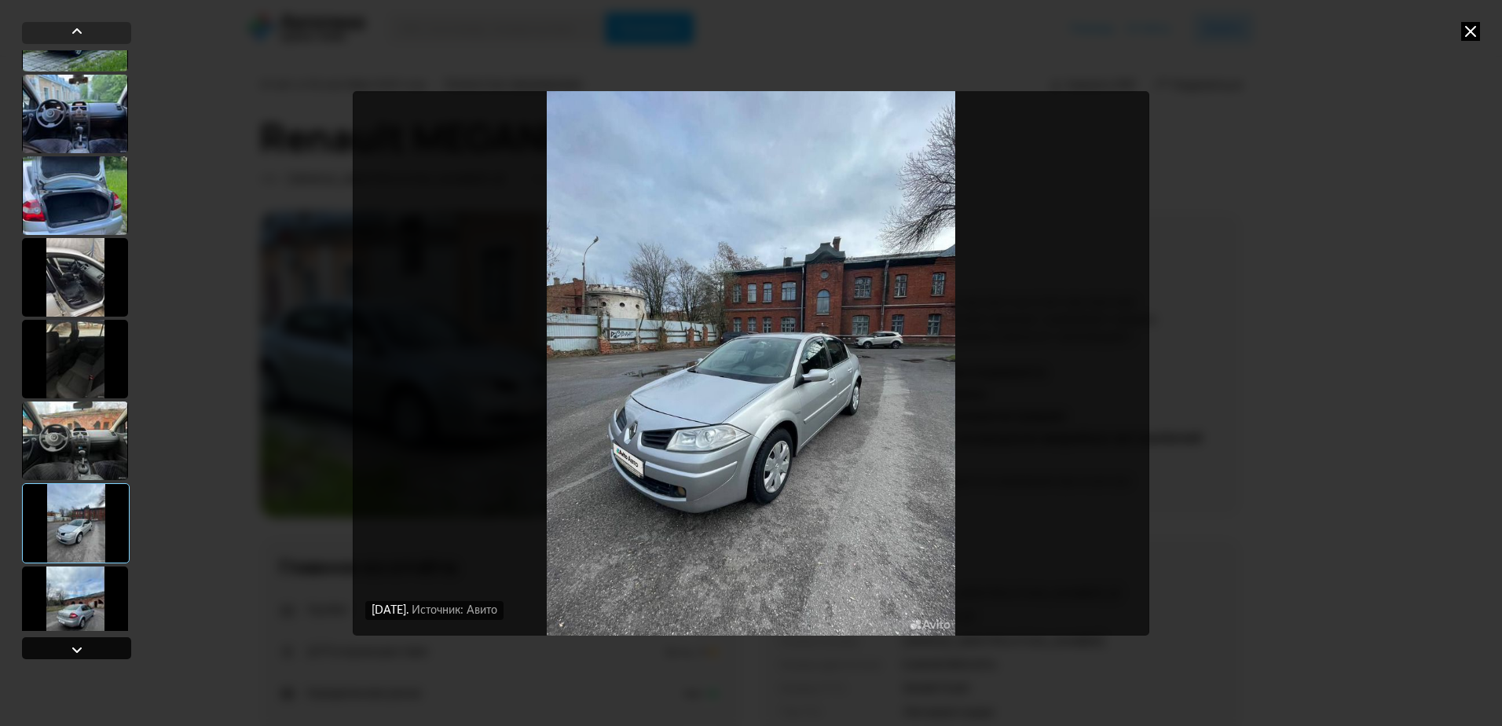
click at [59, 657] on div at bounding box center [76, 648] width 109 height 22
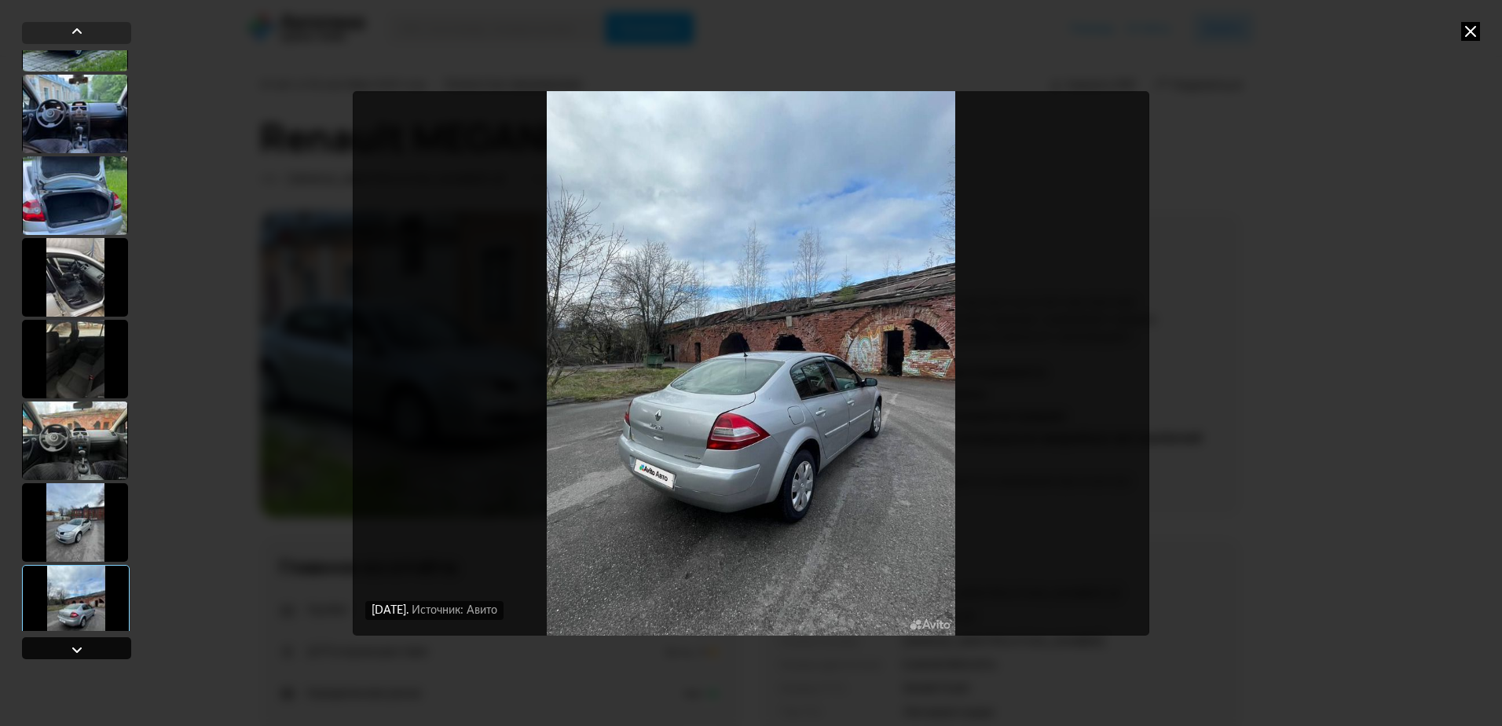
click at [58, 657] on div at bounding box center [76, 648] width 109 height 22
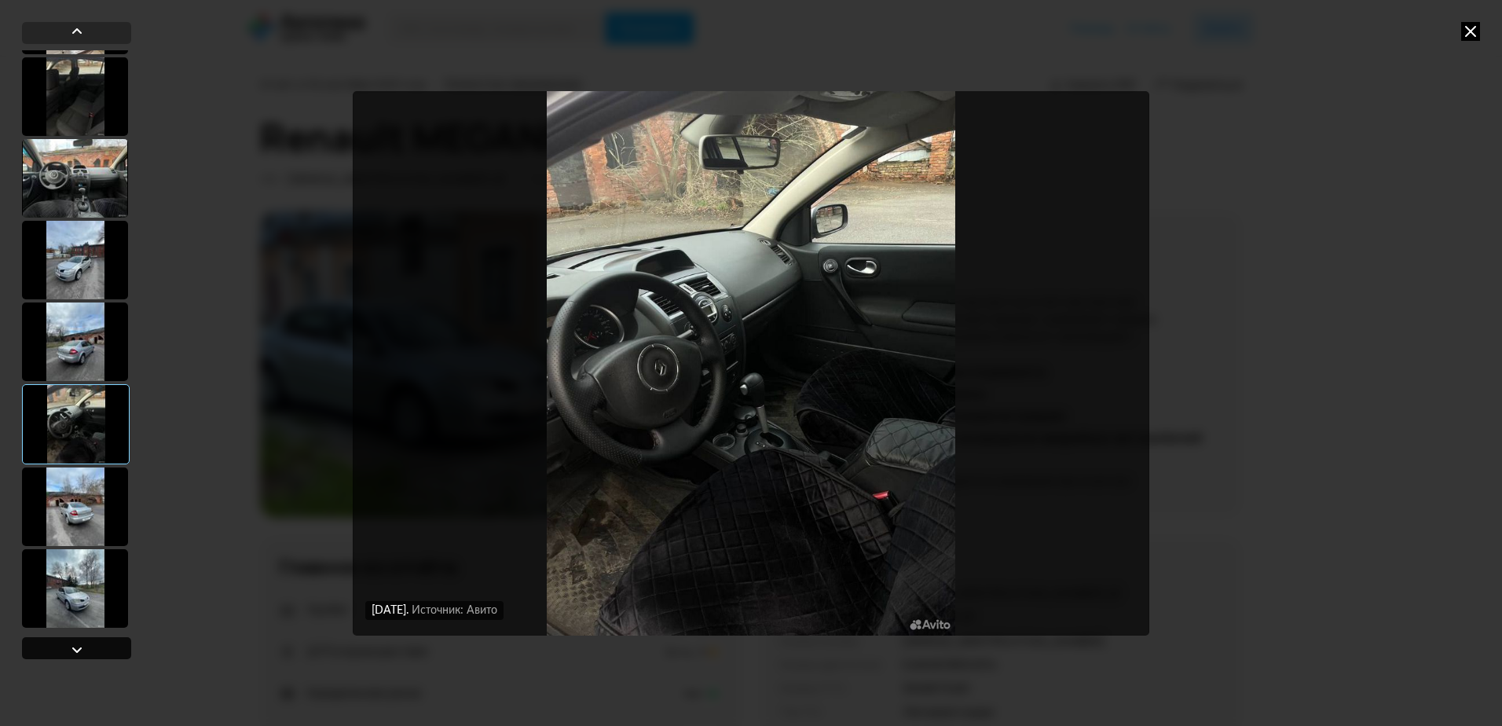
click at [58, 656] on div at bounding box center [76, 648] width 109 height 22
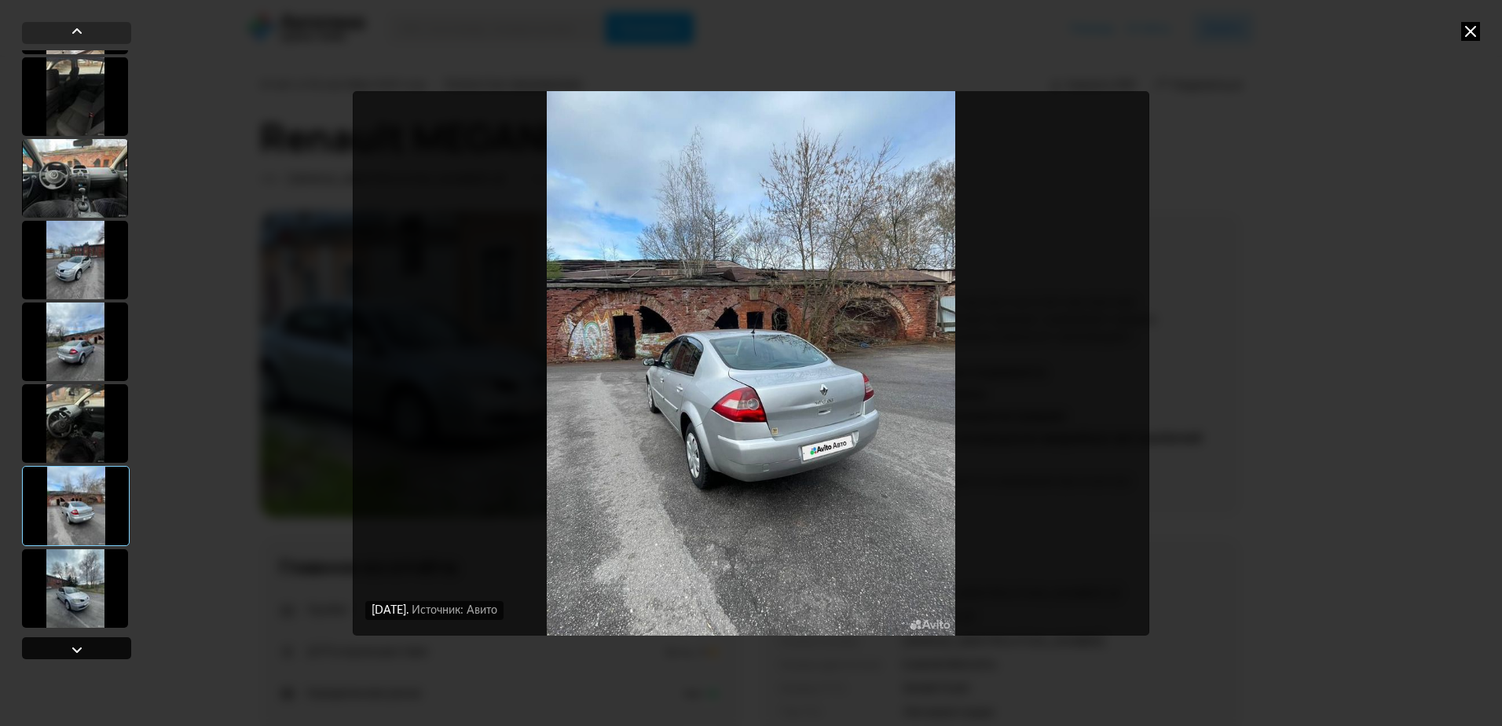
click at [57, 658] on div at bounding box center [76, 648] width 109 height 22
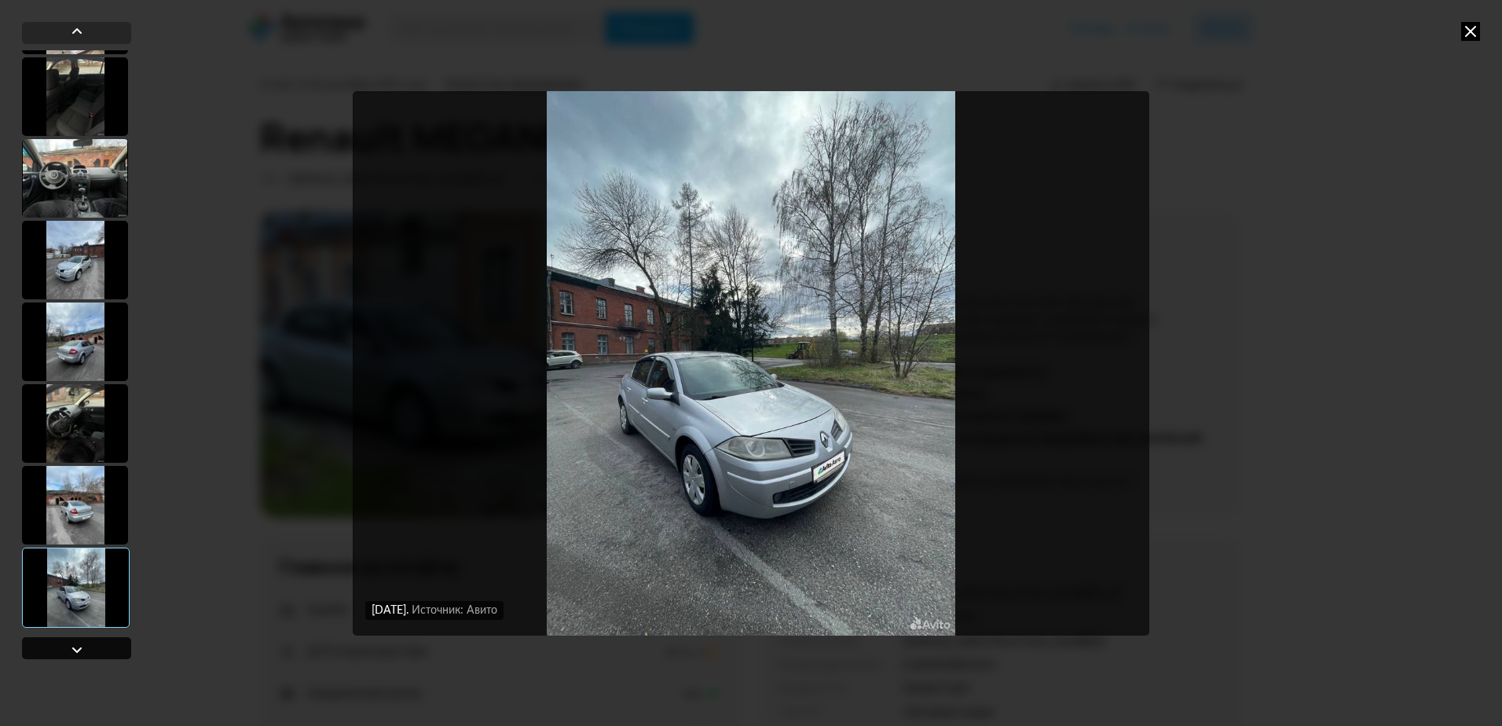
click at [57, 656] on div at bounding box center [76, 648] width 109 height 22
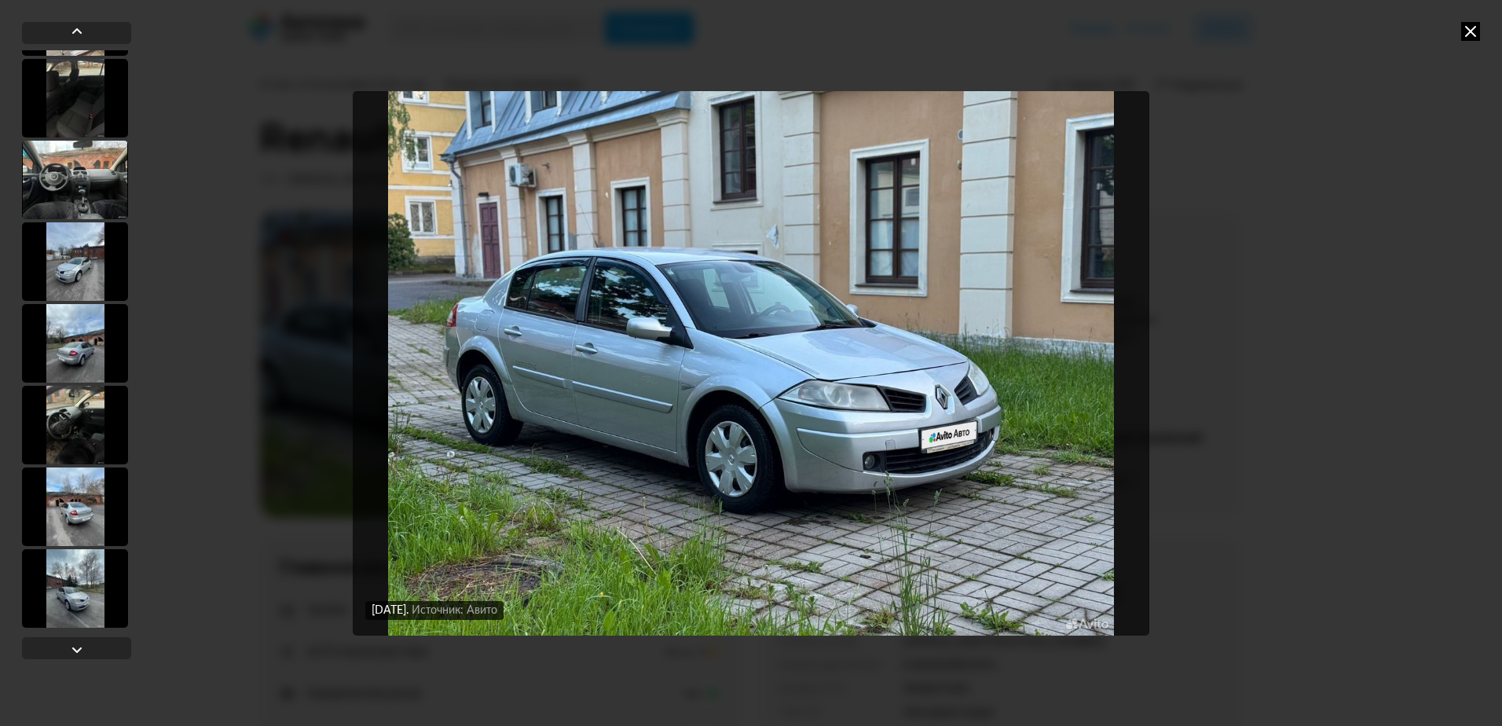
click at [63, 662] on div at bounding box center [76, 343] width 109 height 643
click at [72, 654] on div at bounding box center [77, 649] width 19 height 19
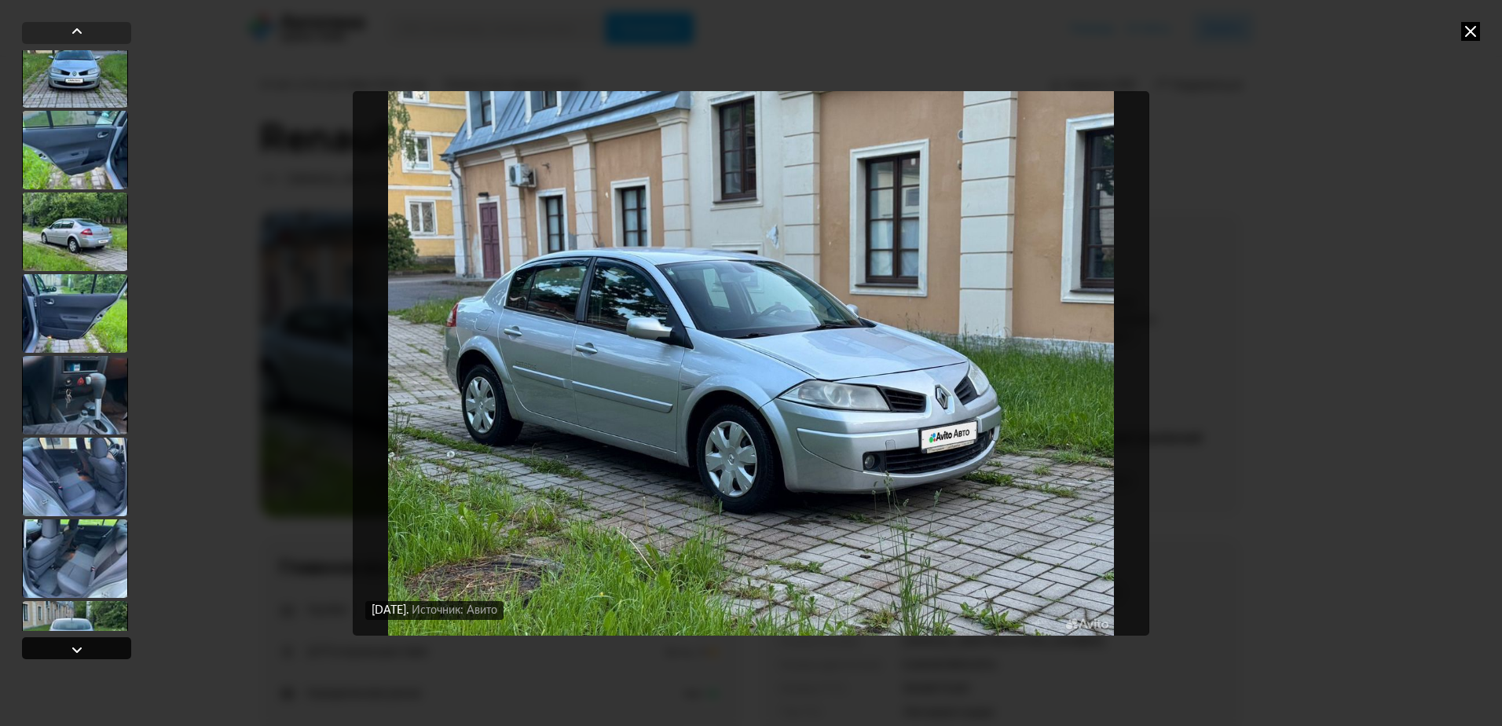
click at [71, 655] on div at bounding box center [77, 649] width 19 height 19
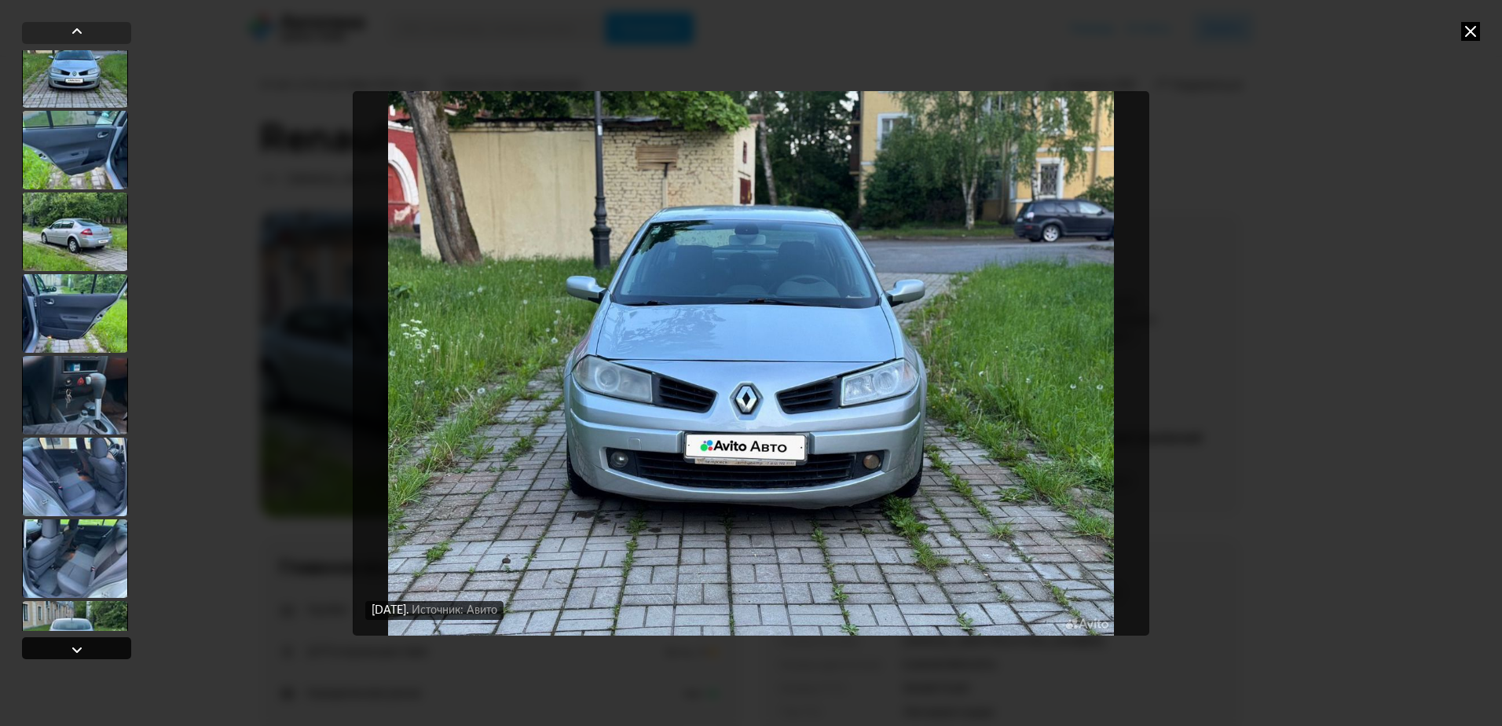
click at [71, 654] on div at bounding box center [77, 649] width 19 height 19
click at [71, 653] on div at bounding box center [77, 649] width 19 height 19
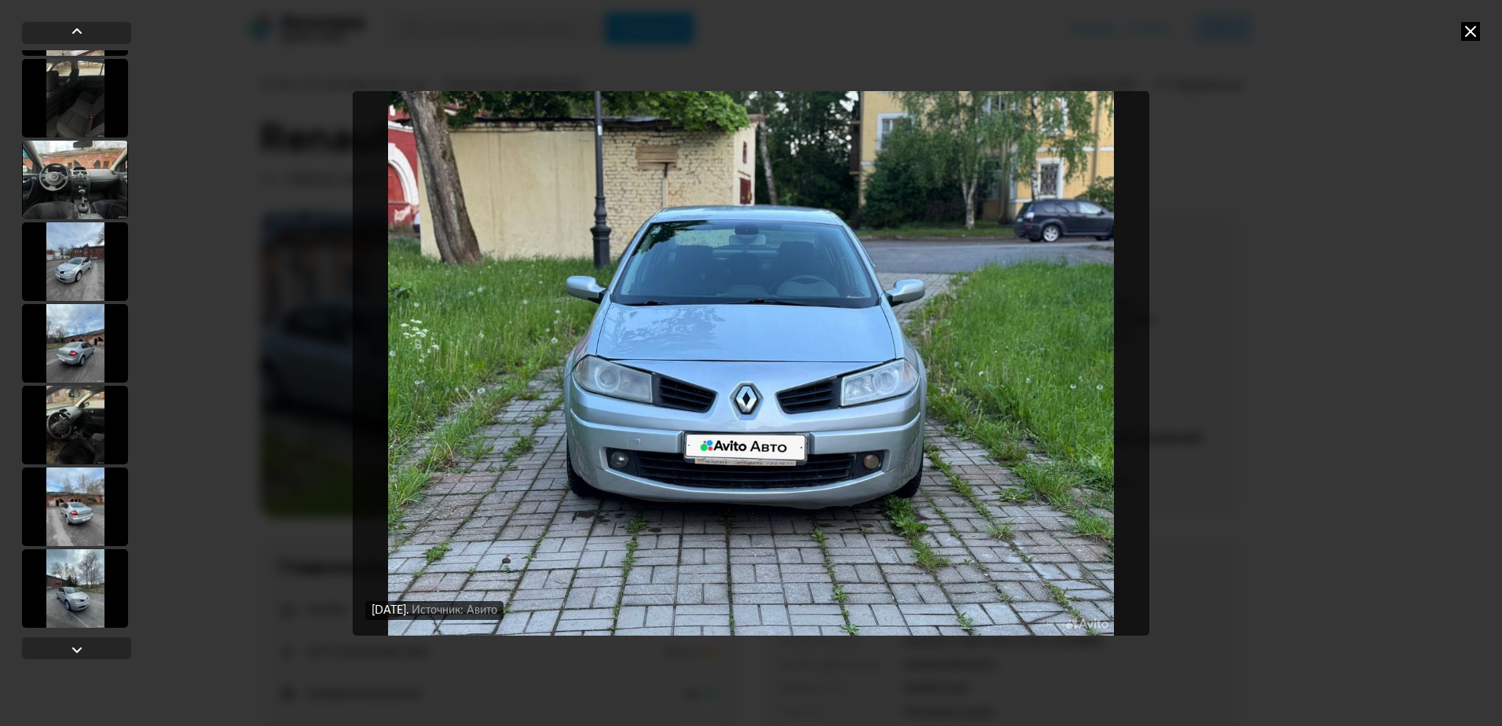
click at [79, 578] on div at bounding box center [75, 588] width 106 height 79
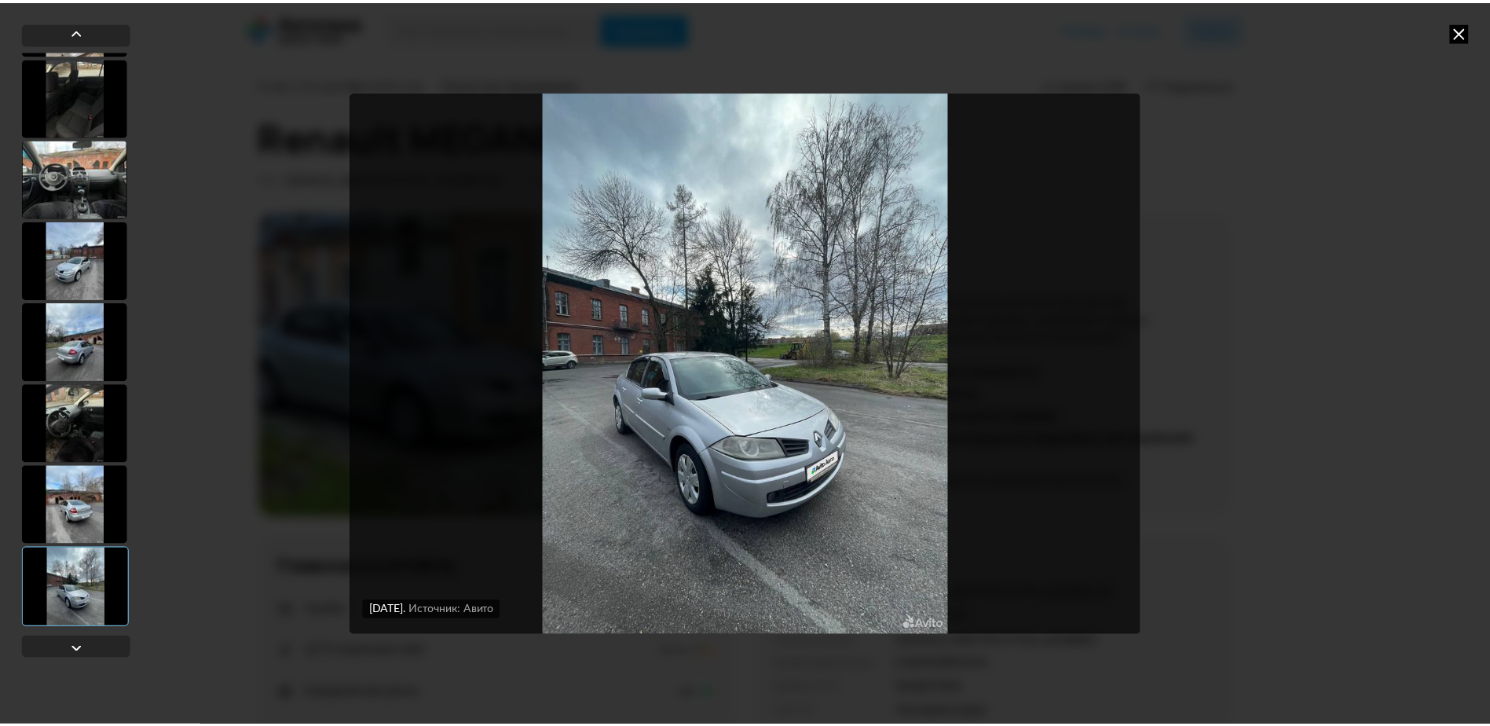
scroll to position [1543, 0]
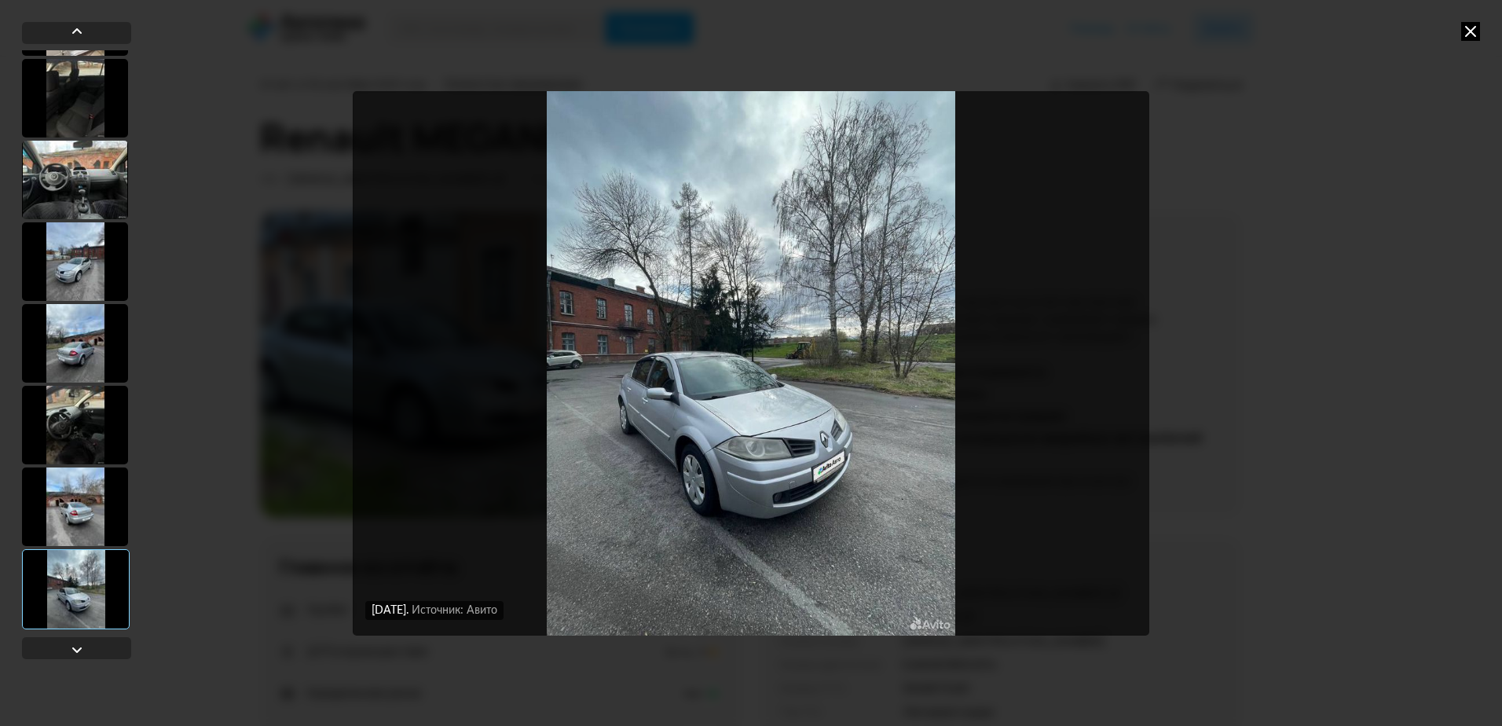
click at [88, 498] on div at bounding box center [75, 506] width 106 height 79
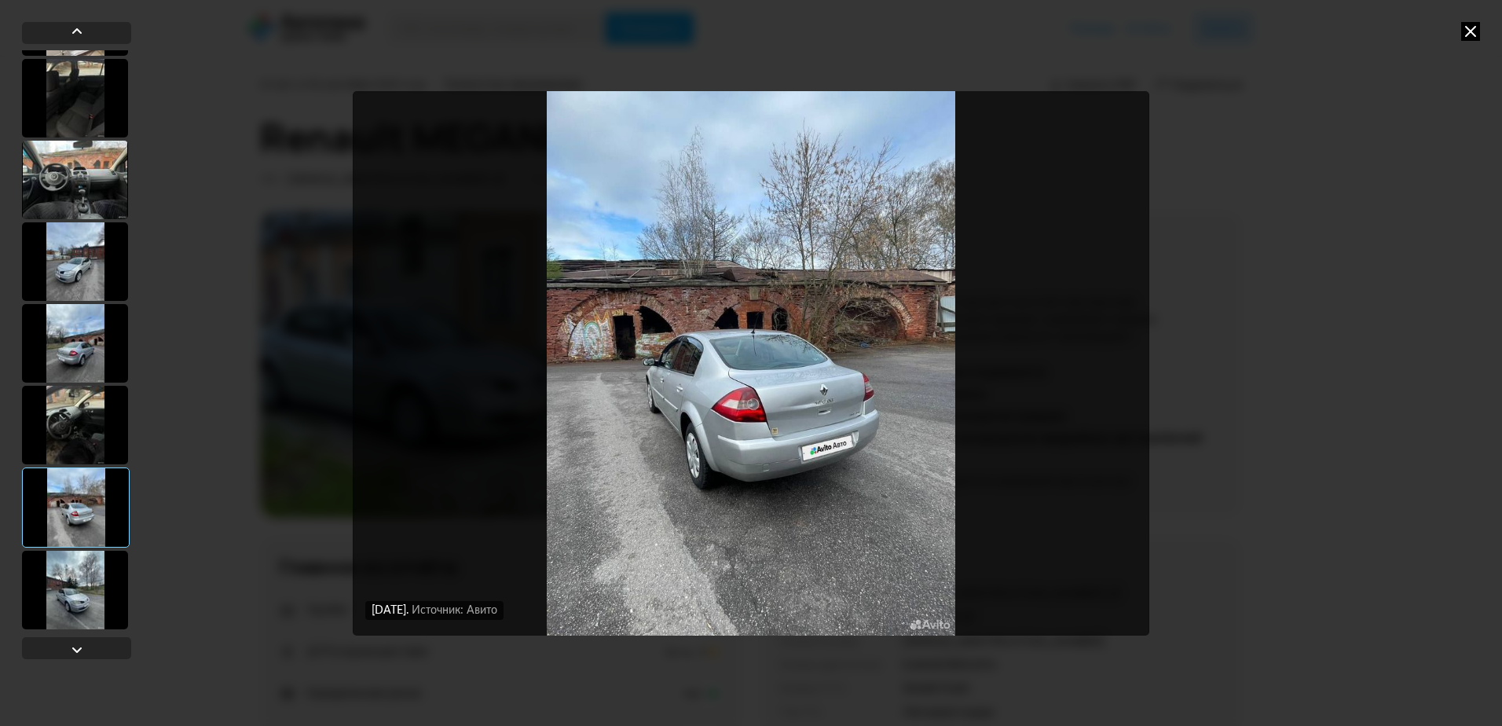
click at [1462, 24] on icon at bounding box center [1470, 31] width 19 height 19
